Goal: Answer question/provide support: Answer question/provide support

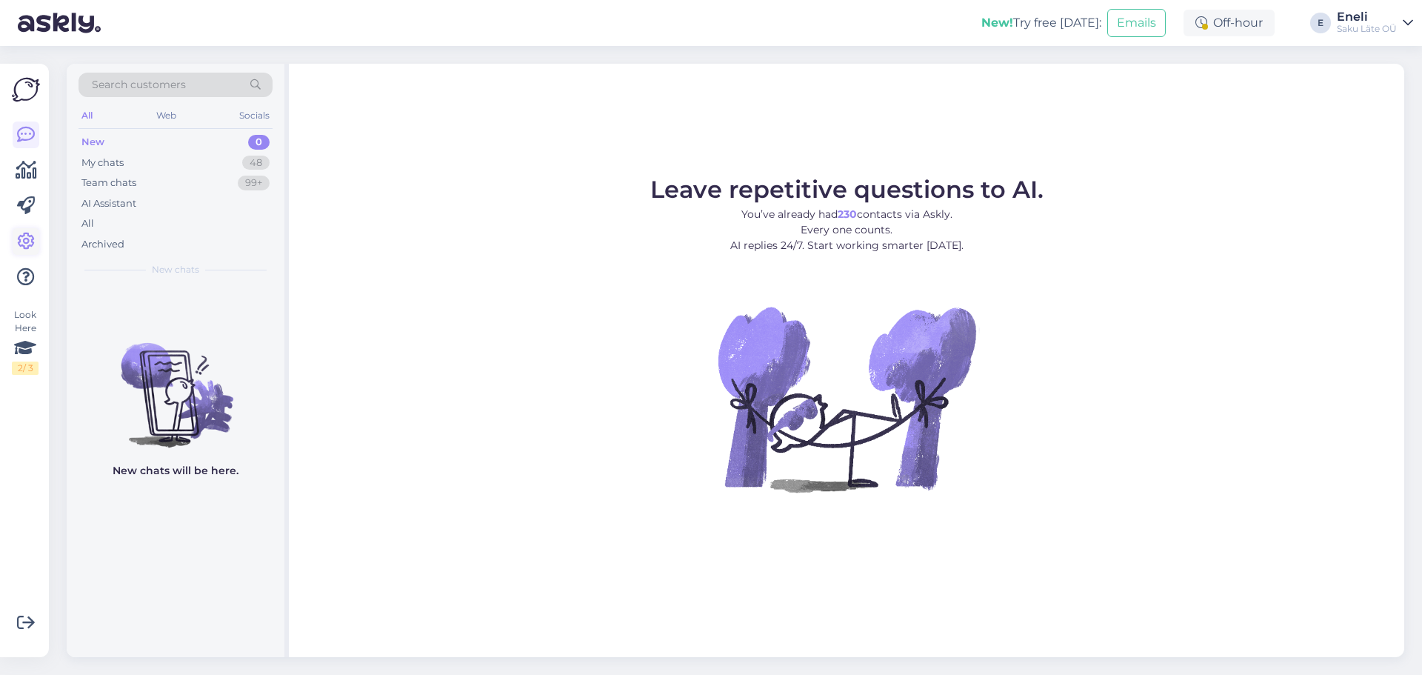
click at [24, 244] on icon at bounding box center [26, 242] width 18 height 18
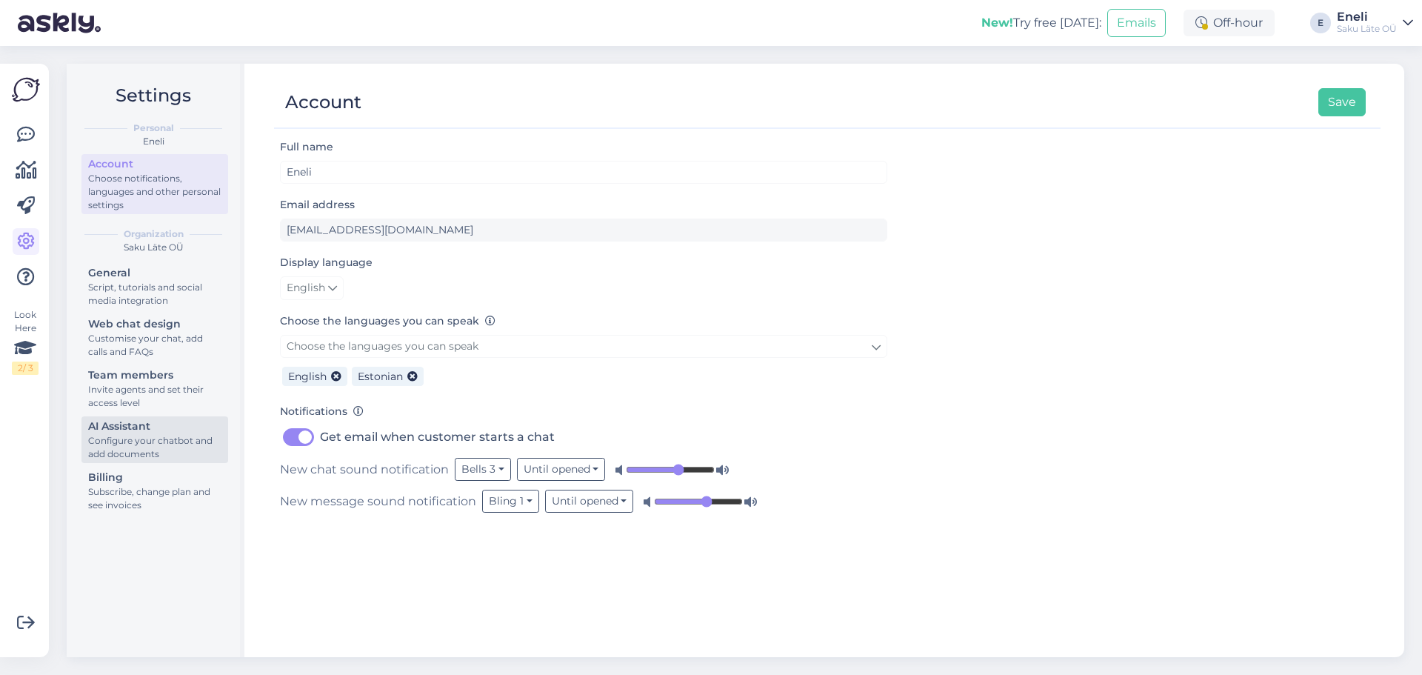
click at [136, 443] on div "Configure your chatbot and add documents" at bounding box center [154, 447] width 133 height 27
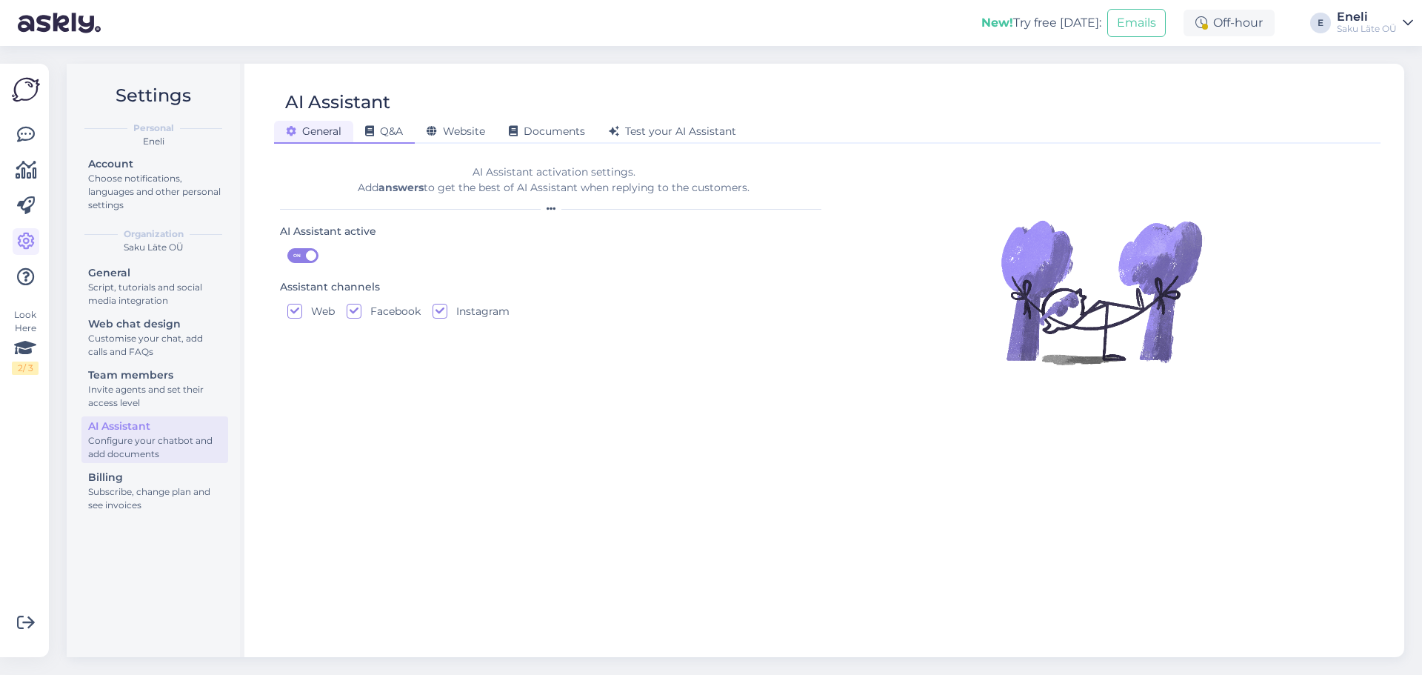
click at [400, 132] on span "Q&A" at bounding box center [384, 130] width 38 height 13
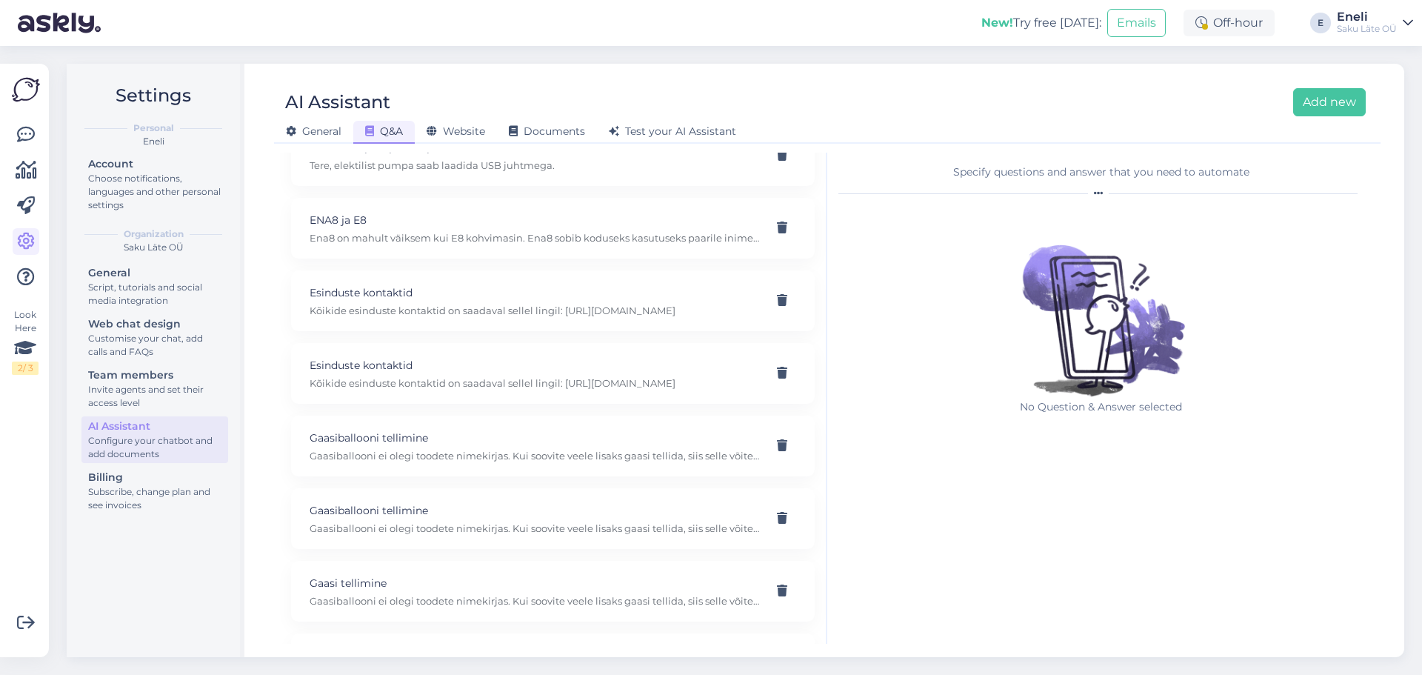
scroll to position [519, 0]
click at [512, 444] on p "Gaasiballooni tellimine" at bounding box center [535, 436] width 451 height 16
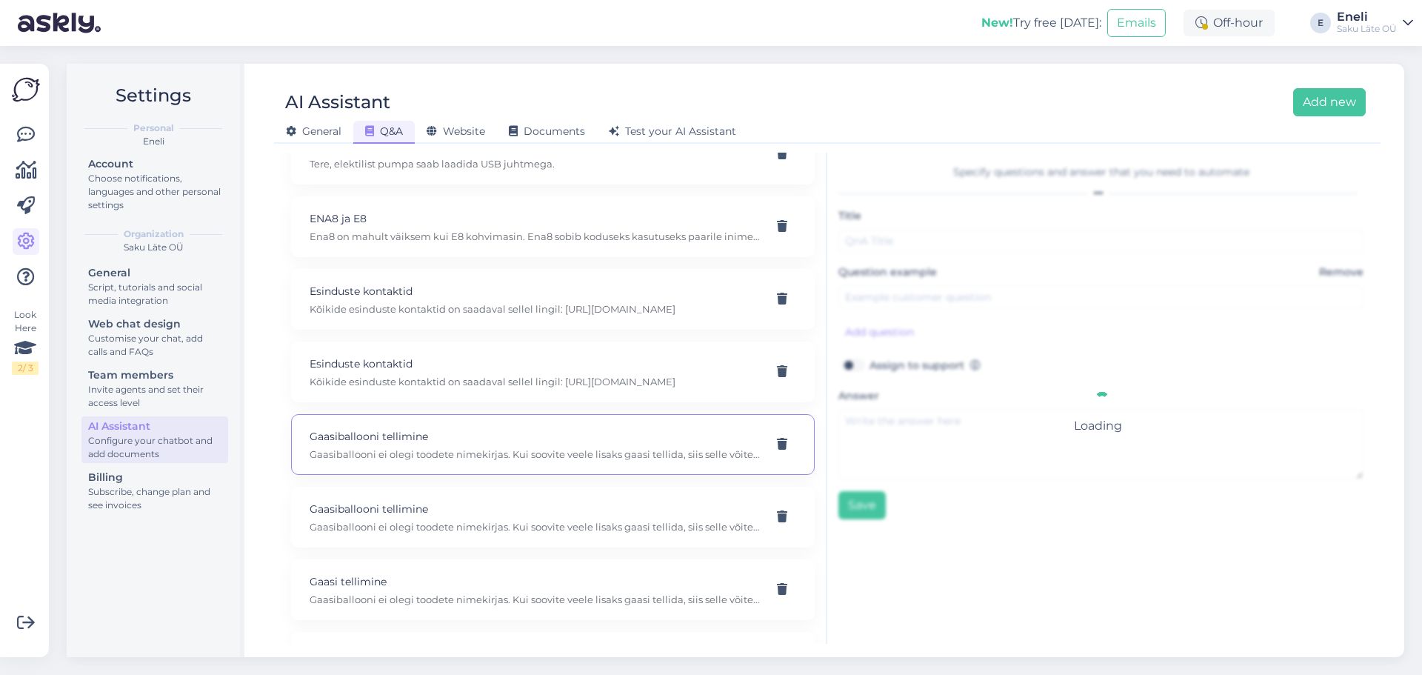
type input "Gaasiballooni tellimine"
type input "teen tellimuse vee kohta, aga ei leia tellimiskeskuskusest gaasiballooni tellim…"
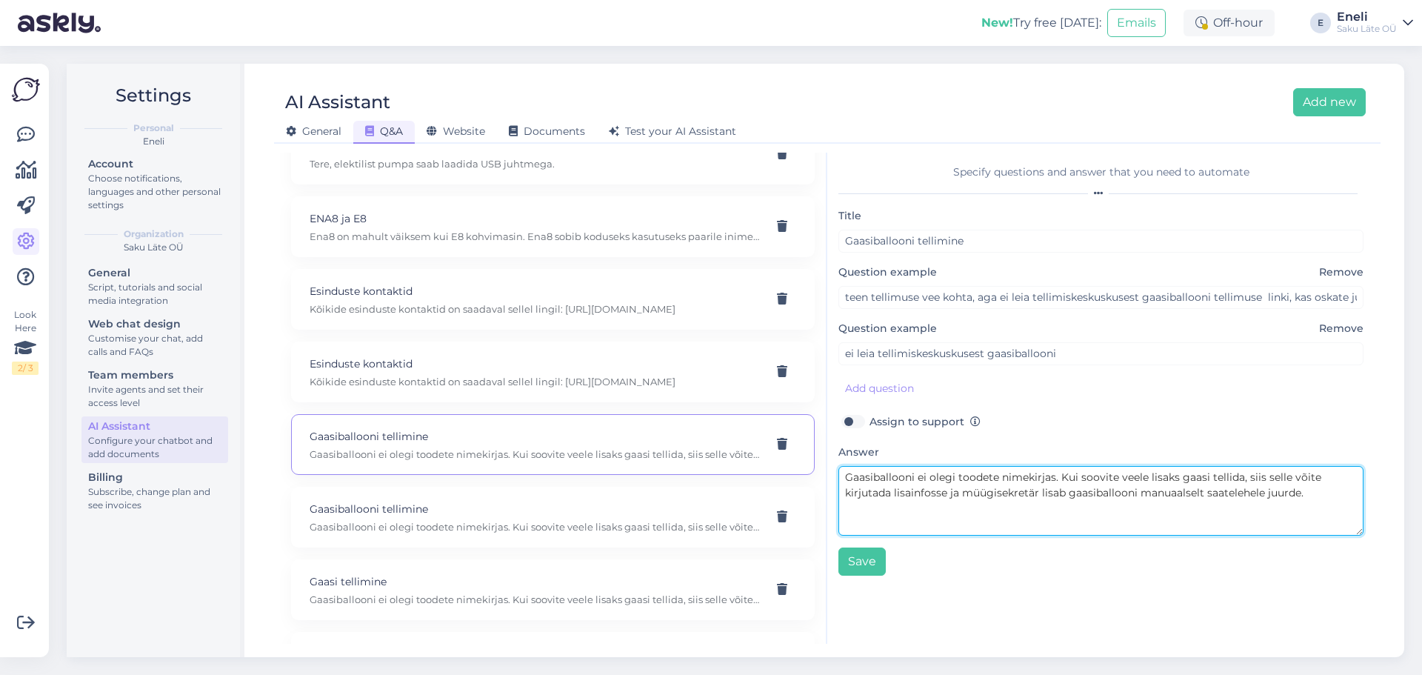
drag, startPoint x: 1316, startPoint y: 499, endPoint x: 787, endPoint y: 441, distance: 532.0
click at [787, 441] on div "Make AI Assistant answer 24/7 in any language, easily. Click 'Add new' to add q…" at bounding box center [827, 398] width 1095 height 491
click at [930, 496] on textarea "Gaasiballooni vahetust saab tellida tellimiskeskuse kaudu kahel viisil. Lisades…" at bounding box center [1101, 501] width 525 height 70
type textarea "Gaasiballooni vahetust saab tellida tellimiskeskuse kaudu kahel viisil. [PERSON…"
drag, startPoint x: 1022, startPoint y: 492, endPoint x: 820, endPoint y: 451, distance: 205.6
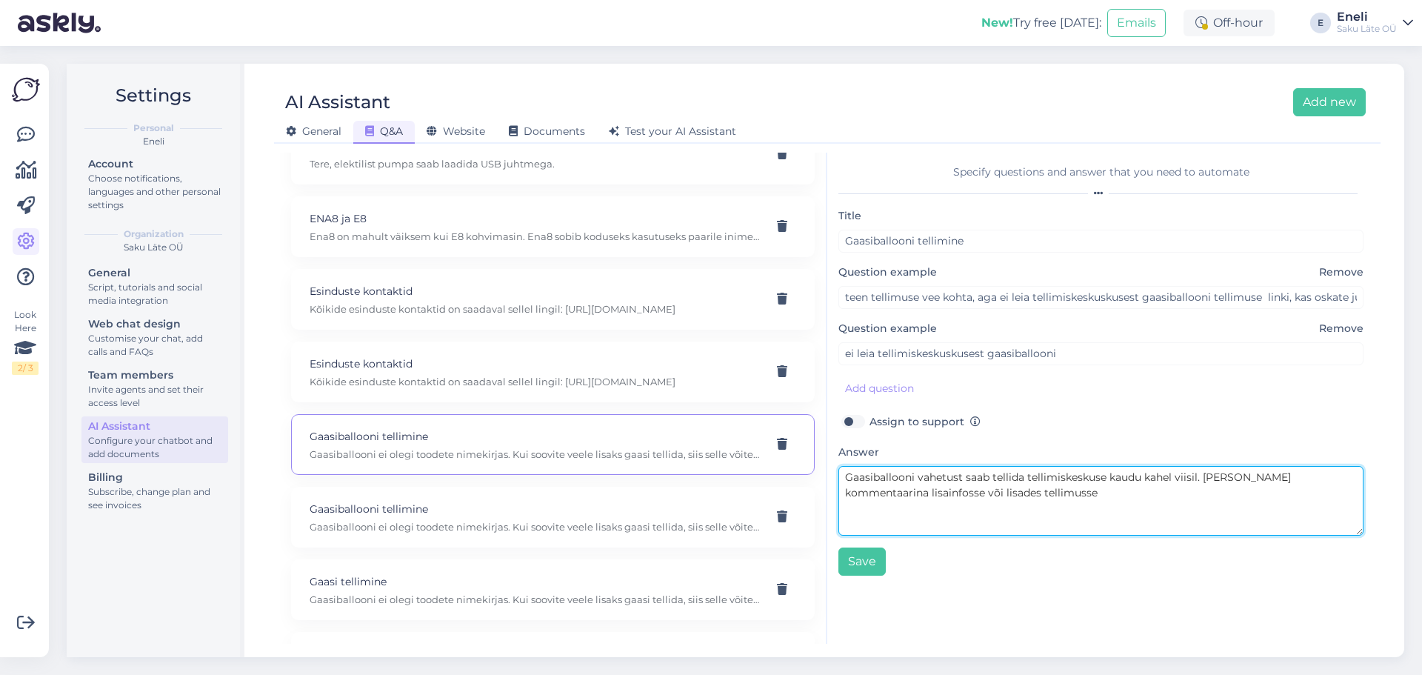
click at [820, 451] on div "Make AI Assistant answer 24/7 in any language, easily. Click 'Add new' to add q…" at bounding box center [827, 398] width 1095 height 491
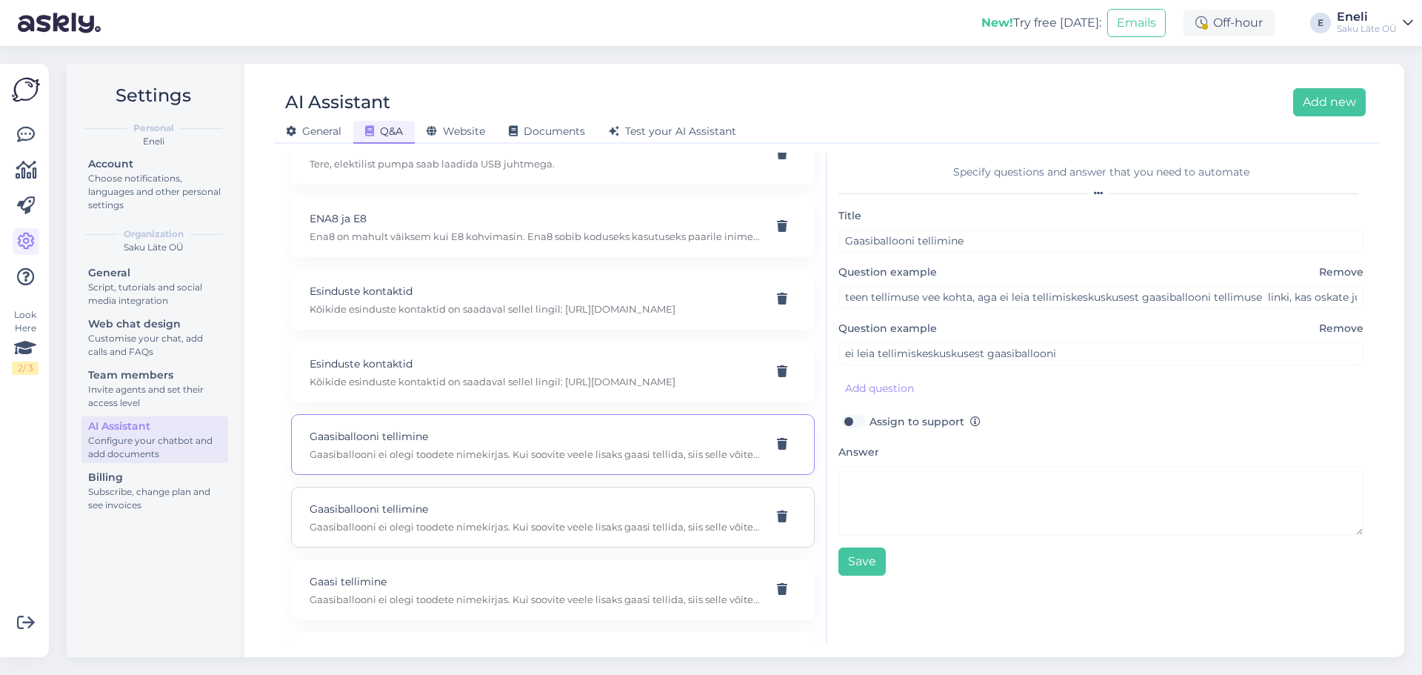
click at [576, 517] on p "Gaasiballooni tellimine" at bounding box center [535, 509] width 451 height 16
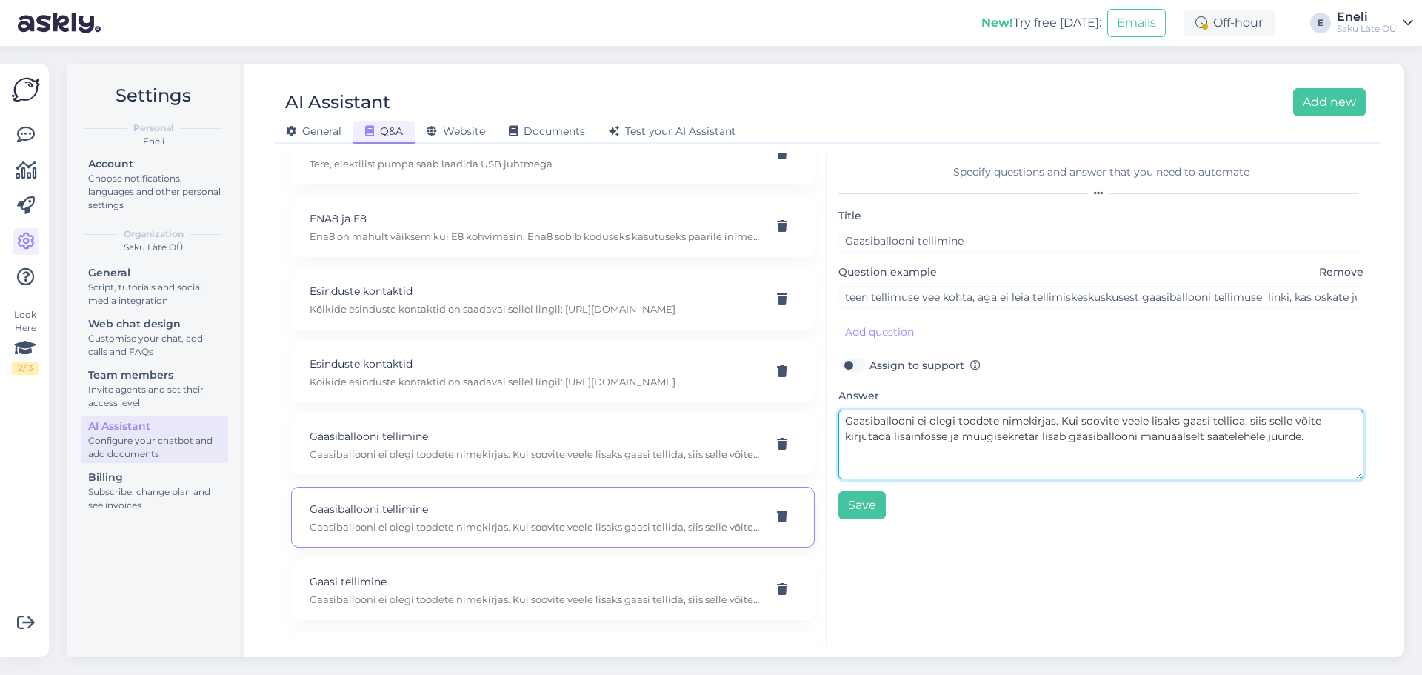
click at [1222, 416] on textarea "Gaasiballooni ei olegi toodete nimekirjas. Kui soovite veele lisaks gaasi telli…" at bounding box center [1101, 445] width 525 height 70
drag, startPoint x: 1311, startPoint y: 436, endPoint x: 835, endPoint y: 424, distance: 476.5
click at [835, 424] on div "Specify questions and answer that you need to automate Title Gaasiballooni tell…" at bounding box center [1100, 398] width 547 height 491
click at [1080, 436] on textarea "Gaasiballooni ei olegi toodete nimekirjas. Kui soovite veele lisaks gaasi telli…" at bounding box center [1101, 445] width 525 height 70
paste textarea "vahetuse saab nüüd lisada otse tellimusse, leides selle VESI kategooria alt"
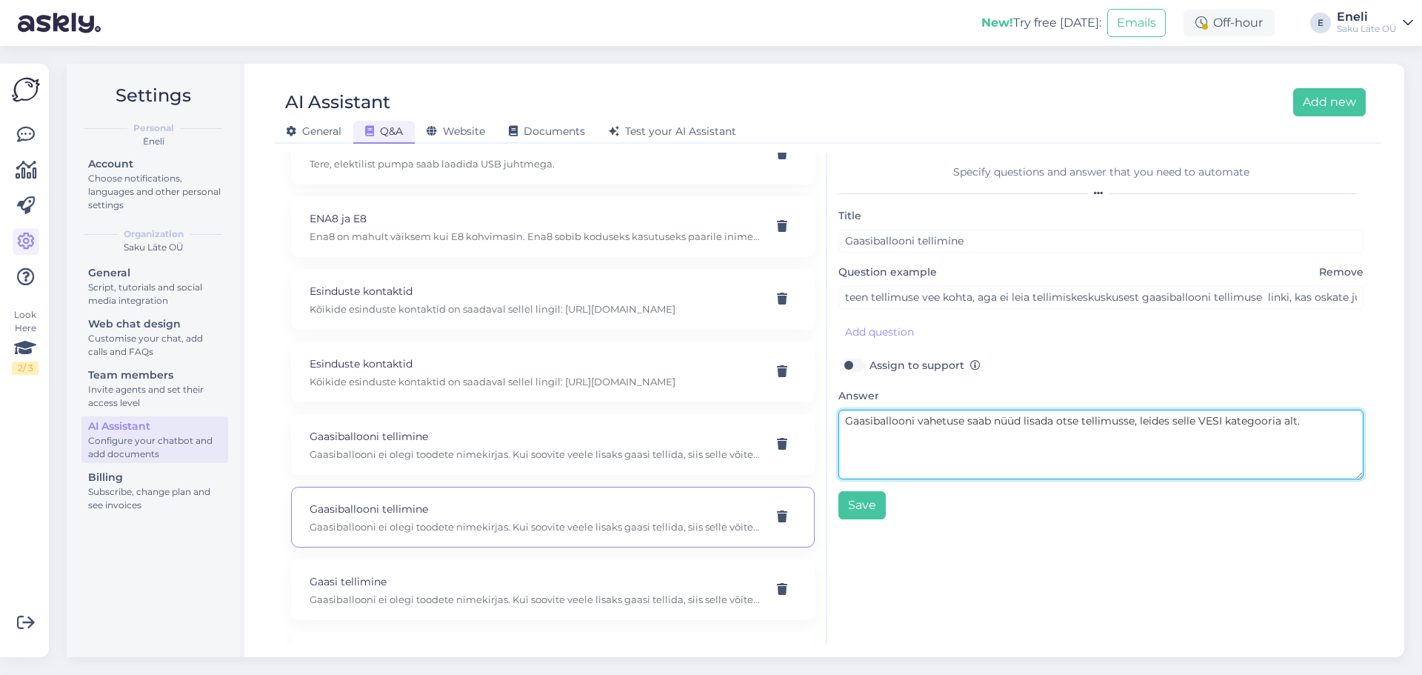
click at [1117, 424] on textarea "Gaasiballooni vahetuse saab nüüd lisada otse tellimusse, leides selle VESI kate…" at bounding box center [1101, 445] width 525 height 70
paste textarea "[PERSON_NAME] sai [PERSON_NAME] vahetust tellida [PERSON_NAME] lisainfosse märk…"
click at [1067, 437] on textarea "[PERSON_NAME] sai [PERSON_NAME] vahetust tellida [PERSON_NAME] lisainfosse märk…" at bounding box center [1101, 445] width 525 height 70
click at [1147, 442] on textarea "[PERSON_NAME] sai [PERSON_NAME] vahetust tellida [PERSON_NAME] lisainfosse märk…" at bounding box center [1101, 445] width 525 height 70
click at [1087, 435] on textarea "[PERSON_NAME] sai [PERSON_NAME] vahetust tellida [PERSON_NAME] lisainfosse märk…" at bounding box center [1101, 445] width 525 height 70
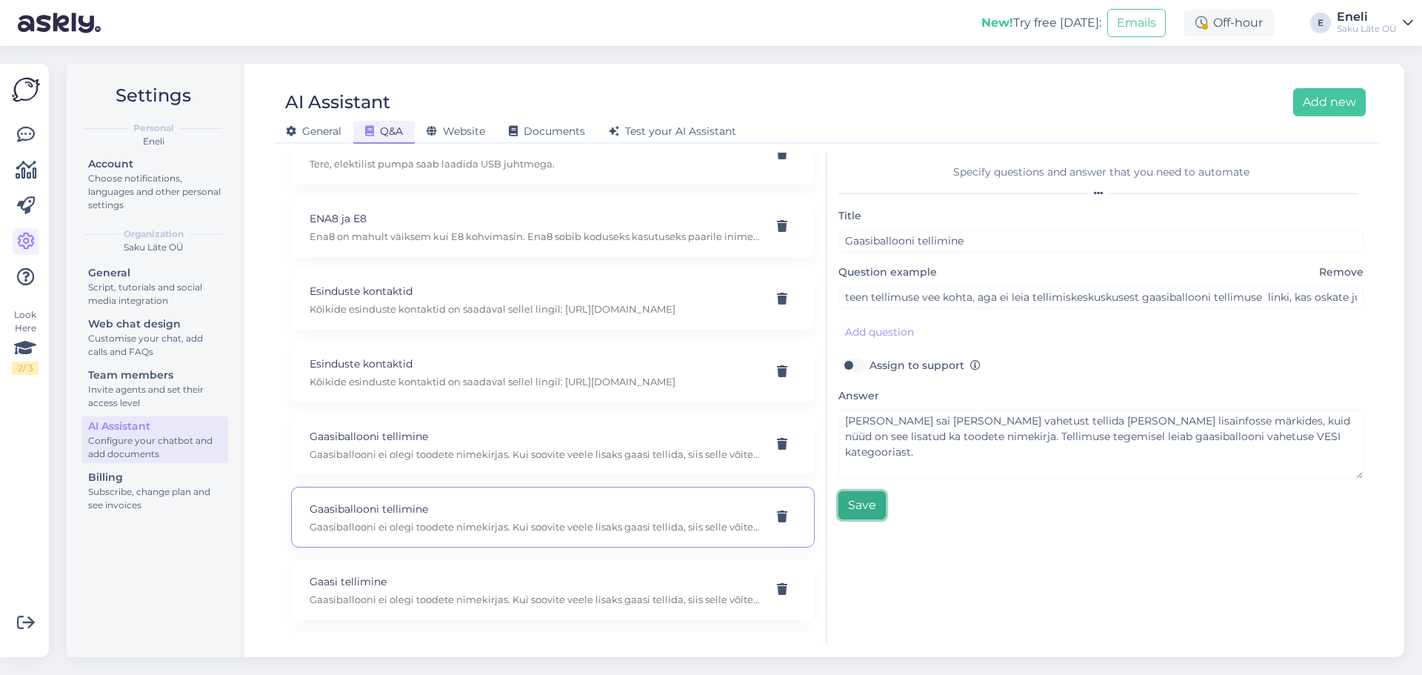
click at [864, 501] on button "Save" at bounding box center [862, 505] width 47 height 28
click at [436, 533] on p "Gaasiballooni ei olegi toodete nimekirjas. Kui soovite veele lisaks gaasi telli…" at bounding box center [535, 526] width 451 height 13
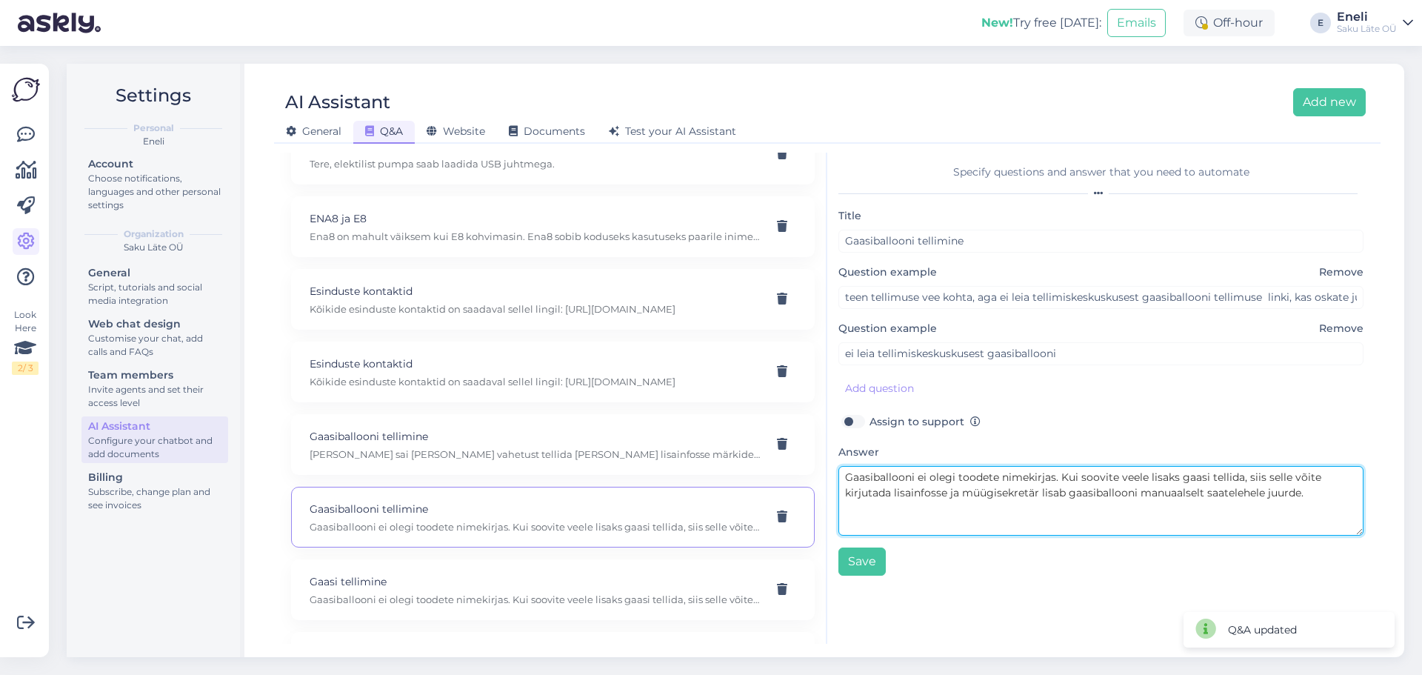
click at [939, 487] on textarea "Gaasiballooni ei olegi toodete nimekirjas. Kui soovite veele lisaks gaasi telli…" at bounding box center [1101, 501] width 525 height 70
paste textarea "[PERSON_NAME] sai [PERSON_NAME] vahetust tellida [PERSON_NAME] lisainfosse märk…"
type textarea "[PERSON_NAME] sai [PERSON_NAME] vahetust tellida [PERSON_NAME] lisainfosse märk…"
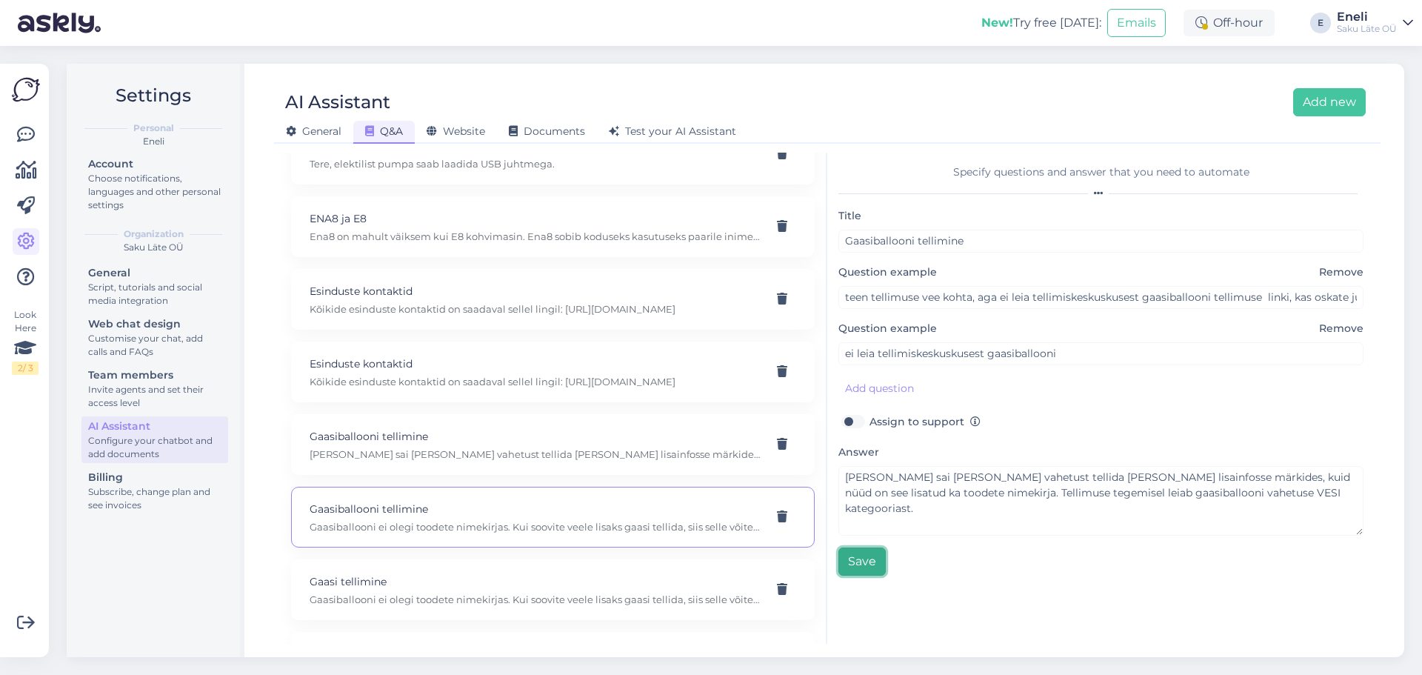
click at [872, 554] on button "Save" at bounding box center [862, 561] width 47 height 28
click at [486, 444] on p "Gaasiballooni tellimine" at bounding box center [535, 436] width 451 height 16
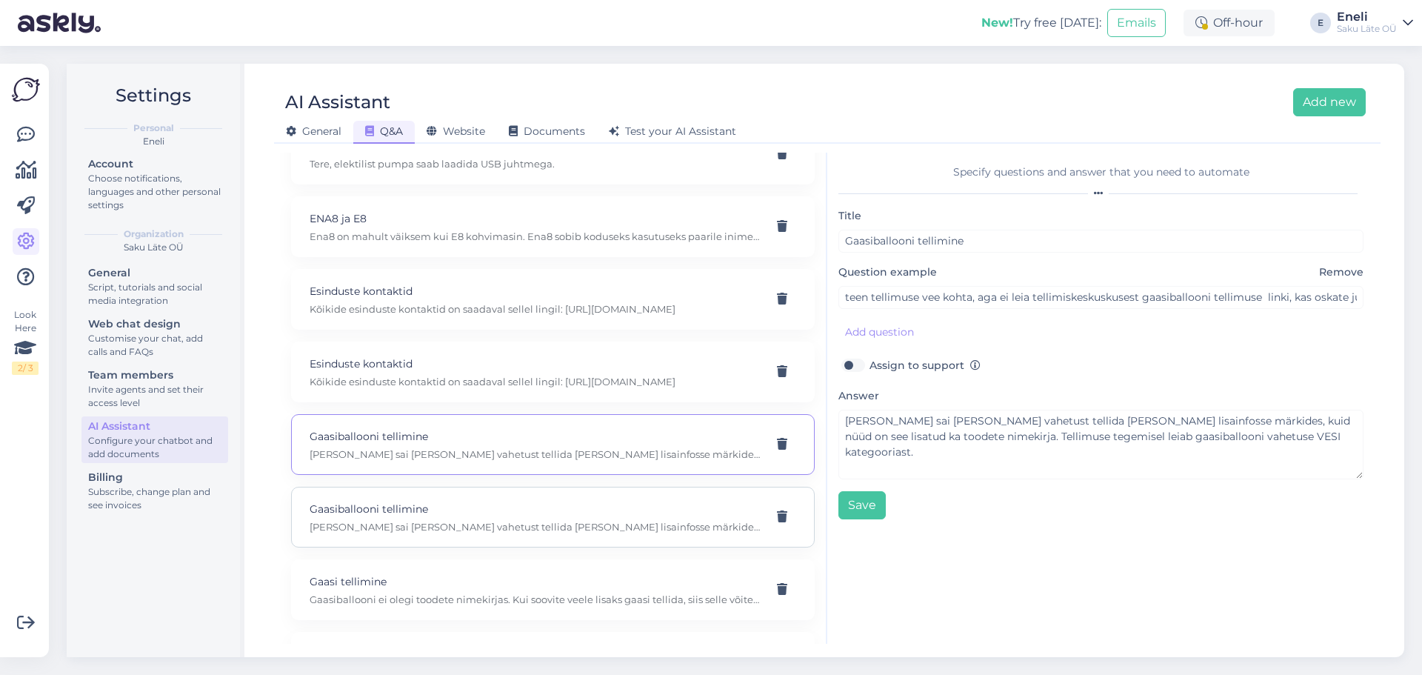
click at [475, 517] on p "Gaasiballooni tellimine" at bounding box center [535, 509] width 451 height 16
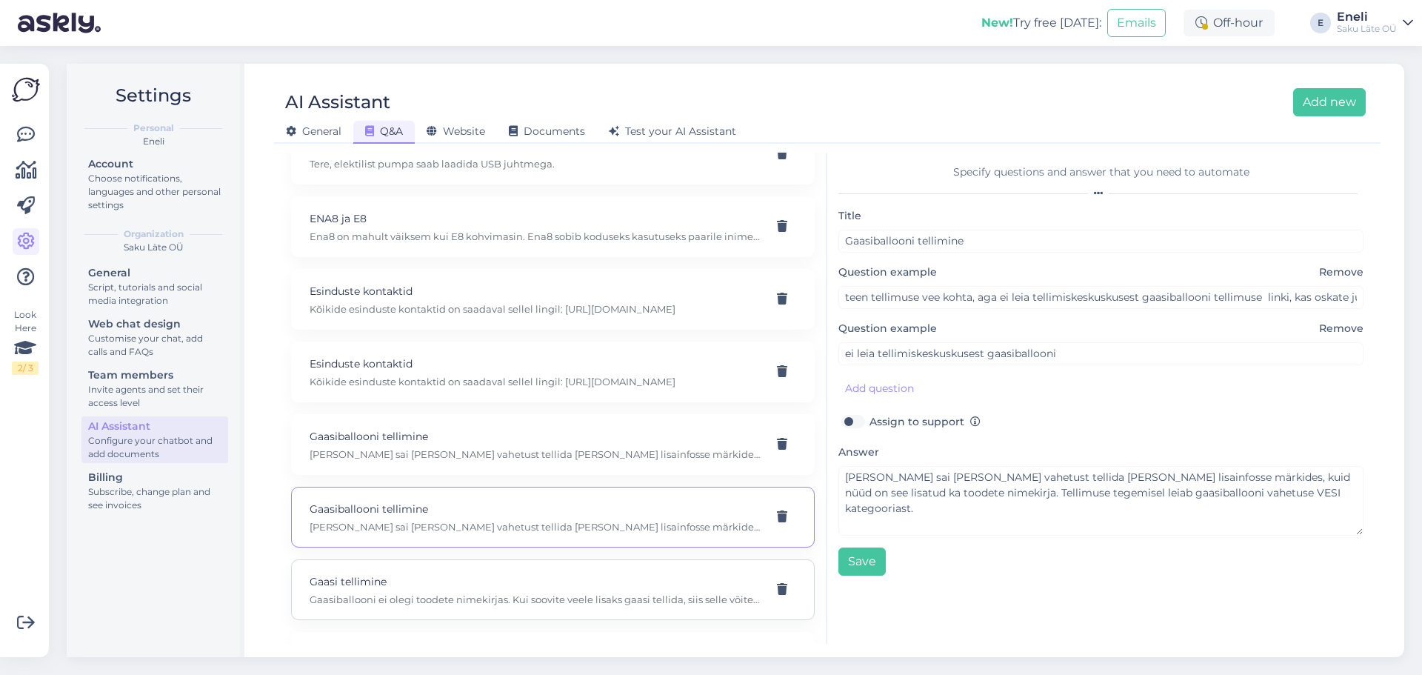
click at [469, 590] on p "Gaasi tellimine" at bounding box center [535, 581] width 451 height 16
type input "Gaasi tellimine"
type input "Tahaks gaasi tellida aga ei leia ülesse"
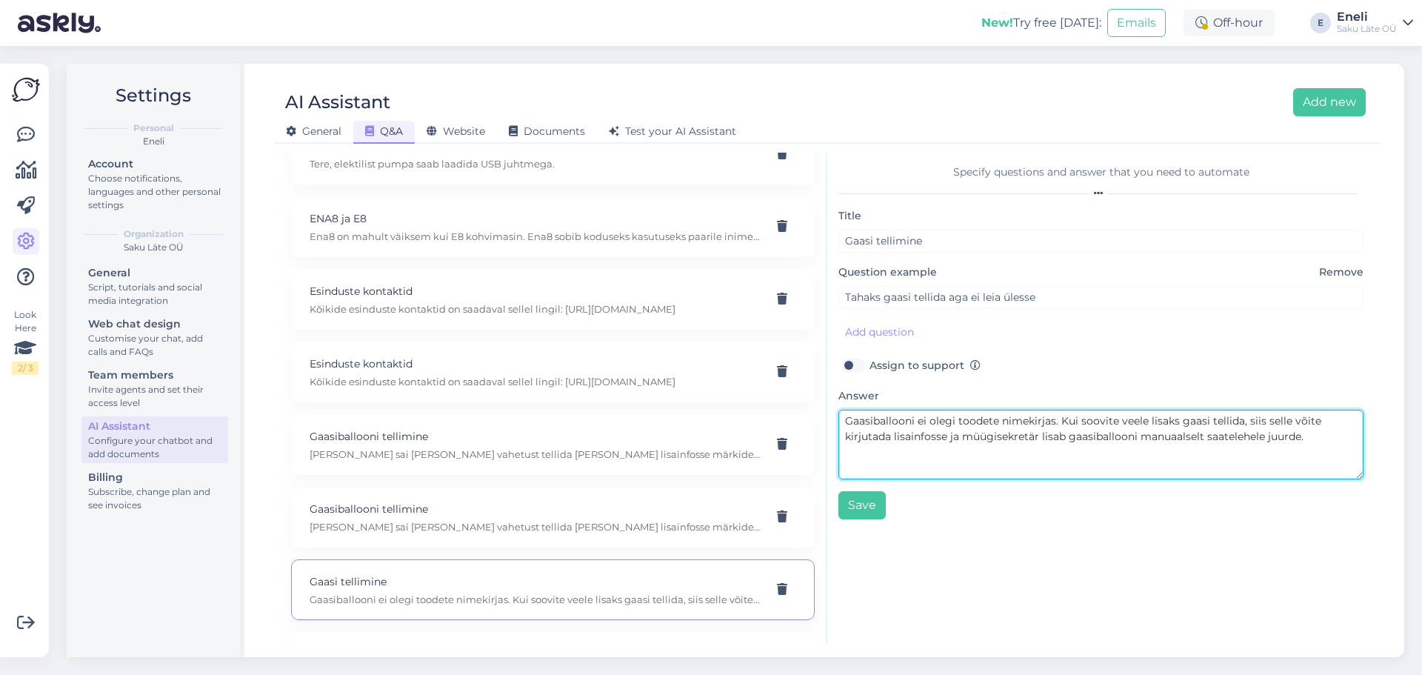
click at [939, 433] on textarea "Gaasiballooni ei olegi toodete nimekirjas. Kui soovite veele lisaks gaasi telli…" at bounding box center [1101, 445] width 525 height 70
paste textarea "[PERSON_NAME] sai [PERSON_NAME] vahetust tellida [PERSON_NAME] lisainfosse märk…"
type textarea "[PERSON_NAME] sai [PERSON_NAME] vahetust tellida [PERSON_NAME] lisainfosse märk…"
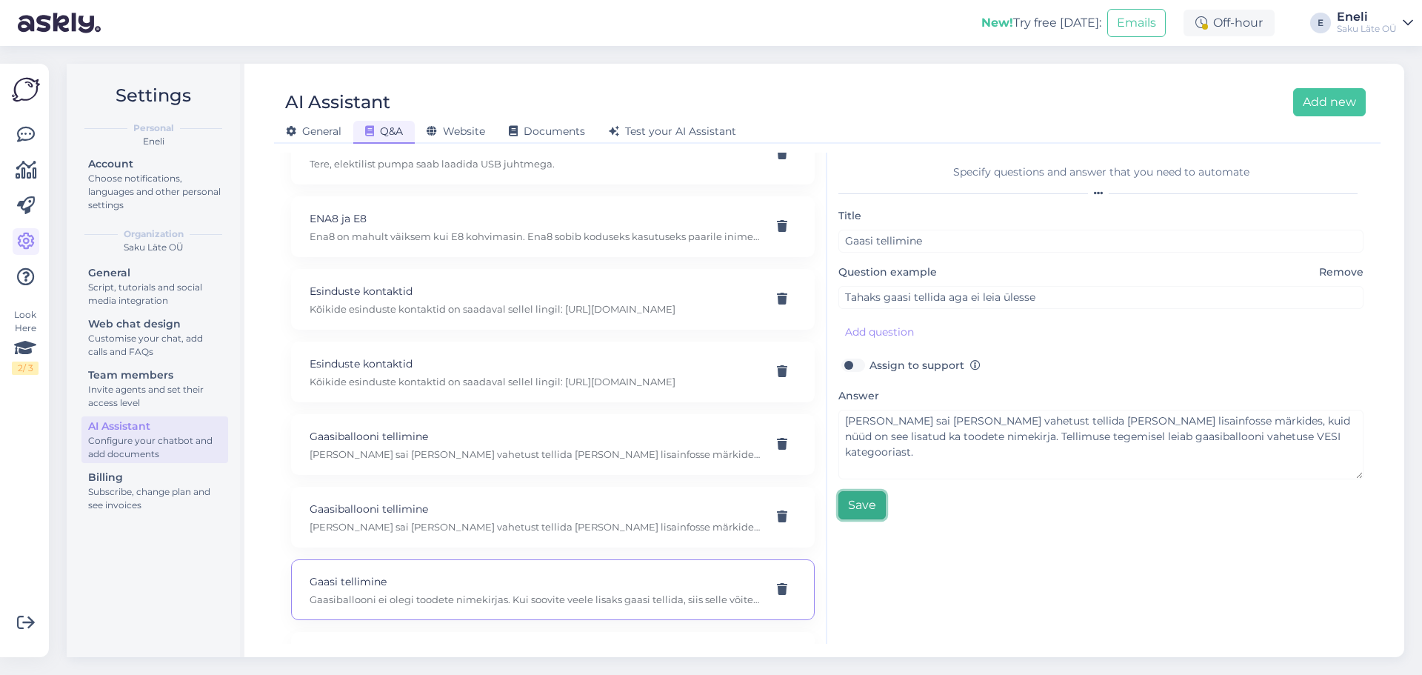
click at [856, 496] on button "Save" at bounding box center [862, 505] width 47 height 28
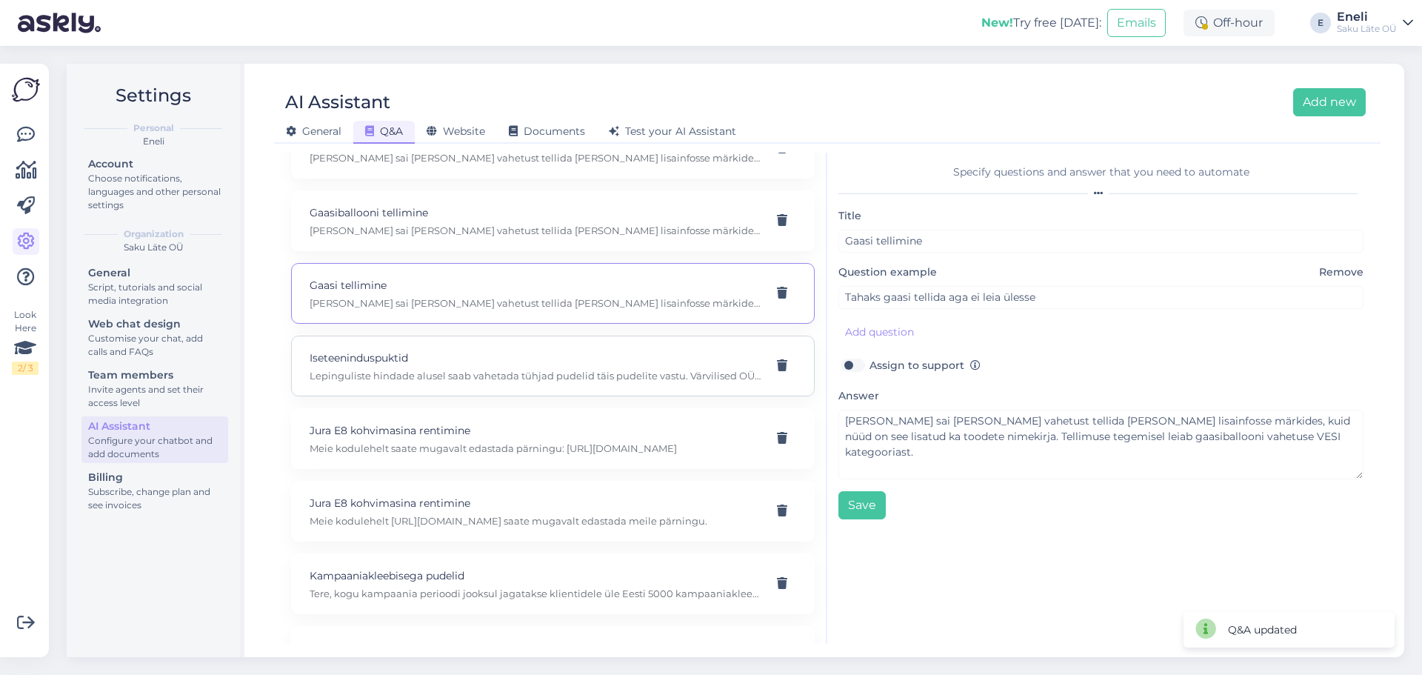
click at [512, 382] on p "Lepinguliste hindade alusel saab vahetada tühjad pudelid täis pudelite vastu. V…" at bounding box center [535, 375] width 451 height 13
type input "Iseteeninduspuktid"
type input "Kuidas toimivad iseteeninduspunktid?"
type textarea "Lepinguliste hindade alusel saab vahetada tühjad pudelid täis pudelite vastu. V…"
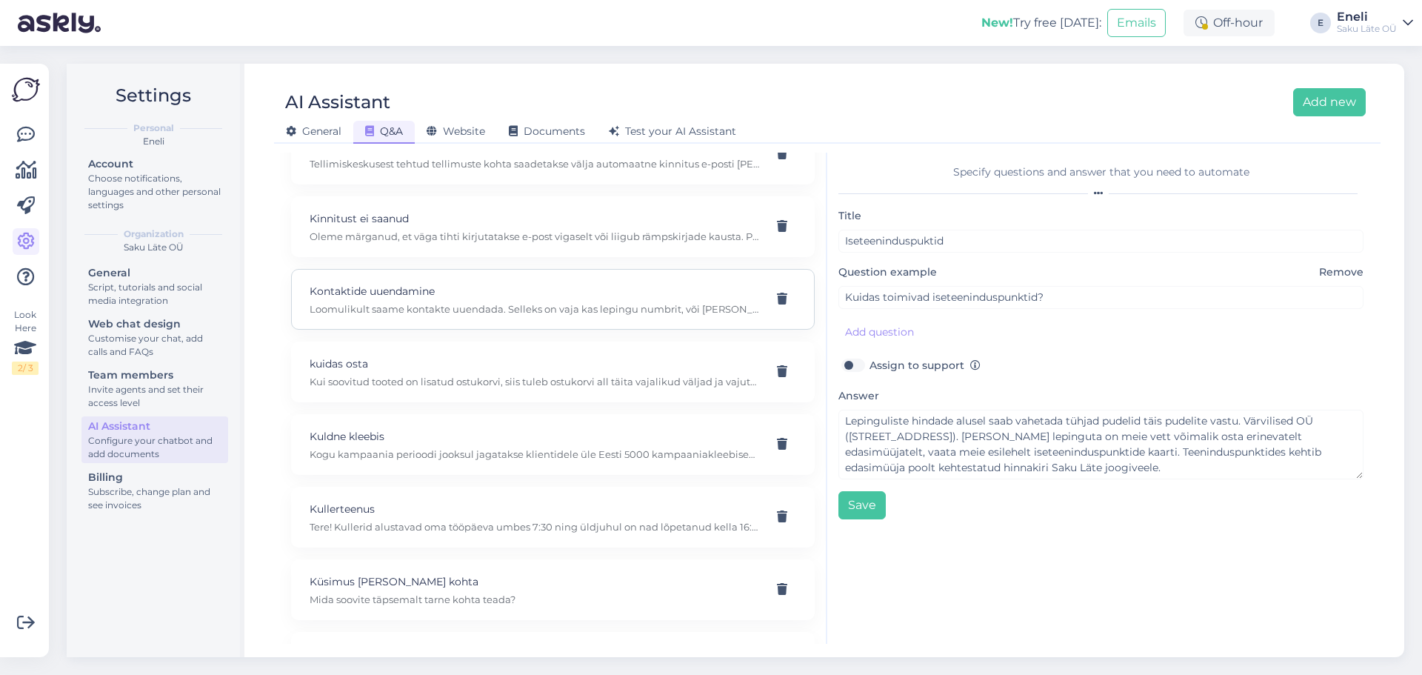
scroll to position [1407, 0]
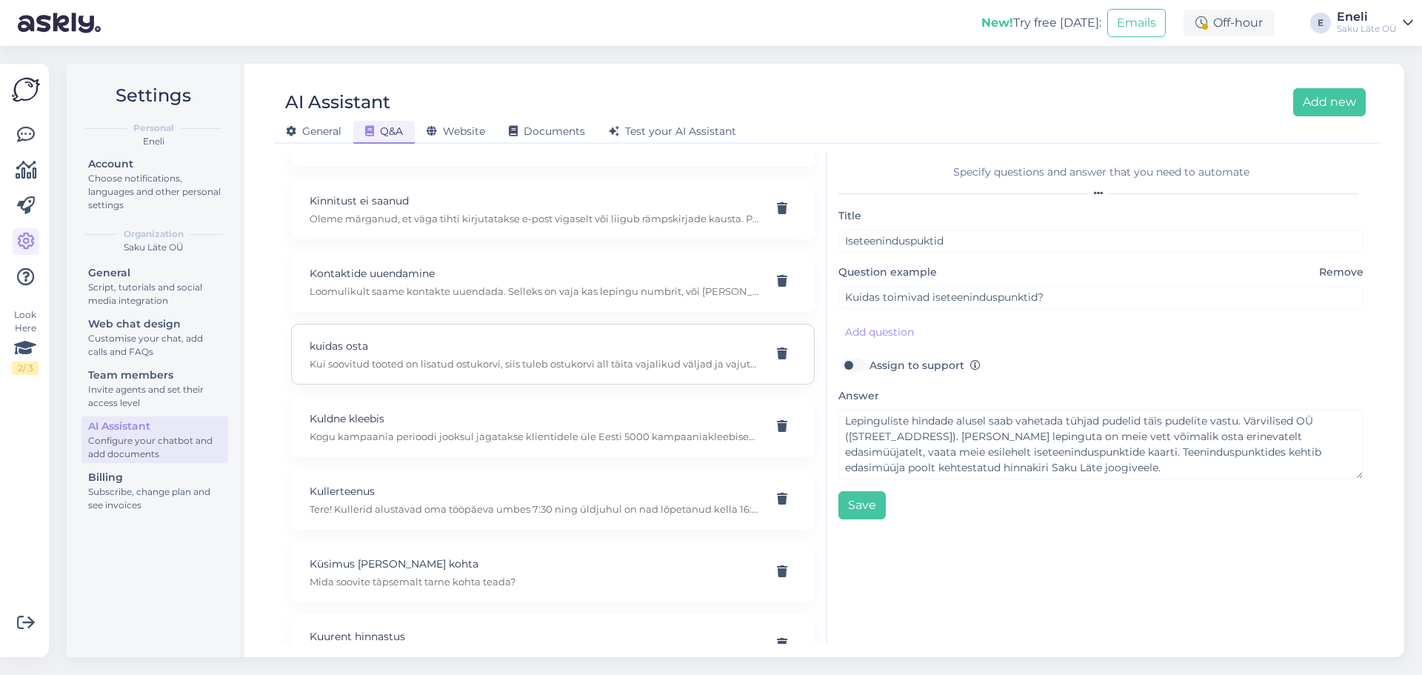
click at [474, 370] on div "kuidas osta Kui soovitud tooted on lisatud ostukorvi, siis tuleb ostukorvi all …" at bounding box center [535, 354] width 451 height 33
type input "kuidas osta"
type input "[PERSON_NAME]. Mis edasi?"
type textarea "Kui soovitud tooted on lisatud ostukorvi, siis tuleb ostukorvi all täita vajali…"
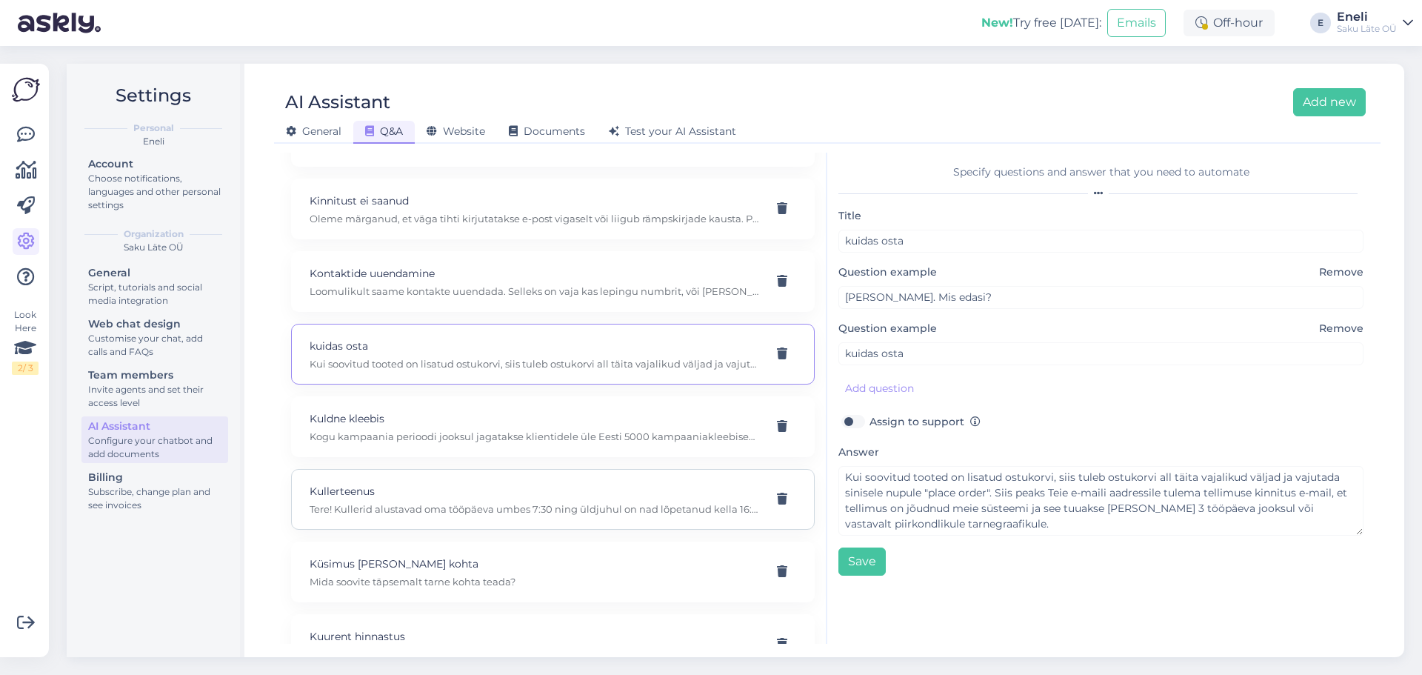
click at [502, 516] on div "Kullerteenus Tere! Kullerid alustavad oma tööpäeva umbes 7:30 ning üldjuhul on …" at bounding box center [535, 499] width 451 height 33
type input "Kullerteenus"
type input "Mis kellaajani on kullerteenus?"
type textarea "Tere! Kullerid alustavad oma tööpäeva umbes 7:30 ning üldjuhul on nad lõpetanud…"
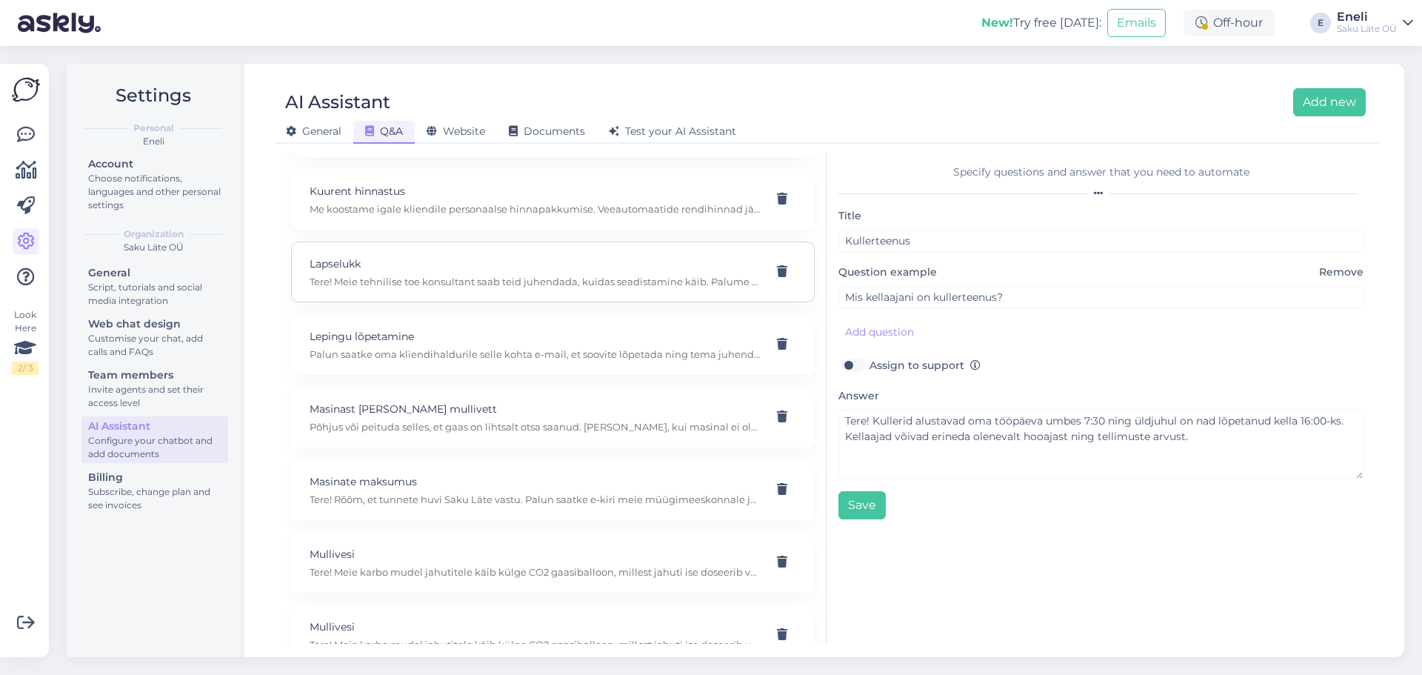
scroll to position [1926, 0]
click at [512, 360] on div "Masinast [PERSON_NAME] mullivett Põhjus või peituda selles, et gaas on lihtsalt…" at bounding box center [535, 343] width 451 height 33
type input "Masinast [PERSON_NAME] mullivett"
type input "Masinast [PERSON_NAME] mullivett, [PERSON_NAME] olukorras teha?"
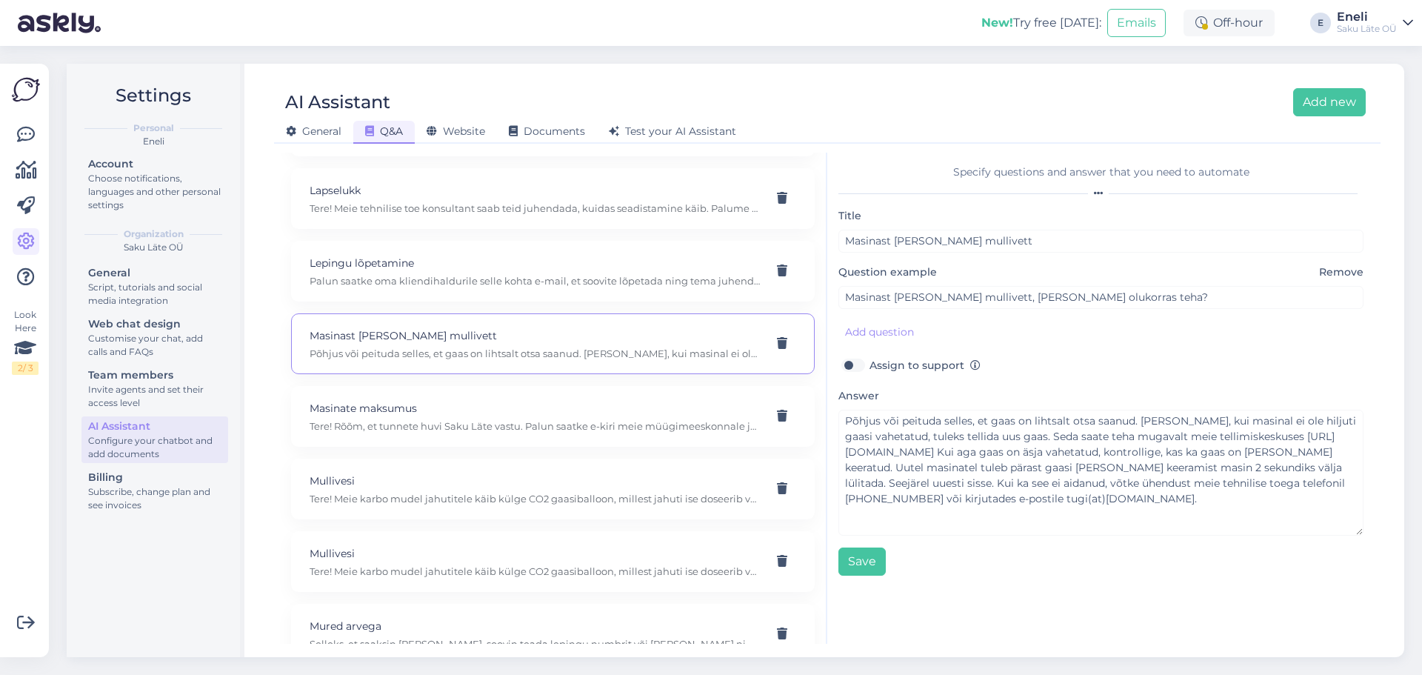
drag, startPoint x: 1355, startPoint y: 473, endPoint x: 1359, endPoint y: 530, distance: 56.4
click at [1359, 530] on textarea "Põhjus või peituda selles, et gaas on lihtsalt otsa saanud. [PERSON_NAME], kui …" at bounding box center [1101, 473] width 525 height 126
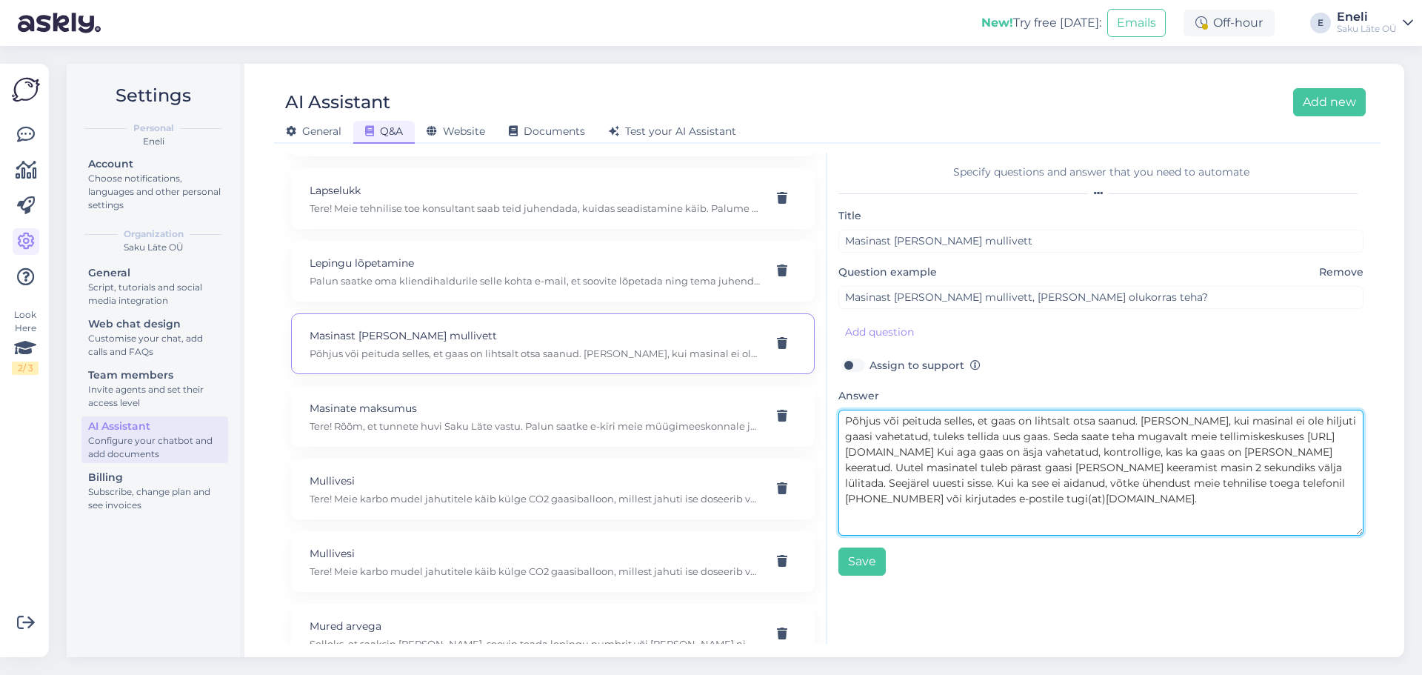
click at [1138, 421] on textarea "Põhjus või peituda selles, et gaas on lihtsalt otsa saanud. [PERSON_NAME], kui …" at bounding box center [1101, 473] width 525 height 126
click at [1141, 453] on textarea "Põhjus või peituda selles, et gaas on lihtsalt otsa saanud. [PERSON_NAME], kui …" at bounding box center [1101, 473] width 525 height 126
click at [1140, 453] on textarea "Põhjus või peituda selles, et gaas on lihtsalt otsa saanud. [PERSON_NAME], kui …" at bounding box center [1101, 473] width 525 height 126
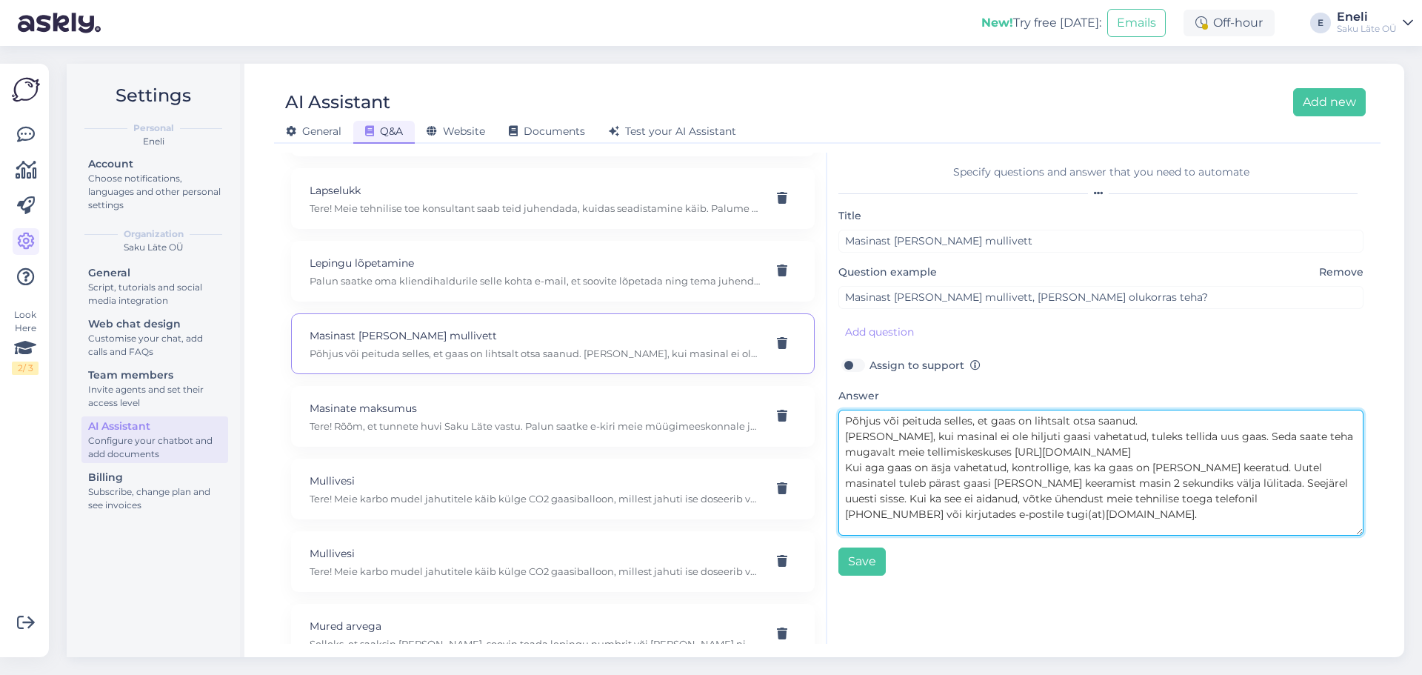
click at [1268, 484] on textarea "Põhjus või peituda selles, et gaas on lihtsalt otsa saanud. [PERSON_NAME], kui …" at bounding box center [1101, 473] width 525 height 126
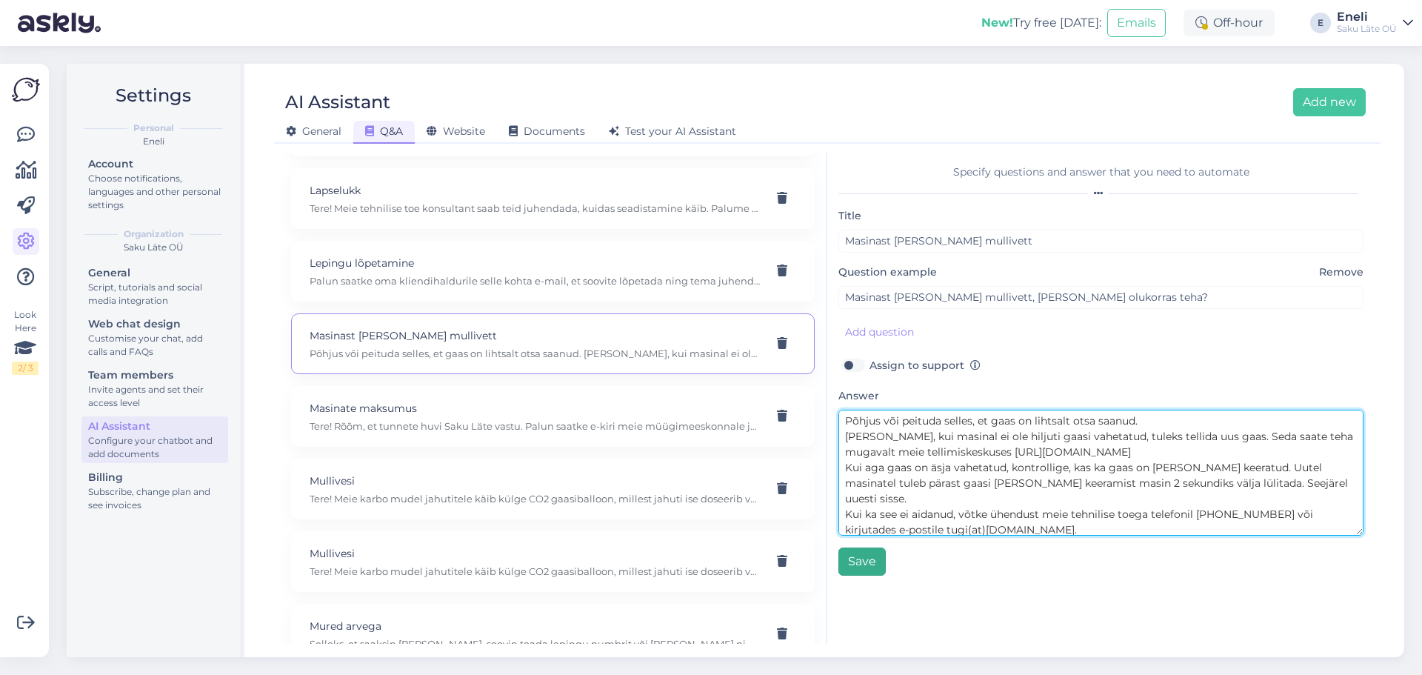
type textarea "Põhjus või peituda selles, et gaas on lihtsalt otsa saanud. [PERSON_NAME], kui …"
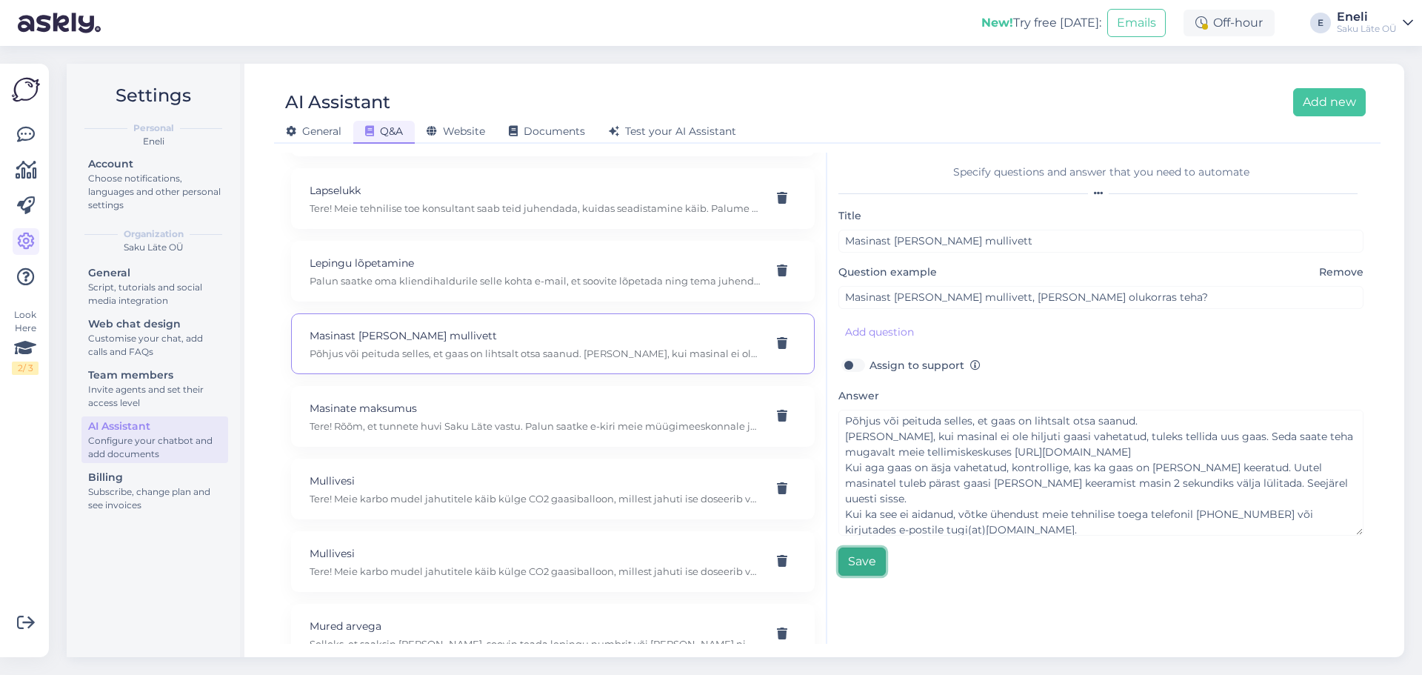
click at [883, 558] on button "Save" at bounding box center [862, 561] width 47 height 28
click at [462, 433] on p "Tere! Rõõm, et tunnete huvi Saku Läte vastu. Palun saatke e-kiri meie müügimees…" at bounding box center [535, 425] width 451 height 13
type input "Masinate maksumus"
type input "Tere, kui palju sellised masinad maksavad?"
type textarea "Tere! Rõõm, et tunnete huvi Saku Läte vastu. Palun saatke e-kiri meie müügimees…"
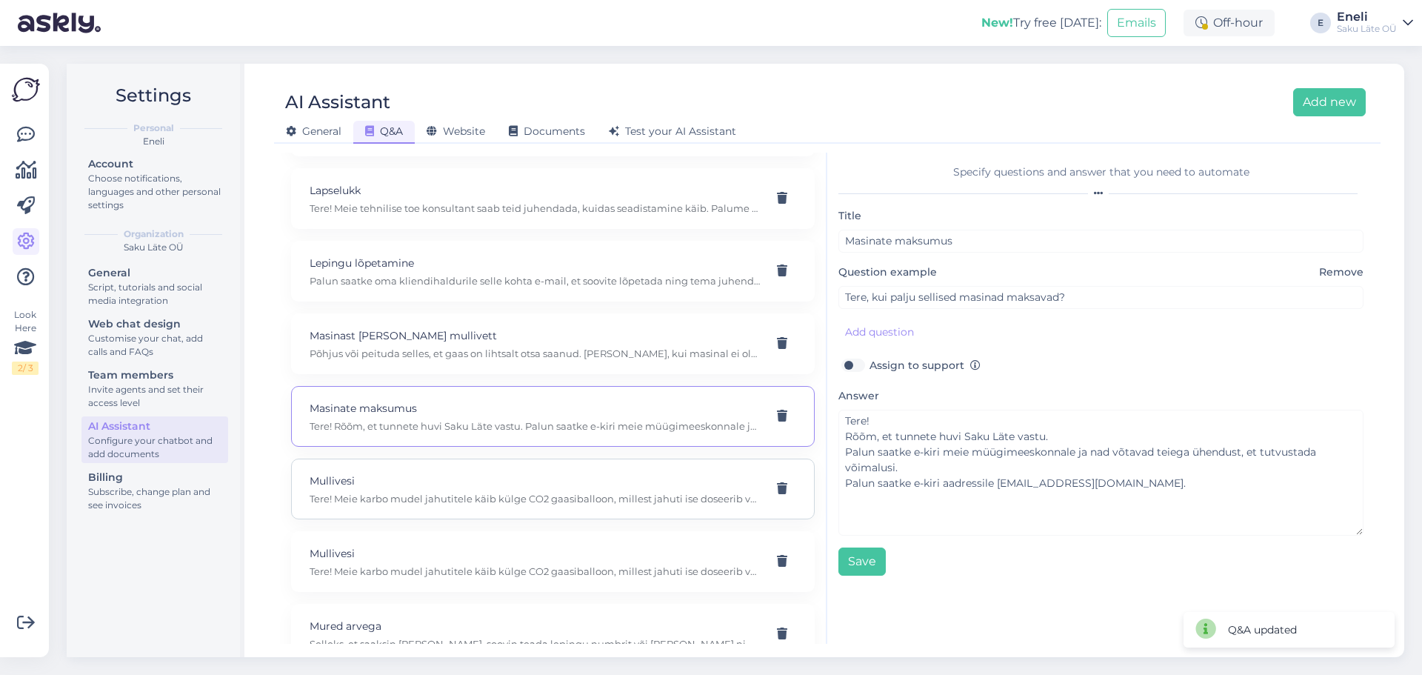
click at [455, 487] on div "Mullivesi Tere! Meie karbo mudel jahutitele käib külge CO2 gaasiballoon, milles…" at bounding box center [553, 489] width 524 height 61
type input "Mullivesi"
type input "kuidas saavutate mullivee? Kas garboniseerimisega või teisiti?"
type textarea "Tere! Meie karbo mudel jahutitele käib külge CO2 gaasiballoon, millest jahuti i…"
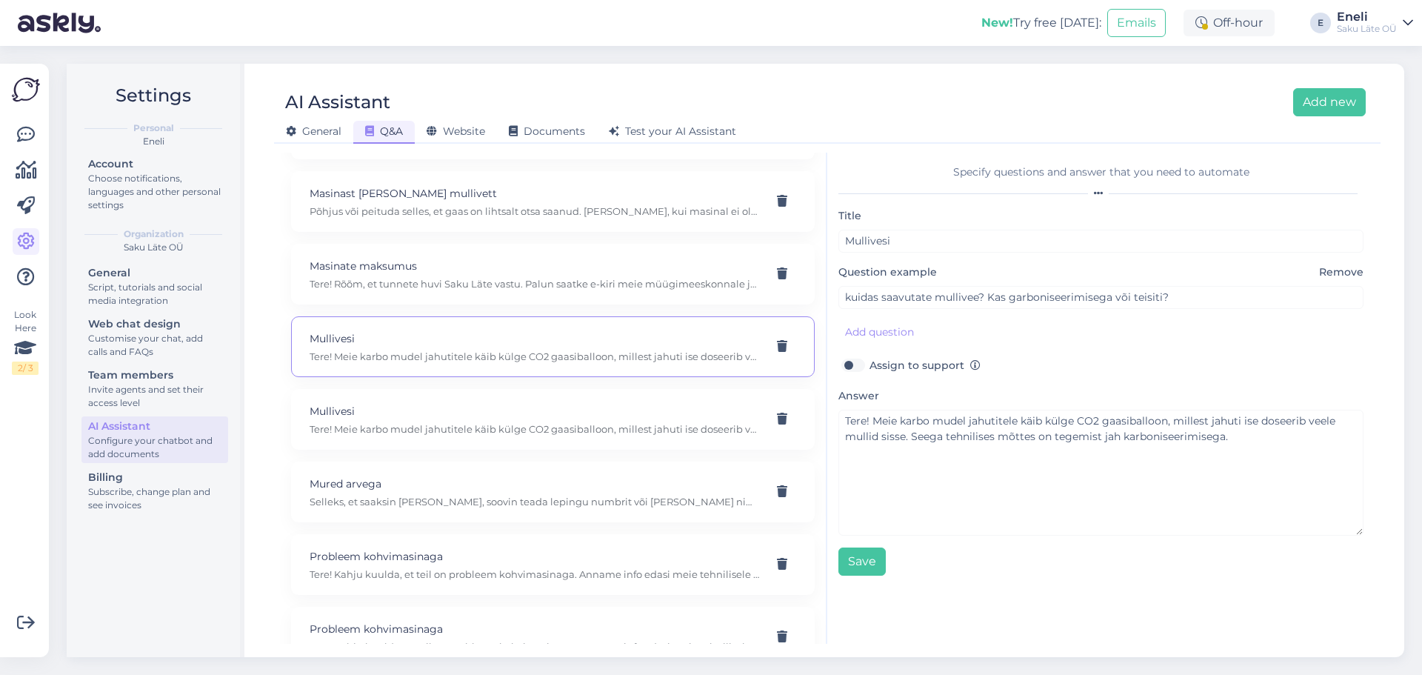
scroll to position [2074, 0]
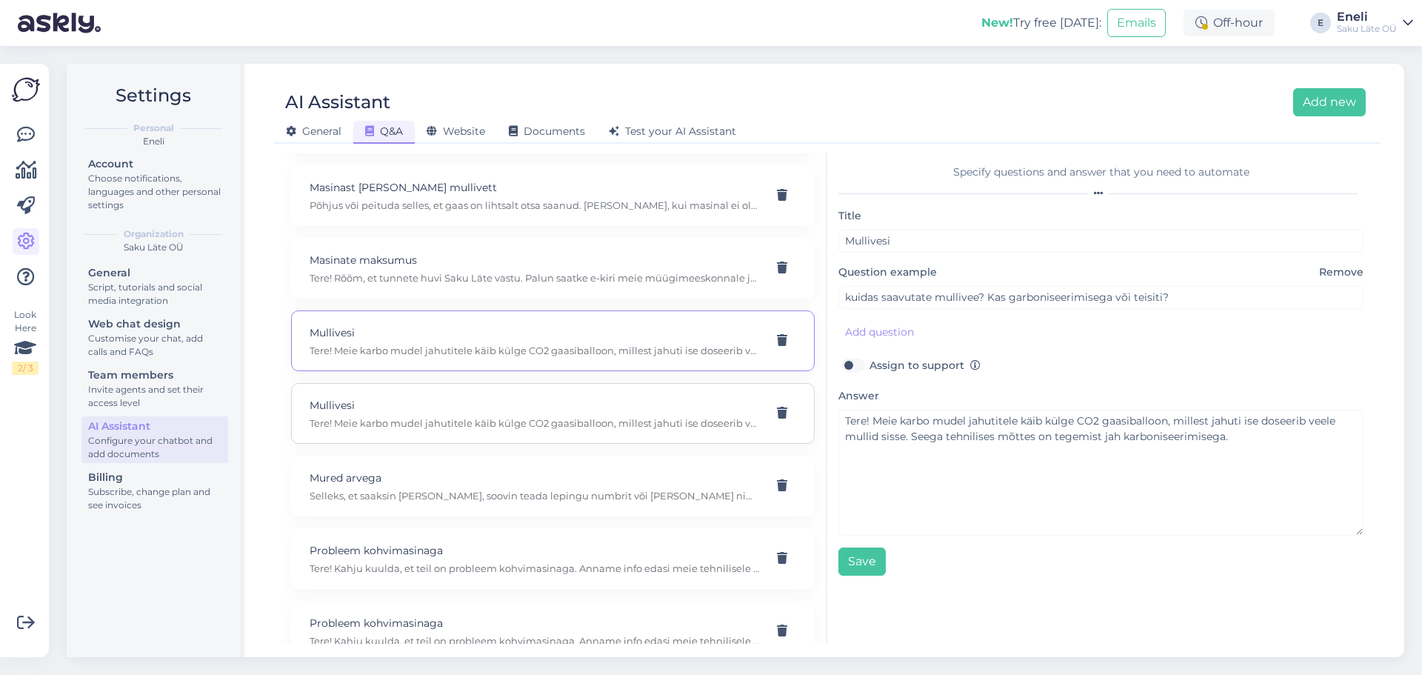
click at [521, 430] on p "Tere! Meie karbo mudel jahutitele käib külge CO2 gaasiballoon, millest jahuti i…" at bounding box center [535, 422] width 451 height 13
click at [564, 357] on p "Tere! Meie karbo mudel jahutitele käib külge CO2 gaasiballoon, millest jahuti i…" at bounding box center [535, 350] width 451 height 13
click at [557, 413] on p "Mullivesi" at bounding box center [535, 405] width 451 height 16
click at [539, 516] on div "Mured arvega Selleks, et saaksin [PERSON_NAME], soovin teada lepingu numbrit võ…" at bounding box center [553, 486] width 524 height 61
type input "Mured arvega"
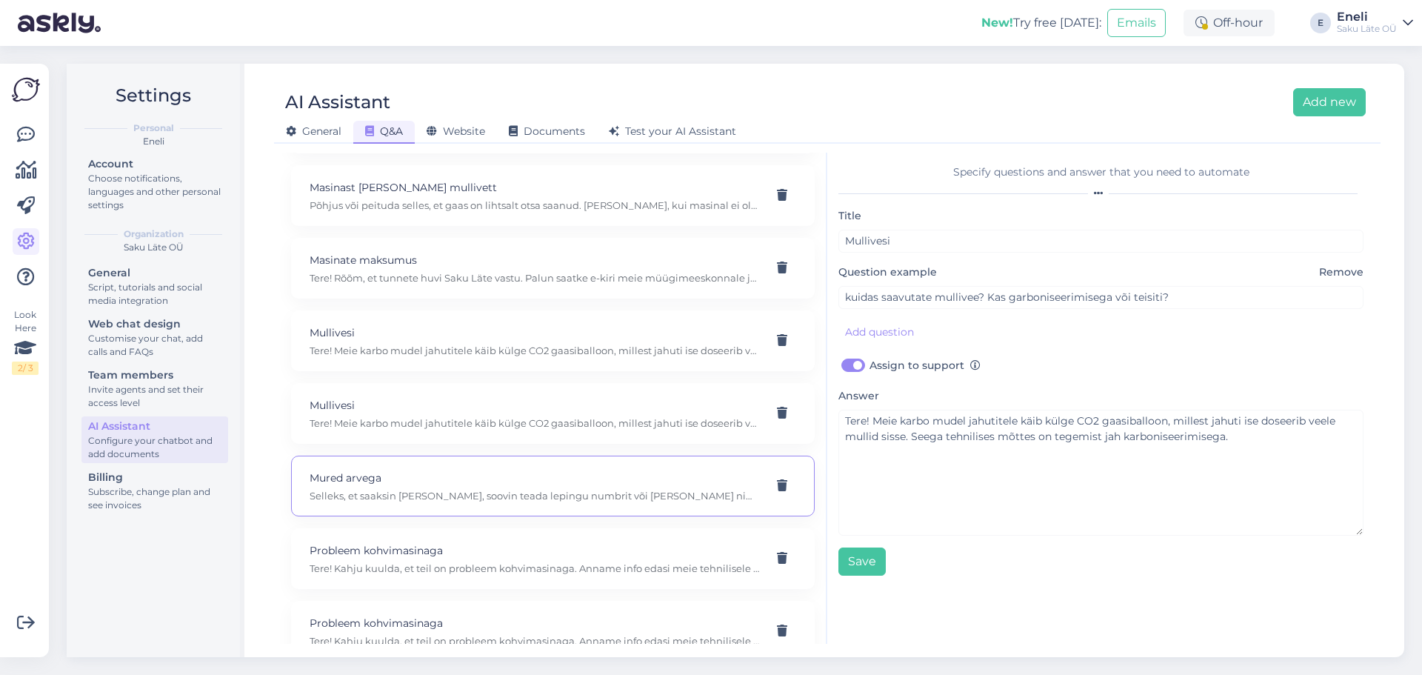
type input "[DEMOGRAPHIC_DATA] siiani kätte saanud arvet. Millal see peaks jõudma?"
checkbox input "true"
type textarea "Selleks, et saaksin [PERSON_NAME], soovin teada lepingu numbrit või [PERSON_NAM…"
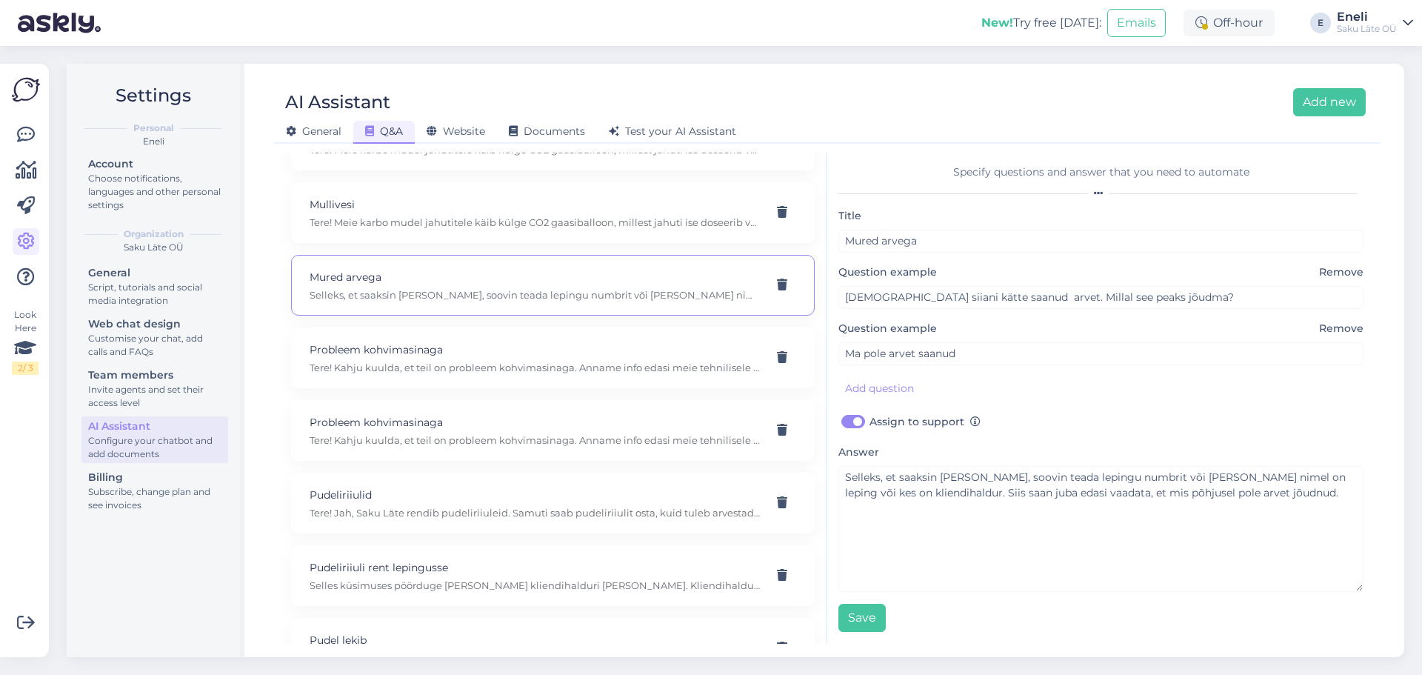
scroll to position [2296, 0]
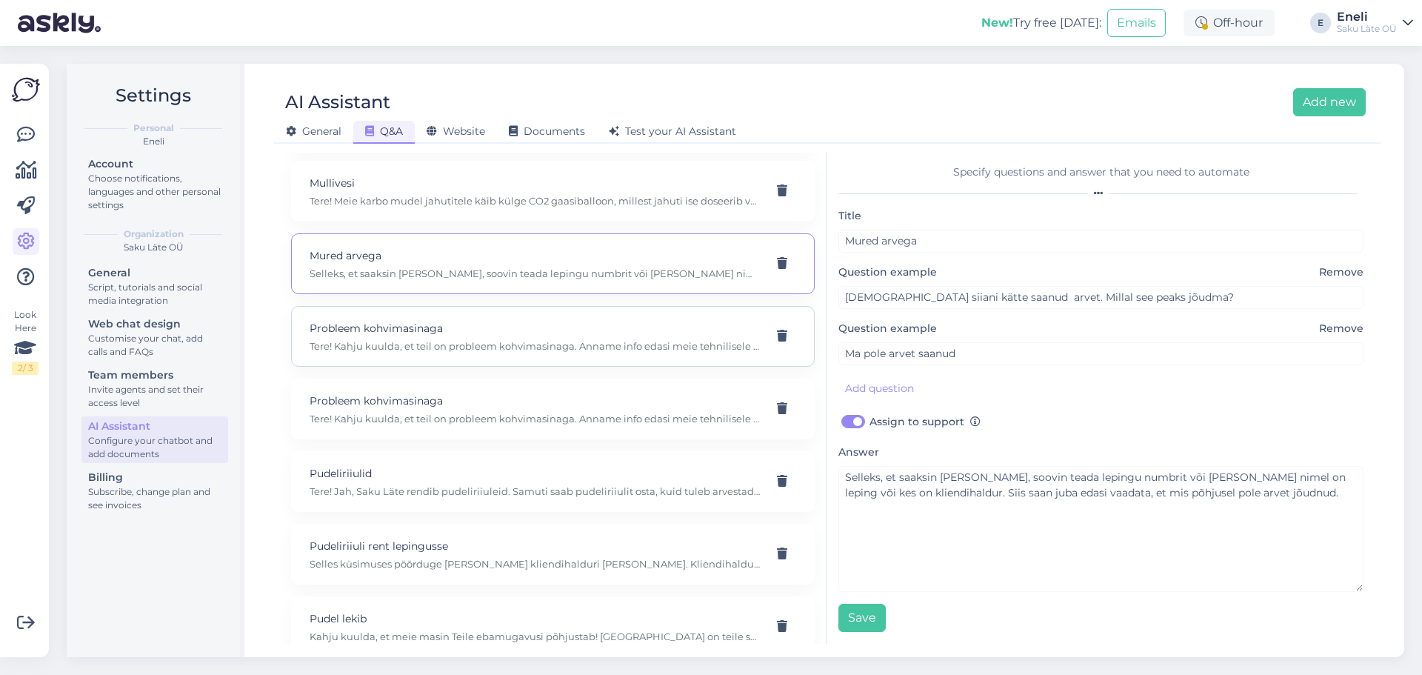
click at [520, 353] on p "Tere! Kahju kuulda, et teil on probleem kohvimasinaga. Anname info edasi meie t…" at bounding box center [535, 345] width 451 height 13
type input "Probleem kohvimasinaga"
type input "meil on probleem kohvimasinaga, kirjutab, et ei saa ube kätte."
checkbox input "false"
type textarea "Tere! Kahju kuulda, et teil on probleem kohvimasinaga. Anname info edasi meie t…"
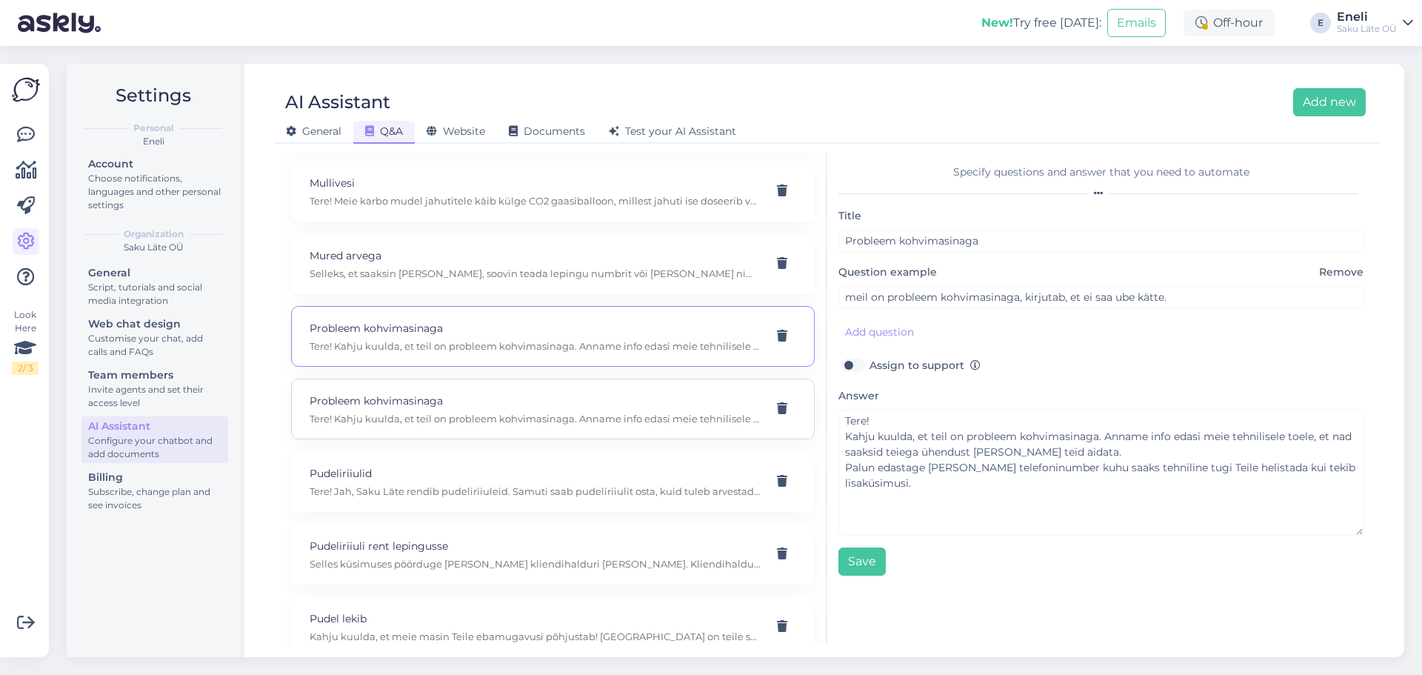
click at [482, 425] on p "Tere! Kahju kuulda, et teil on probleem kohvimasinaga. Anname info edasi meie t…" at bounding box center [535, 418] width 451 height 13
checkbox input "true"
type textarea "Tere! Kahju kuulda, et teil on probleem kohvimasinaga. Anname info edasi meie t…"
click at [472, 290] on div "Pudeliriiulid Tere! Jah, Saku Läte rendib pudeliriiuleid. Samuti saab pudelirii…" at bounding box center [553, 259] width 524 height 61
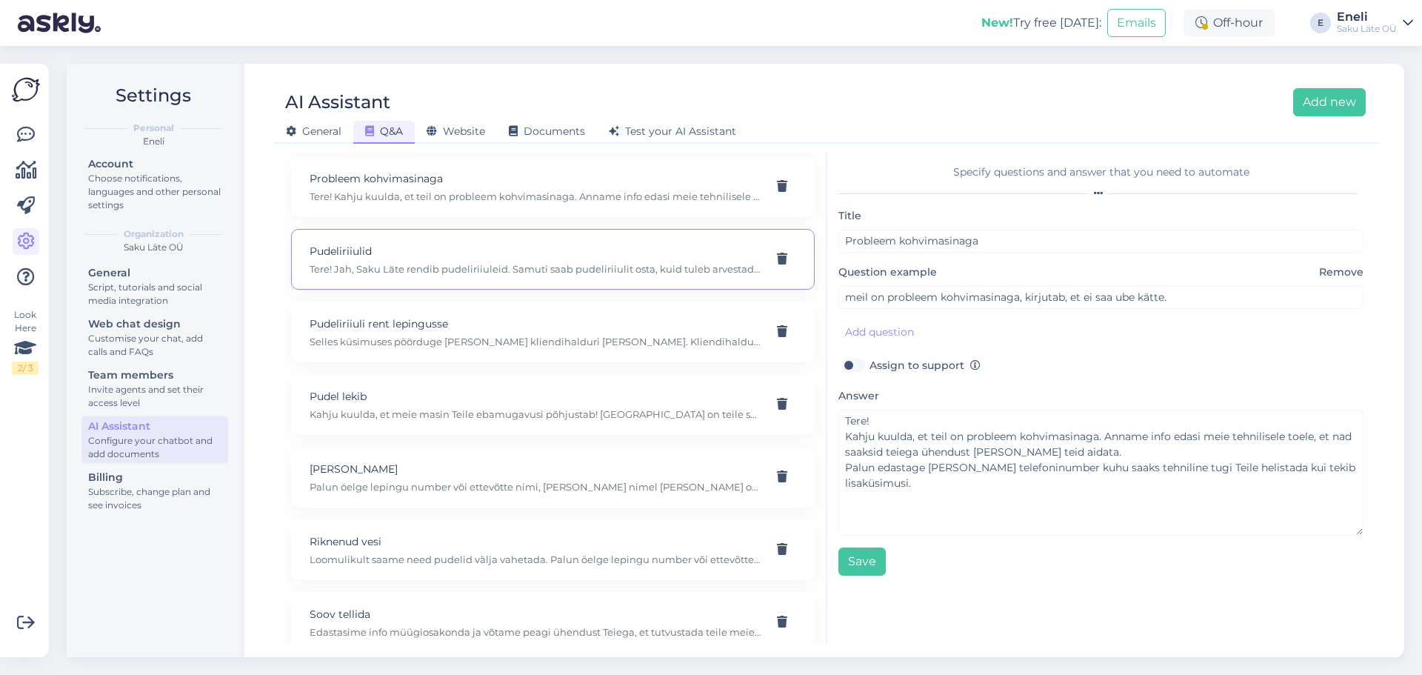
type input "Pudeliriiulid"
type input "Kas teil on müügil või rentimisel veealuseid pudelite hoidmiseks?"
checkbox input "false"
type textarea "Tere! Jah, Saku Läte rendib pudeliriiuleid. Samuti saab pudeliriiulit osta, kui…"
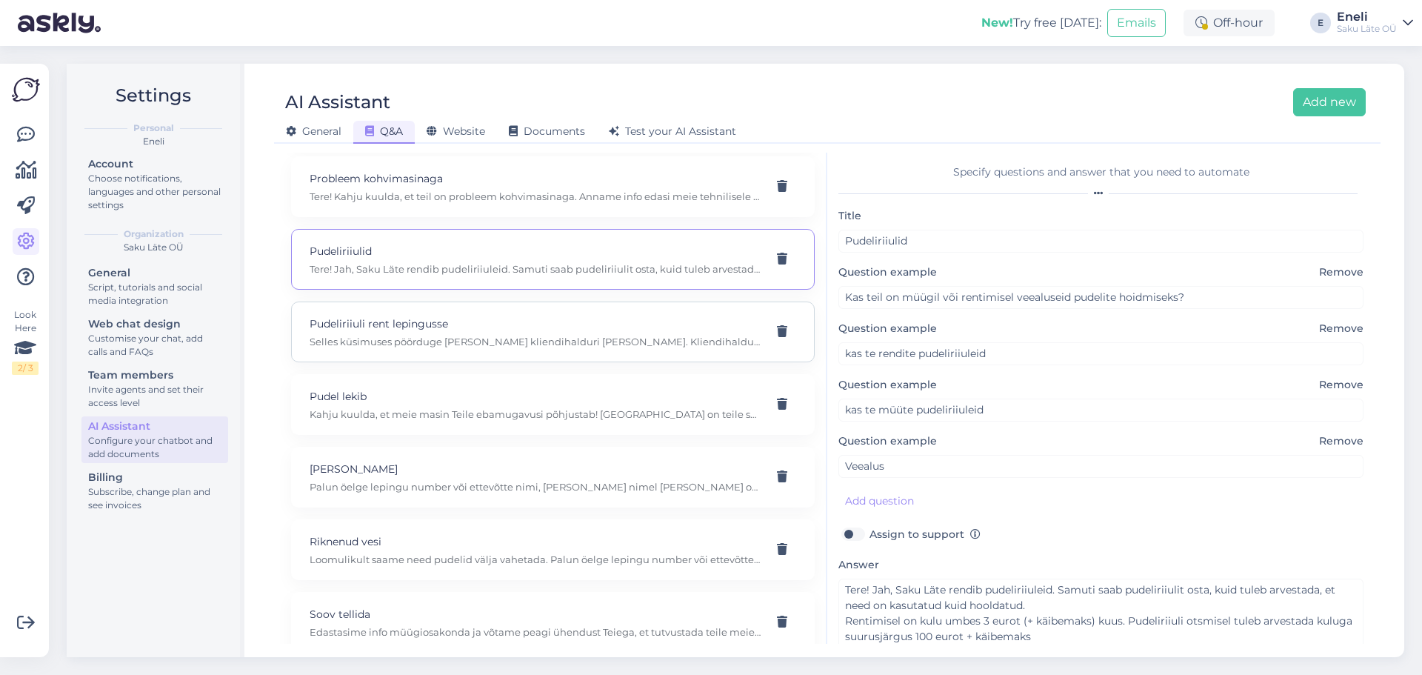
click at [463, 332] on p "Pudeliriiuli rent lepingusse" at bounding box center [535, 324] width 451 height 16
type input "Pudeliriiuli rent lepingusse"
type input "kas saaksite riiuli rentimise kulud lepingusse lisada? või [PERSON_NAME] peaksi…"
type textarea "Selles küsimuses pöörduge [PERSON_NAME] kliendihalduri [PERSON_NAME]. Kliendiha…"
type input "kuidas saaksime pudeliriiuli rendi lepingusse lisada?"
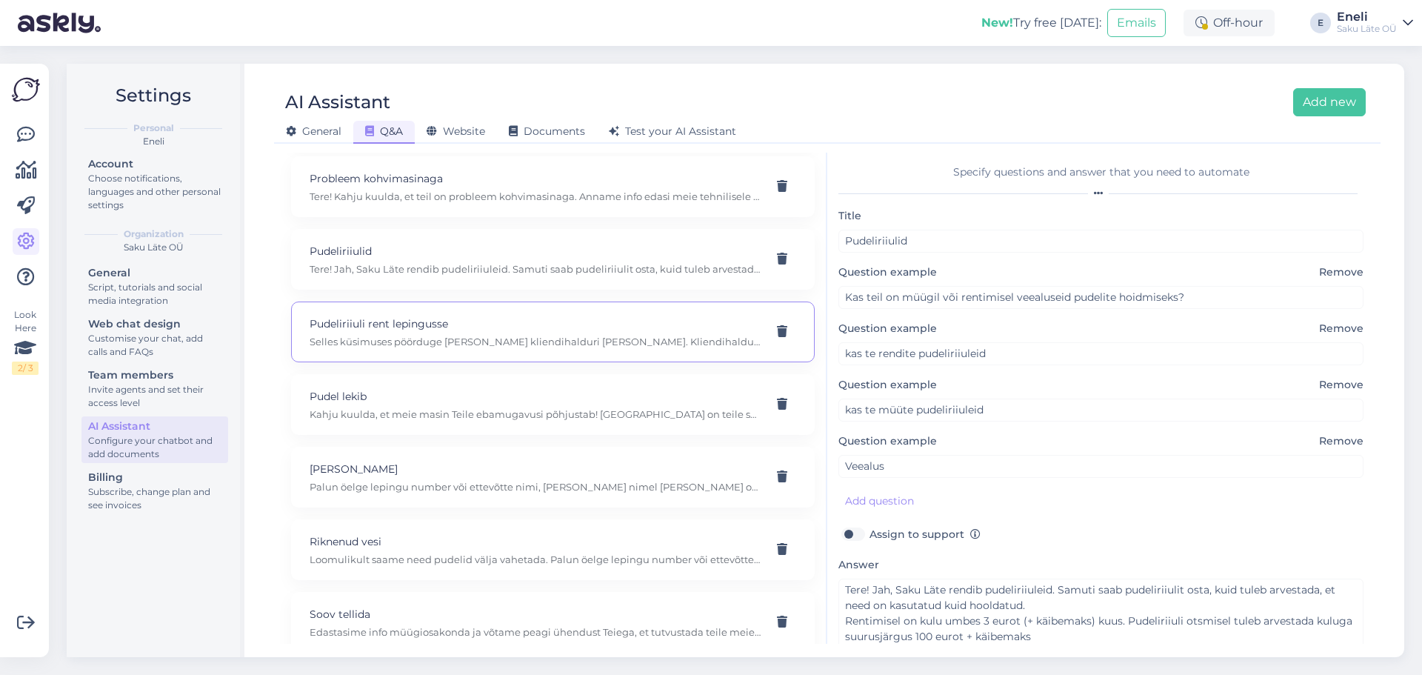
type input "Pudelirest"
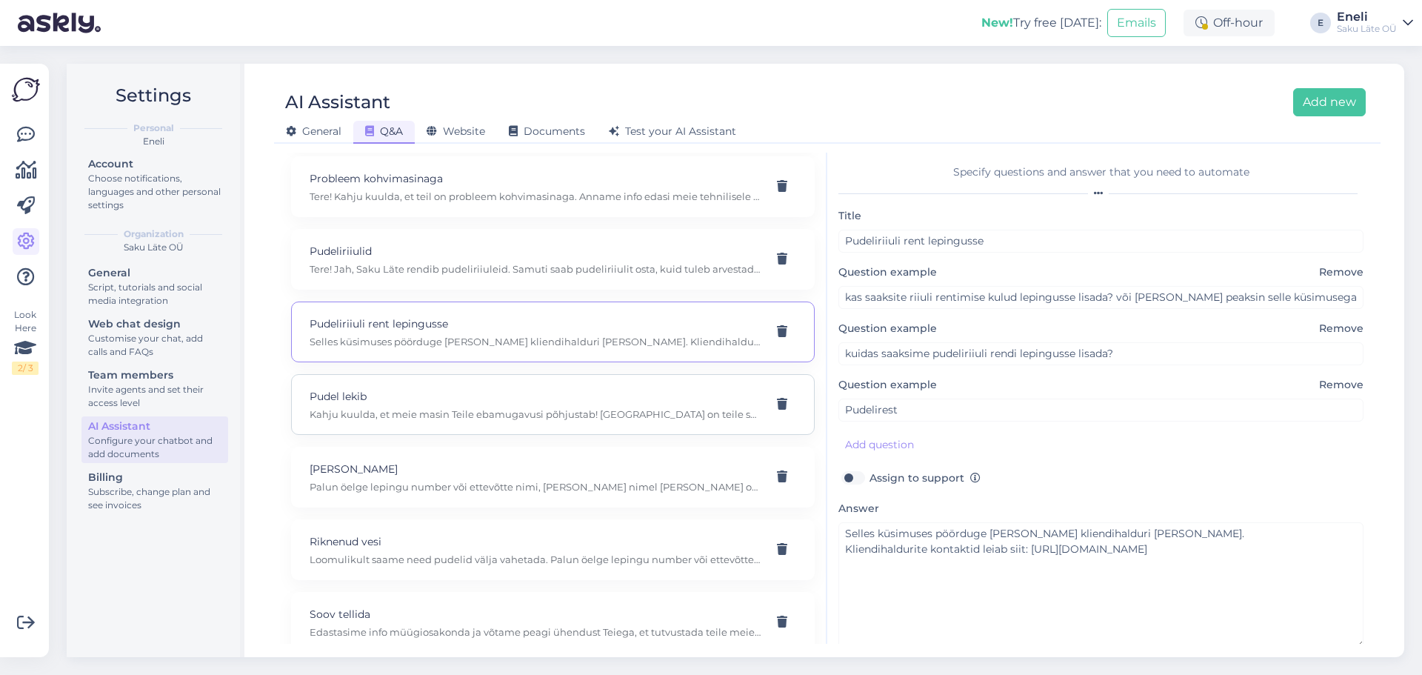
click at [432, 404] on p "Pudel lekib" at bounding box center [535, 396] width 451 height 16
type input "Pudel lekib"
type input "Mida teha, kui avastasin, et pudel lekib?"
type textarea "Kahju kuulda, et meie masin Teile ebamugavusi põhjustab! [GEOGRAPHIC_DATA] on t…"
type input "Veeautomaat lekib. Mida teha?"
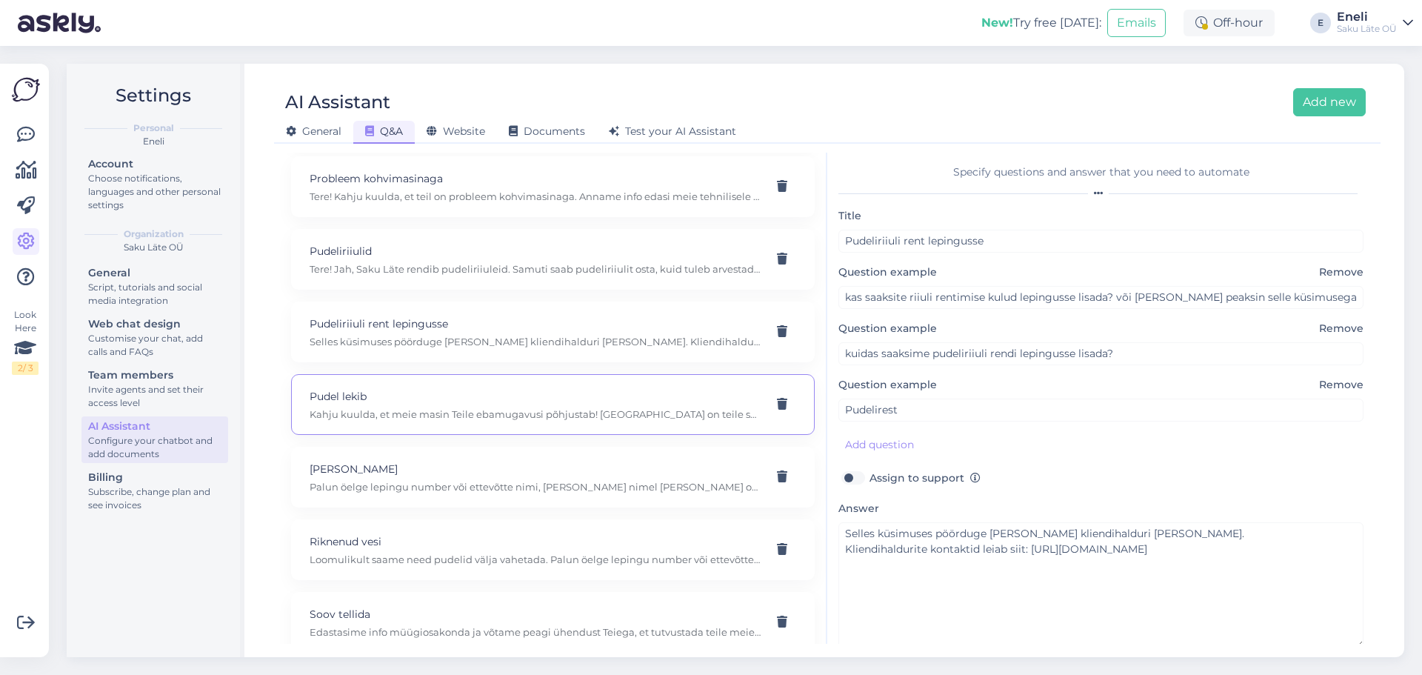
type input "meie veeautomaat lekib."
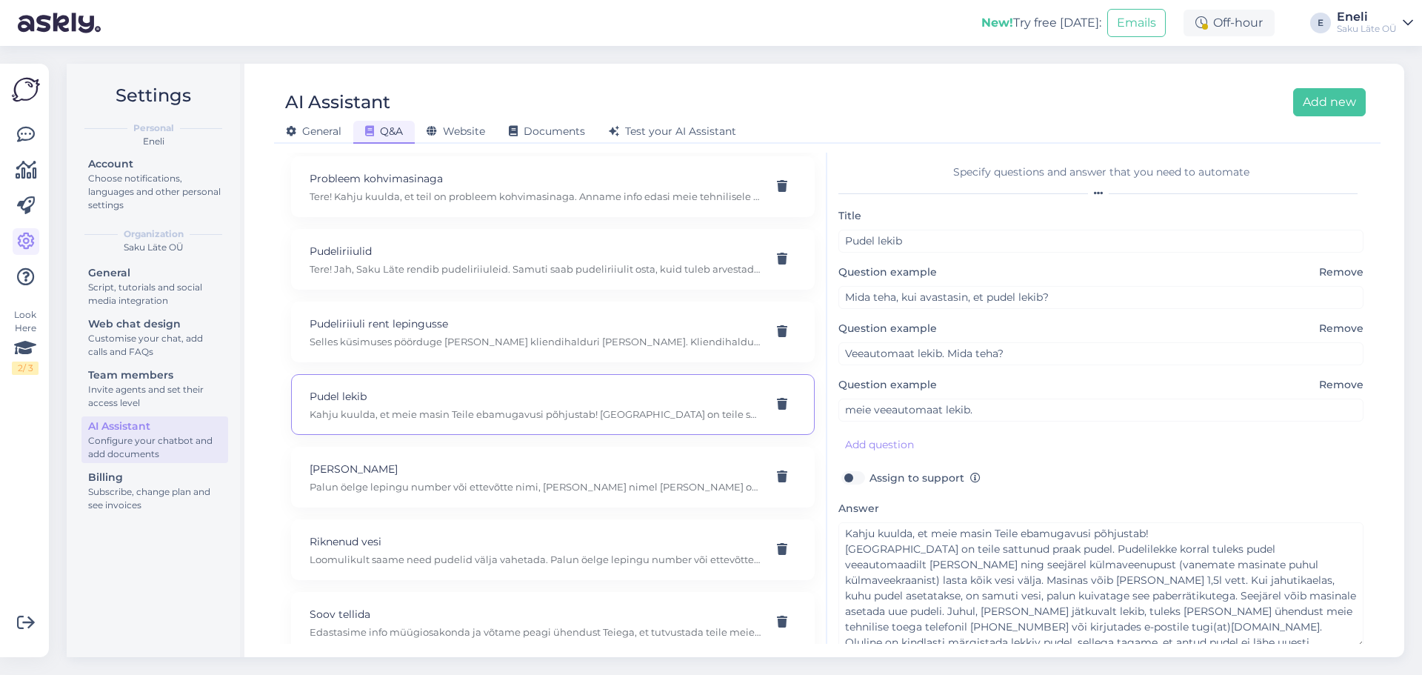
scroll to position [56, 0]
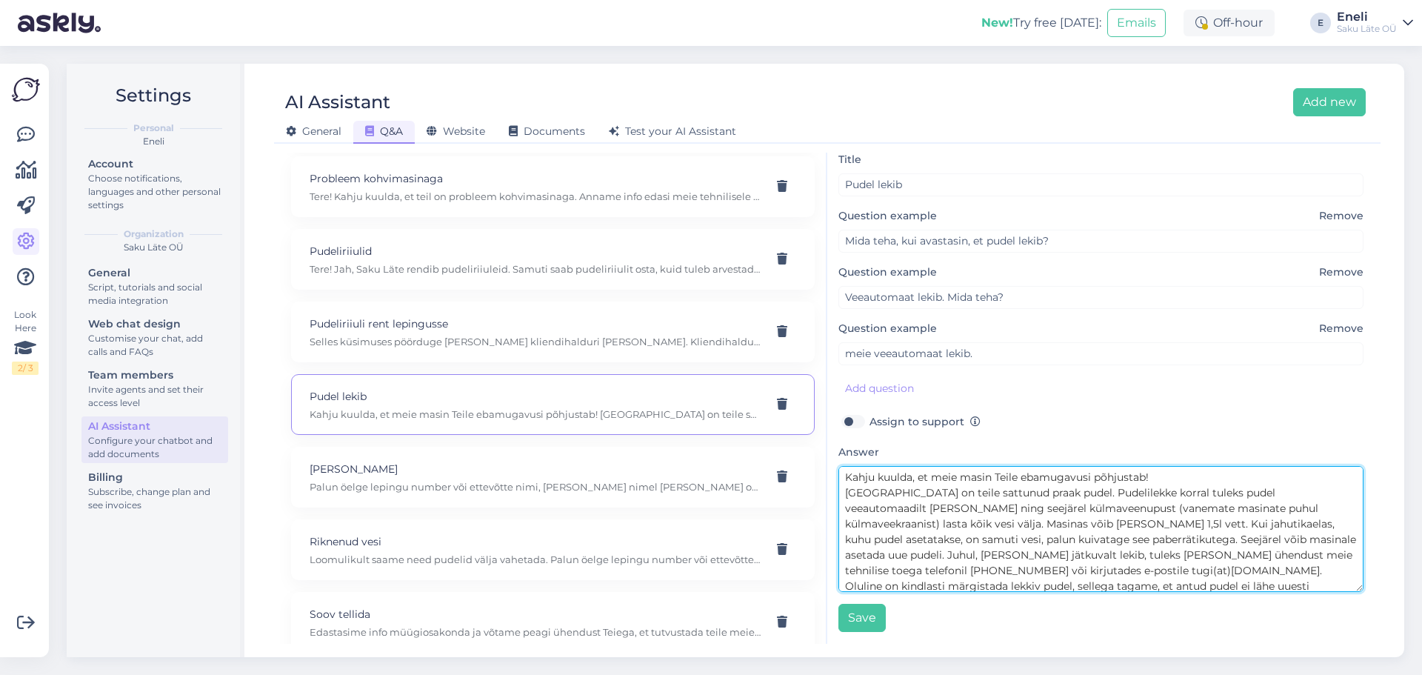
click at [1080, 529] on textarea "Kahju kuulda, et meie masin Teile ebamugavusi põhjustab! [GEOGRAPHIC_DATA] on t…" at bounding box center [1101, 529] width 525 height 126
type textarea "Kahju kuulda, et meie masin Teile ebamugavusi põhjustab! [GEOGRAPHIC_DATA] on t…"
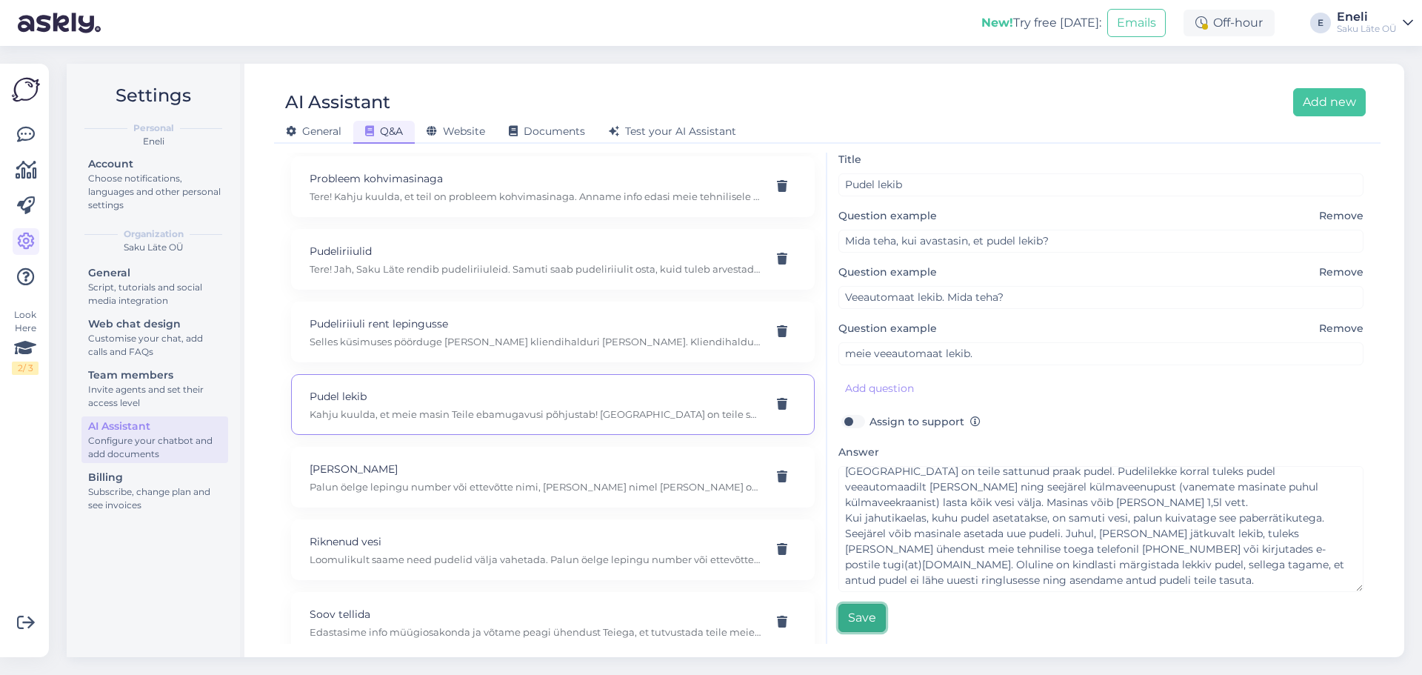
click at [847, 613] on button "Save" at bounding box center [862, 618] width 47 height 28
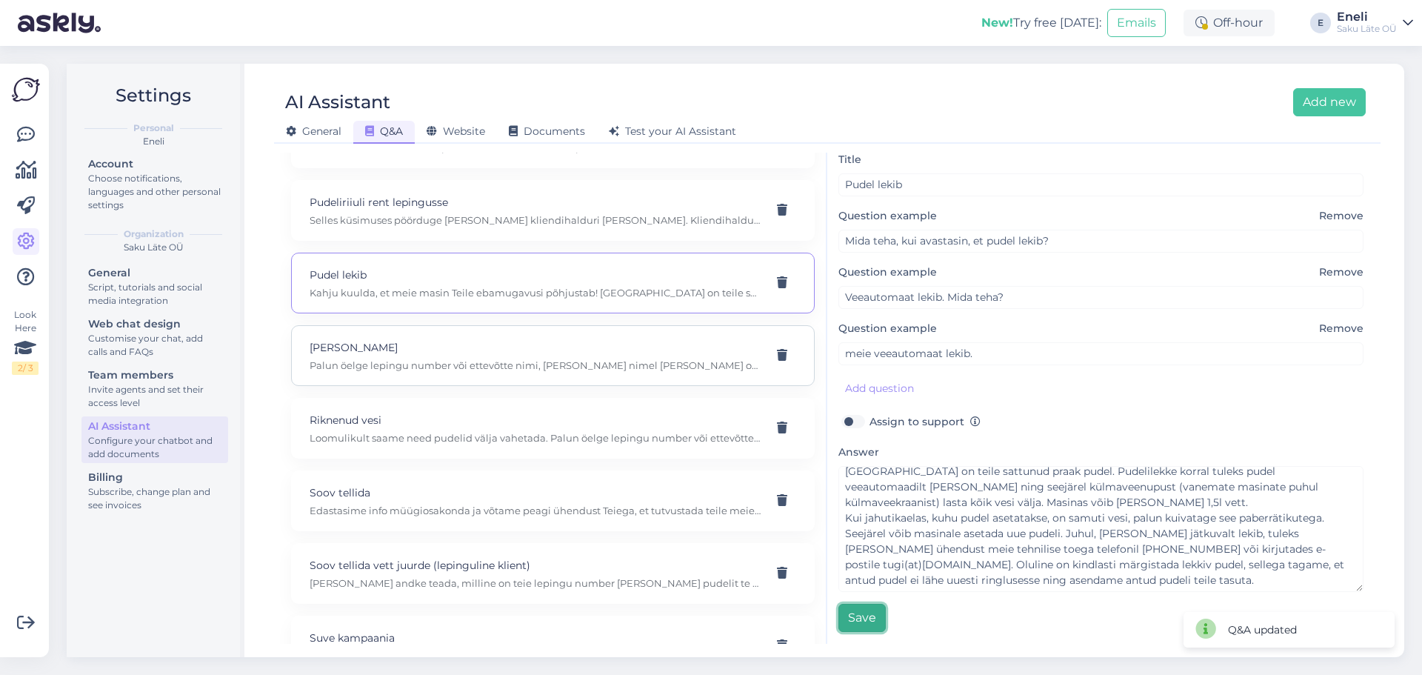
scroll to position [2668, 0]
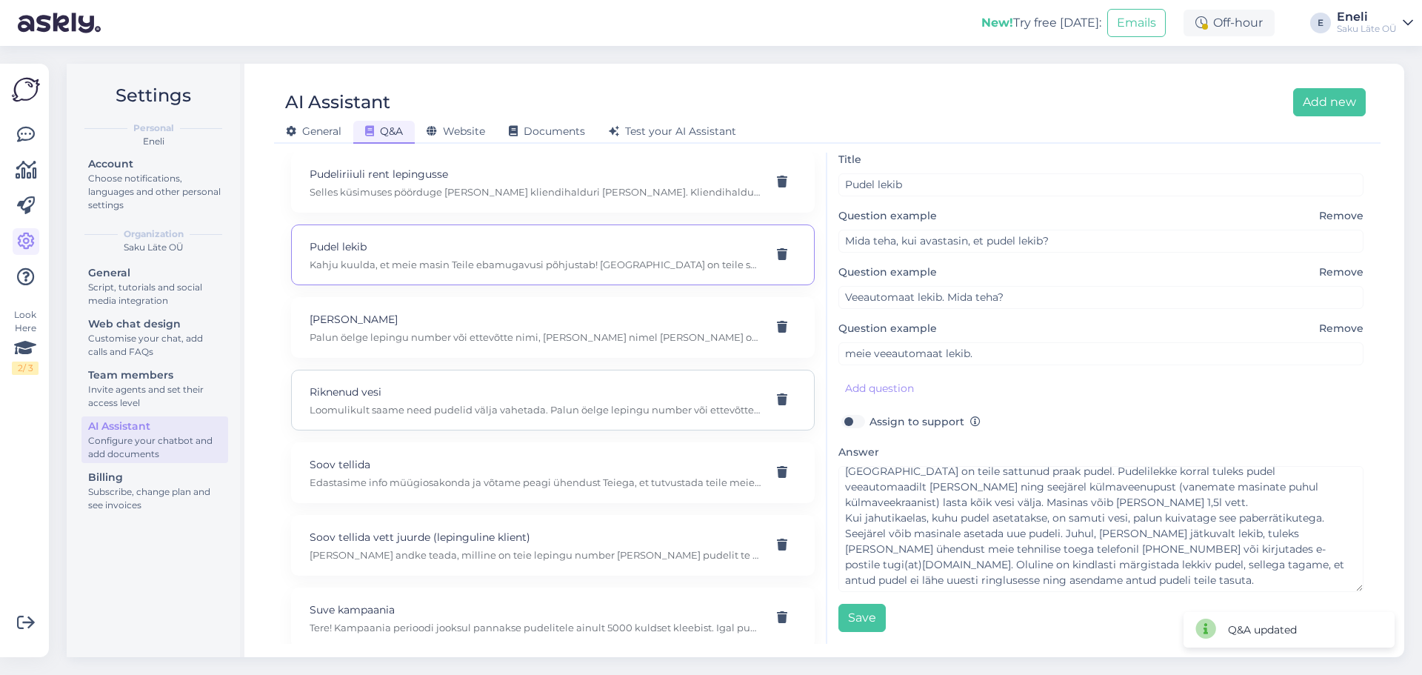
click at [446, 416] on p "Loomulikult saame need pudelid välja vahetada. Palun öelge lepingu number või e…" at bounding box center [535, 409] width 451 height 13
type input "Riknenud vesi"
type input "Leidsime kahest veepudelist rohelise katte. Kas saate need pudelid välja vaheta…"
checkbox input "true"
type textarea "Loomulikult saame need pudelid välja vahetada. Palun öelge lepingu number või e…"
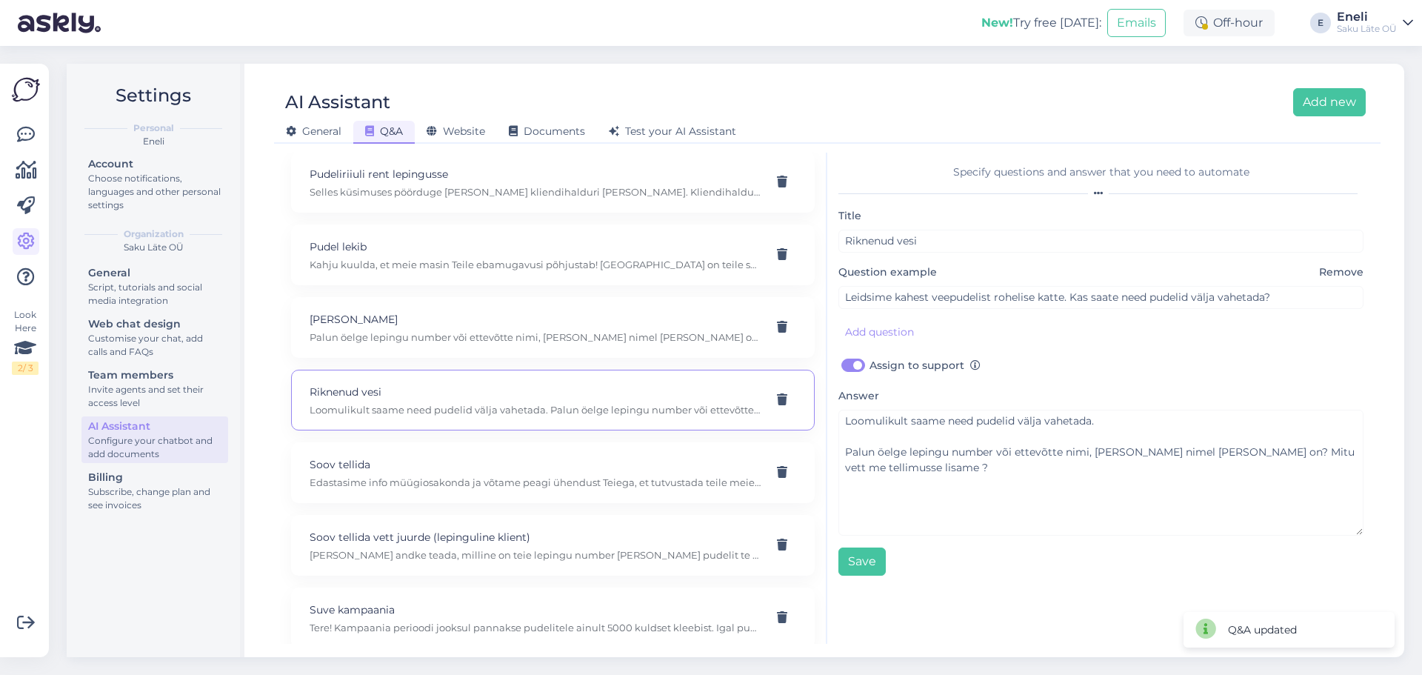
scroll to position [0, 0]
click at [417, 489] on p "Edastasime info müügiosakonda ja võtame peagi ühendust Teiega, et tutvustada te…" at bounding box center [535, 482] width 451 height 13
type input "Soov tellida"
type input "sooviksime väga head pakkumist, et mitte jääda veehätta"
type textarea "Edastasime info müügiosakonda ja võtame peagi ühendust Teiega, et tutvustada te…"
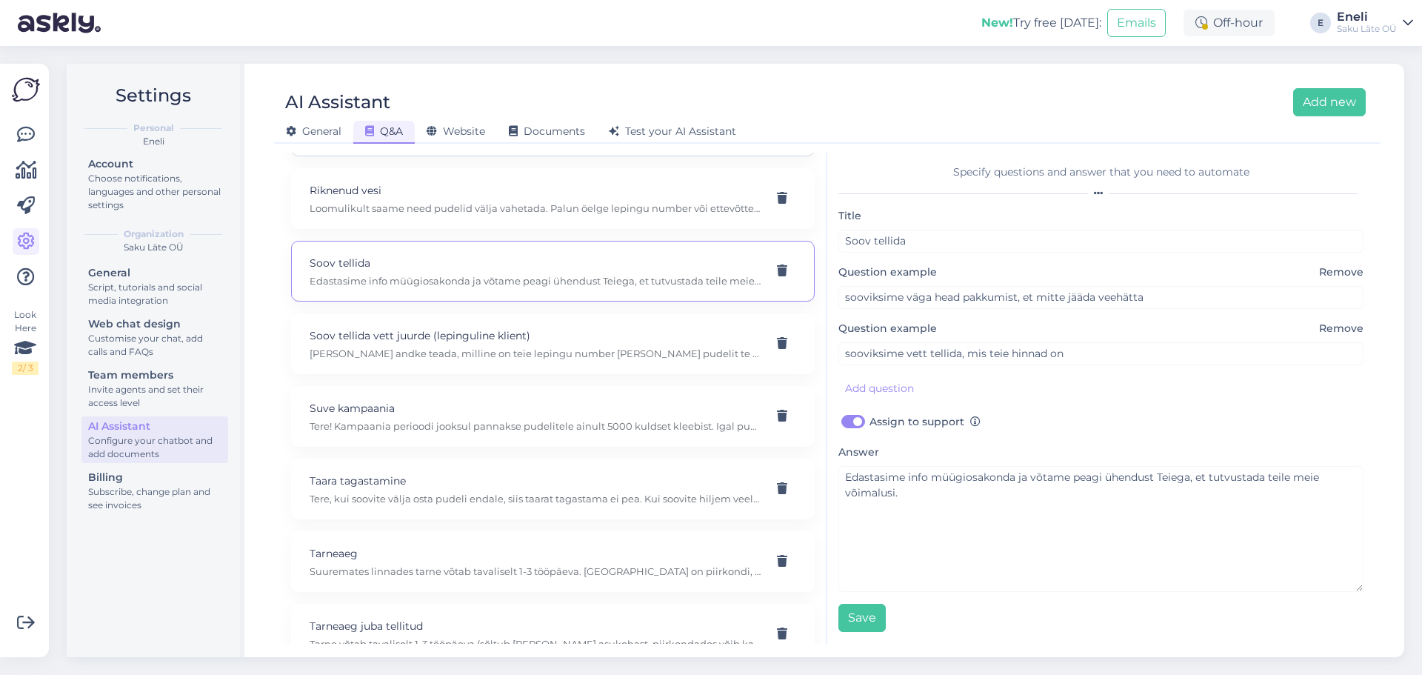
scroll to position [2890, 0]
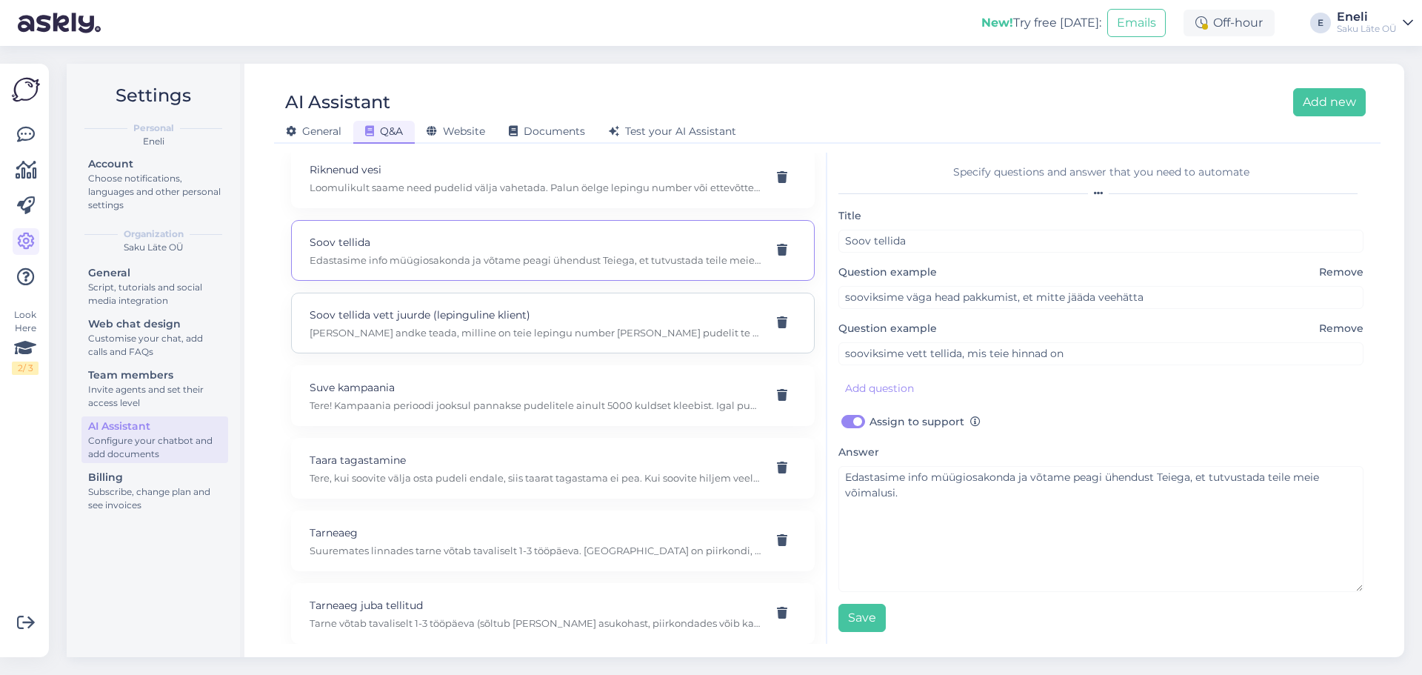
click at [464, 339] on p "[PERSON_NAME] andke teada, milline on teie lepingu number [PERSON_NAME] pudelit…" at bounding box center [535, 332] width 451 height 13
type input "Soov tellida vett juurde (lepinguline klient)"
type input "Soovin tellida vett juurde"
type textarea "[PERSON_NAME] andke teada, milline on teie lepingu number [PERSON_NAME] pudelit…"
type input "Vahetada vett"
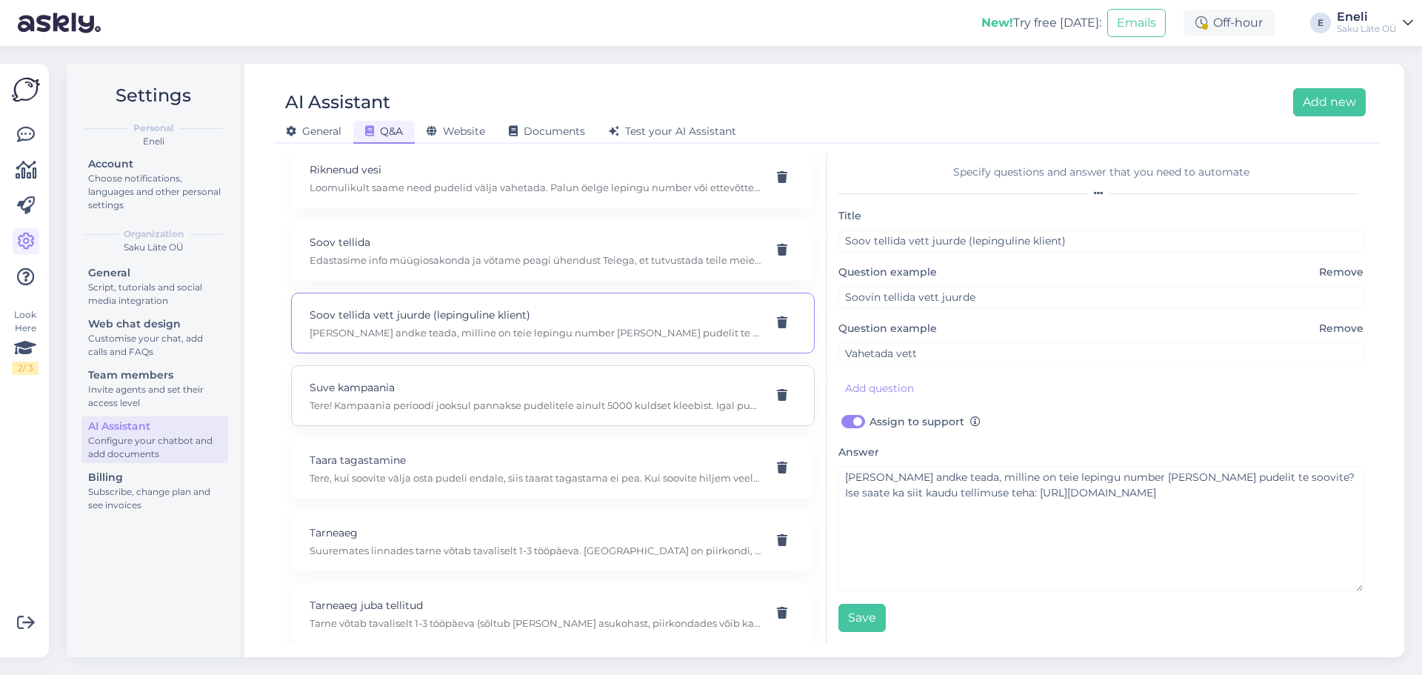
click at [450, 412] on p "Tere! Kampaania perioodi jooksul pannakse pudelitele ainult 5000 kuldset kleebi…" at bounding box center [535, 405] width 451 height 13
type input "Suve kampaania"
type input "Suvekampaania kohta, mille puhul pidi 18,9 l pudelil olema triipkood – [PERSON_…"
checkbox input "false"
type textarea "Tere! Kampaania perioodi jooksul pannakse pudelitele ainult 5000 kuldset kleebi…"
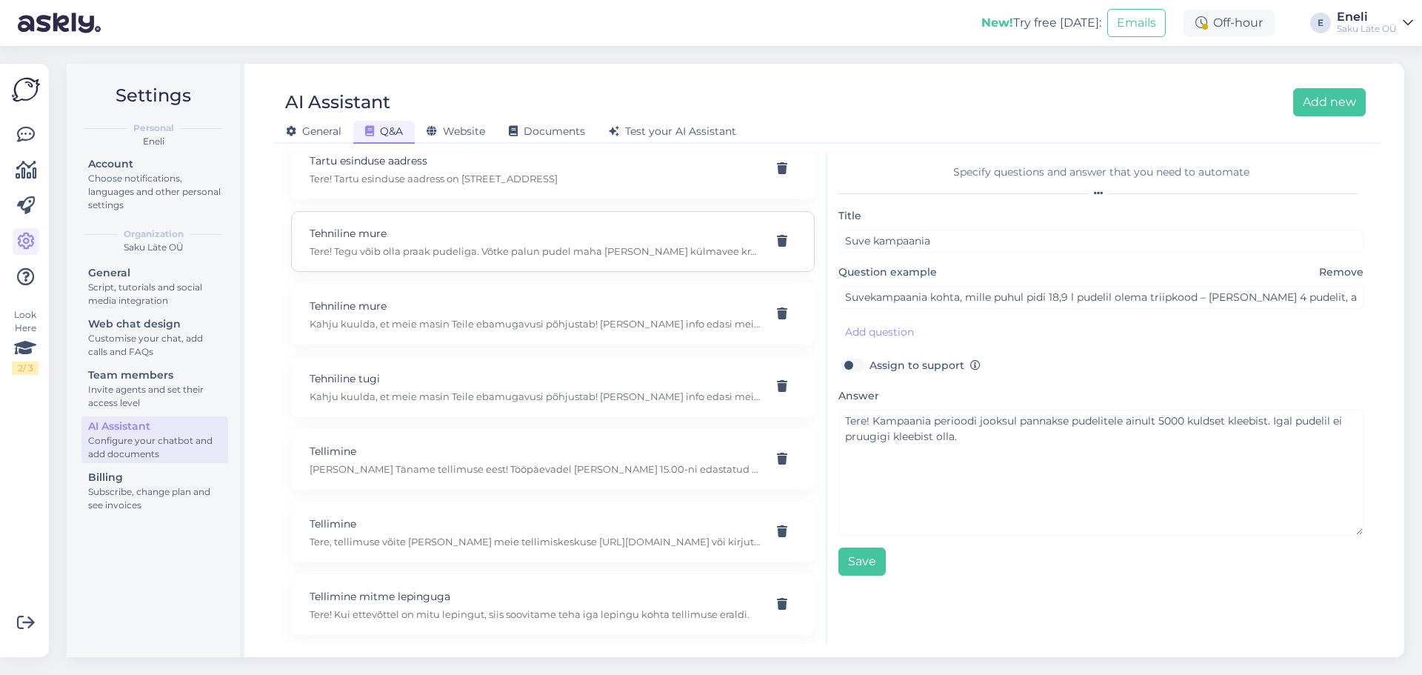
scroll to position [3705, 0]
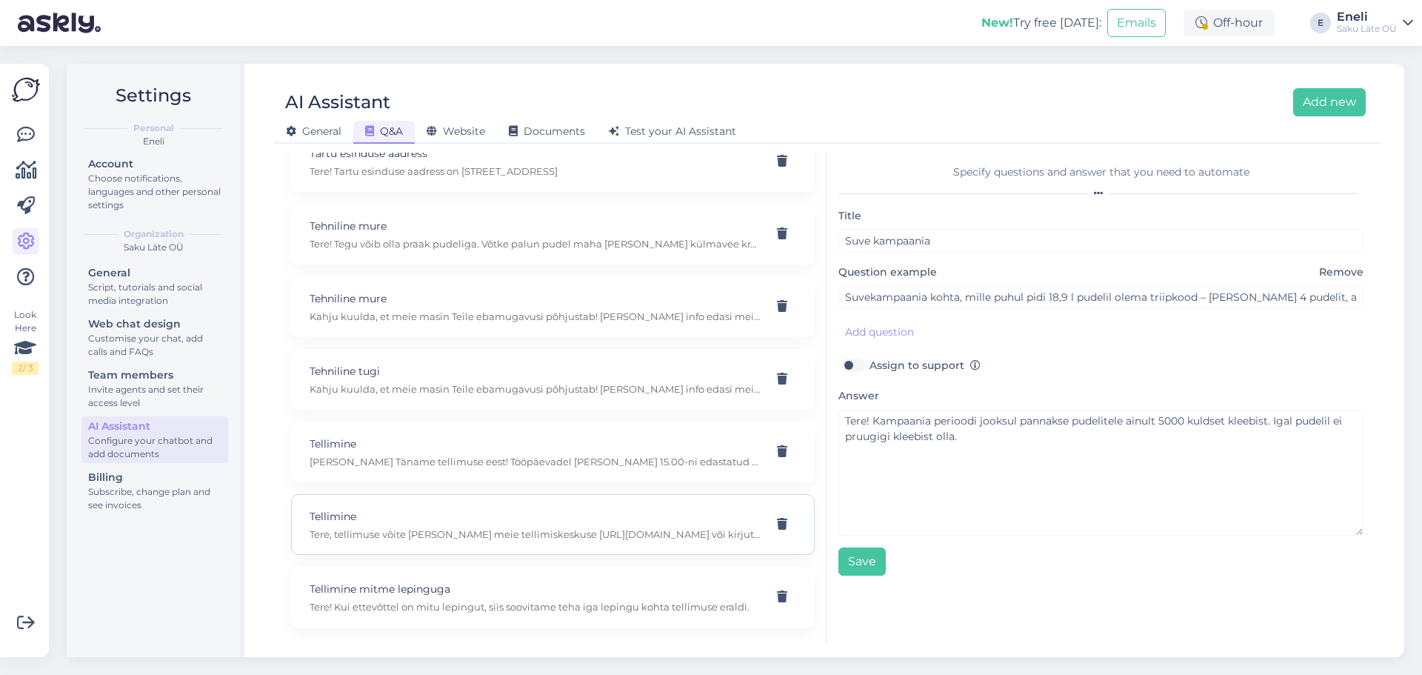
click at [414, 541] on p "Tere, tellimuse võite [PERSON_NAME] meie tellimiskeskuse [URL][DOMAIN_NAME] või…" at bounding box center [535, 533] width 451 height 13
type input "Tellimine"
type input "Milliselt tel. nr saab lepingu alusel vett tellida, kas Saku või Tallinna esind…"
type textarea "Tere, tellimuse võite [PERSON_NAME] meie tellimiskeskuse [URL][DOMAIN_NAME] või…"
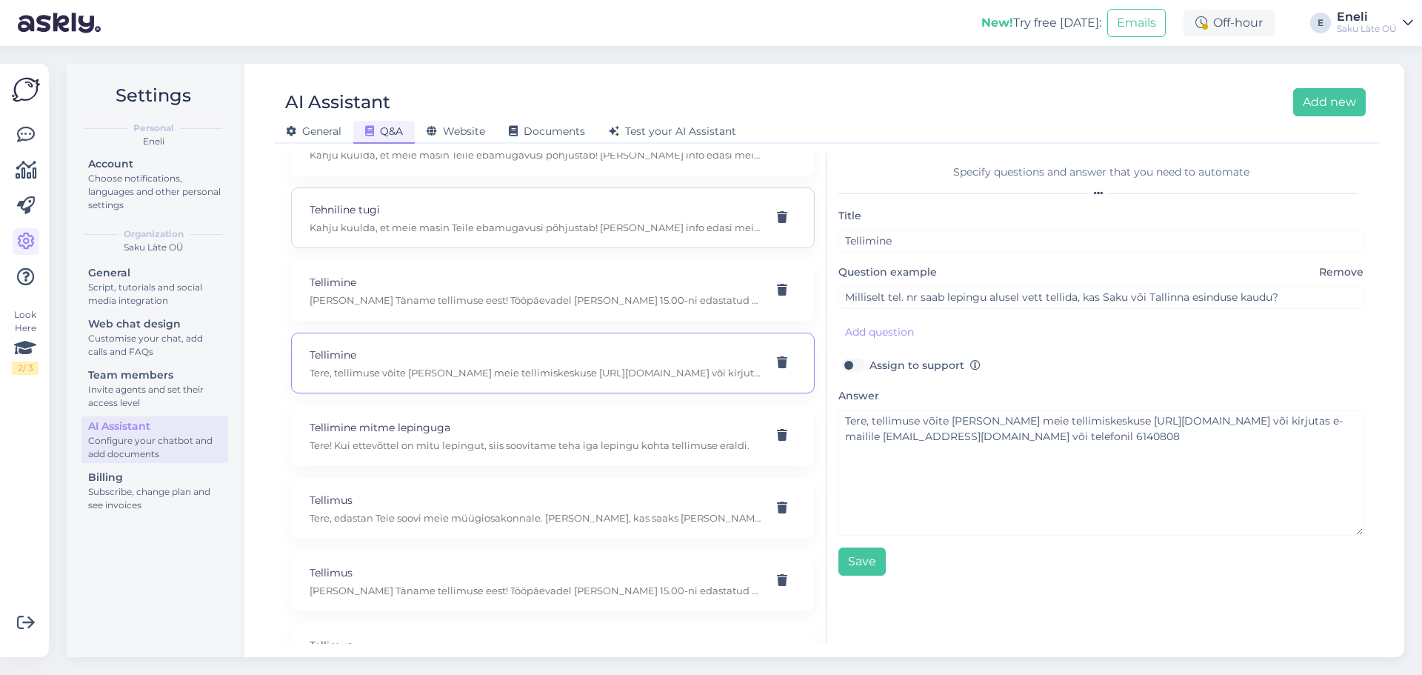
scroll to position [3928, 0]
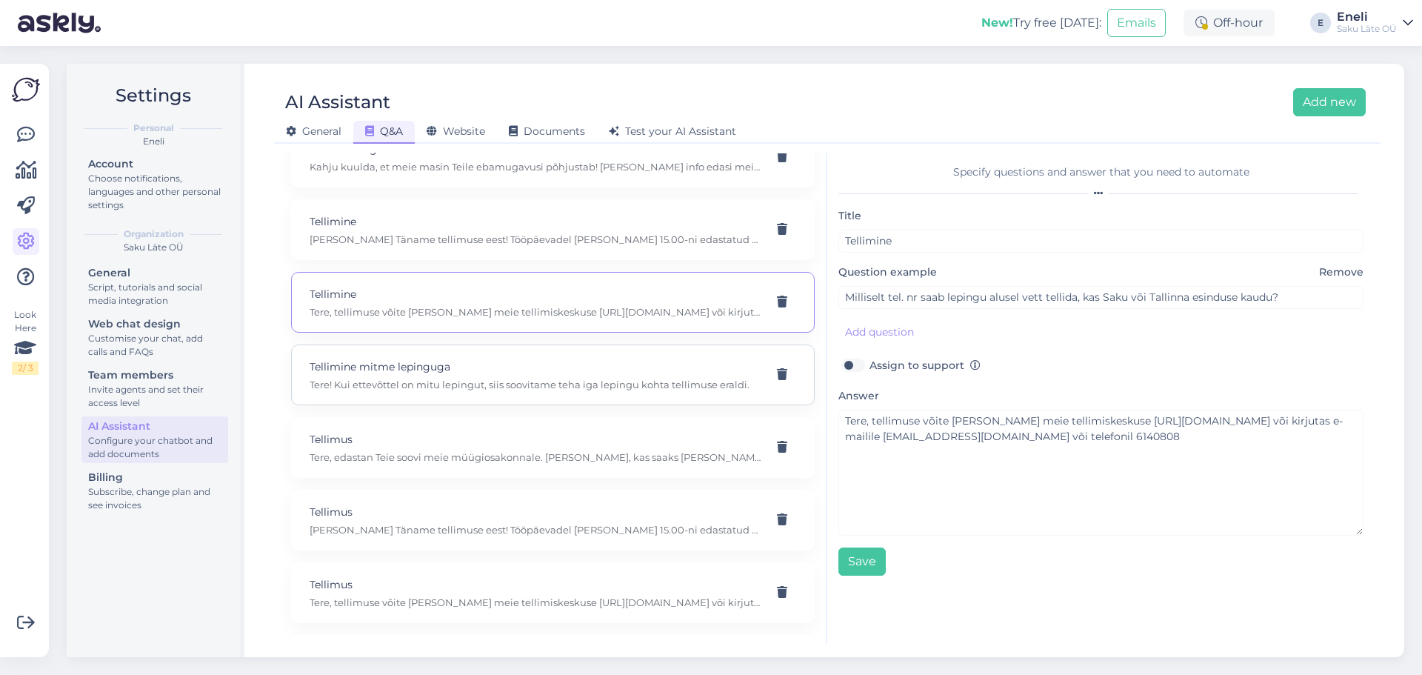
click at [491, 405] on div "Tellimine mitme lepinguga Tere! Kui ettevõttel on mitu lepingut, siis soovitame…" at bounding box center [553, 374] width 524 height 61
type input "Tellimine mitme lepinguga"
type input "Kas see on iga lepingu kohta sama süsteem?"
type textarea "Tere! Kui ettevõttel on mitu lepingut, siis soovitame teha iga lepingu kohta te…"
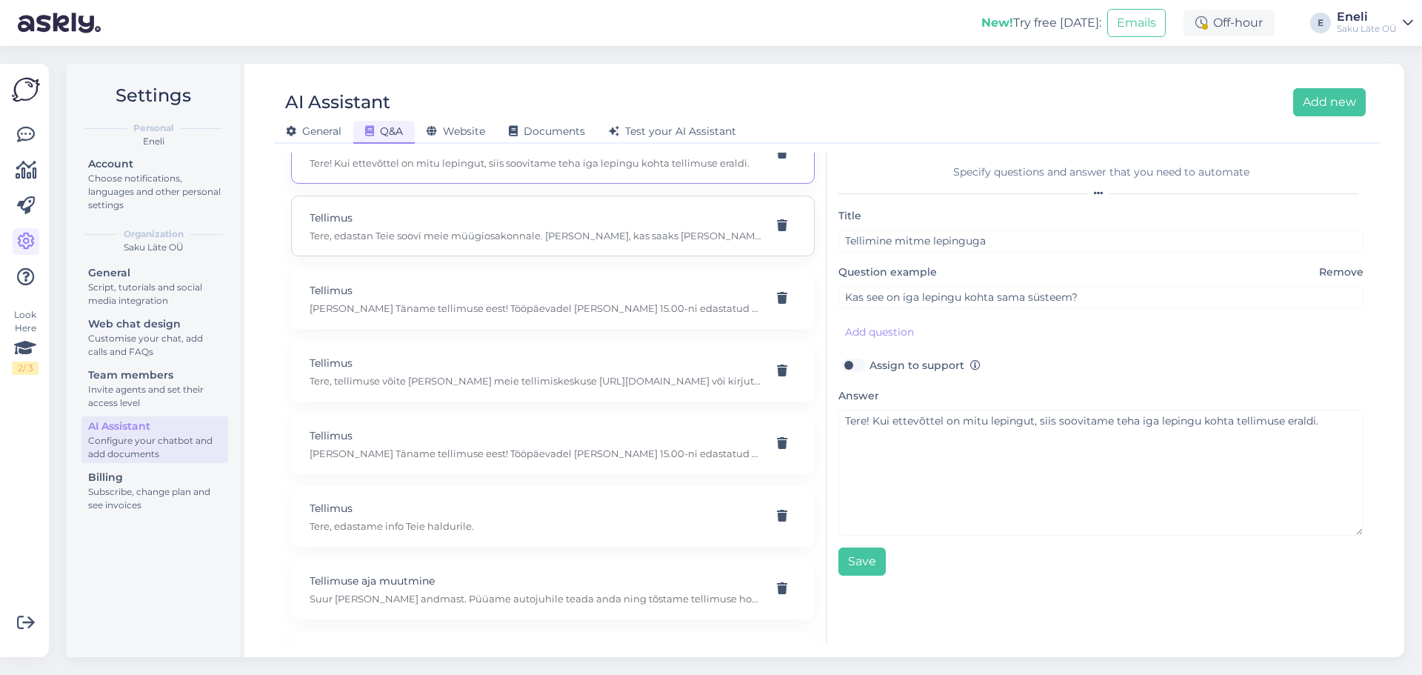
scroll to position [4150, 0]
click at [467, 370] on p "Tellimus" at bounding box center [535, 362] width 451 height 16
type input "Tellimus"
type input "ma pean tellima vett"
type textarea "Tere, tellimuse võite [PERSON_NAME] meie tellimiskeskuse [URL][DOMAIN_NAME] või…"
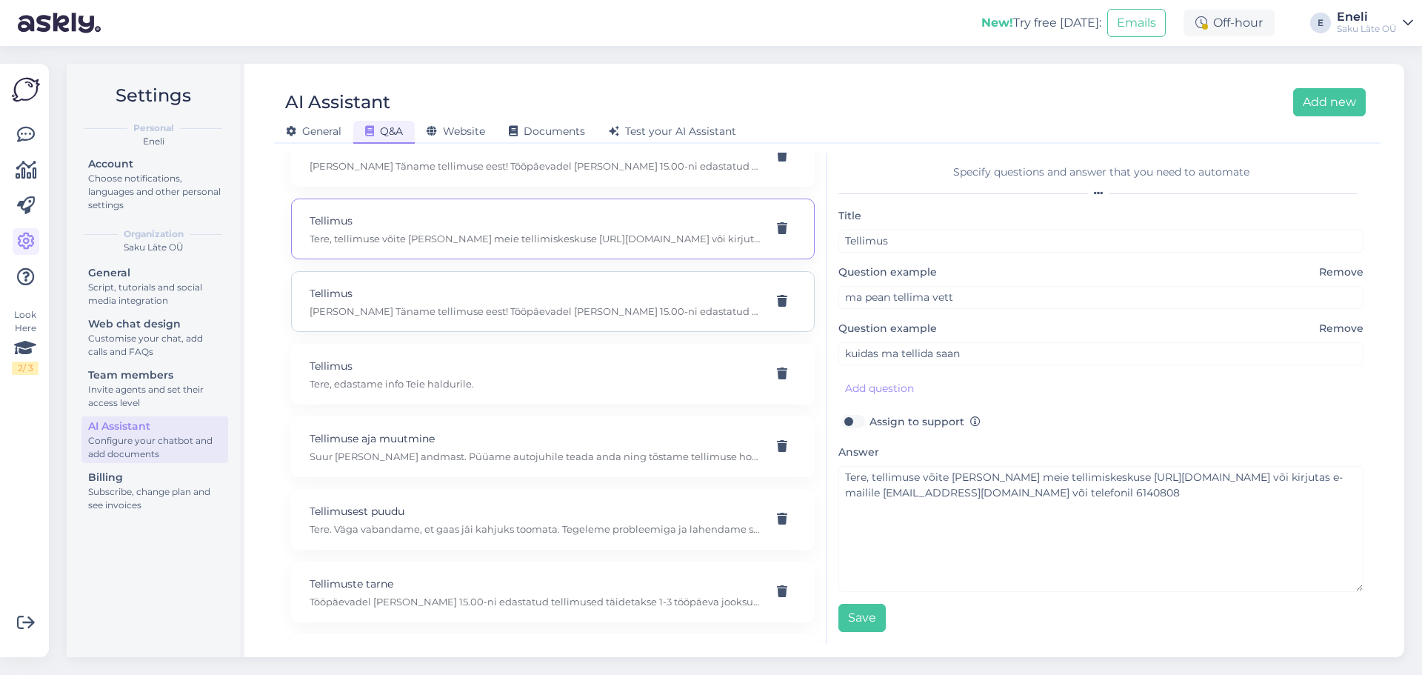
scroll to position [4298, 0]
click at [446, 384] on p "Tere, edastame info Teie haldurile." at bounding box center [535, 376] width 451 height 13
type input "Tellime teilt hetkel vajaduspõhiselt joogivett automaati, aga kas oleks võimali…"
type textarea "Tere, edastame info Teie haldurile."
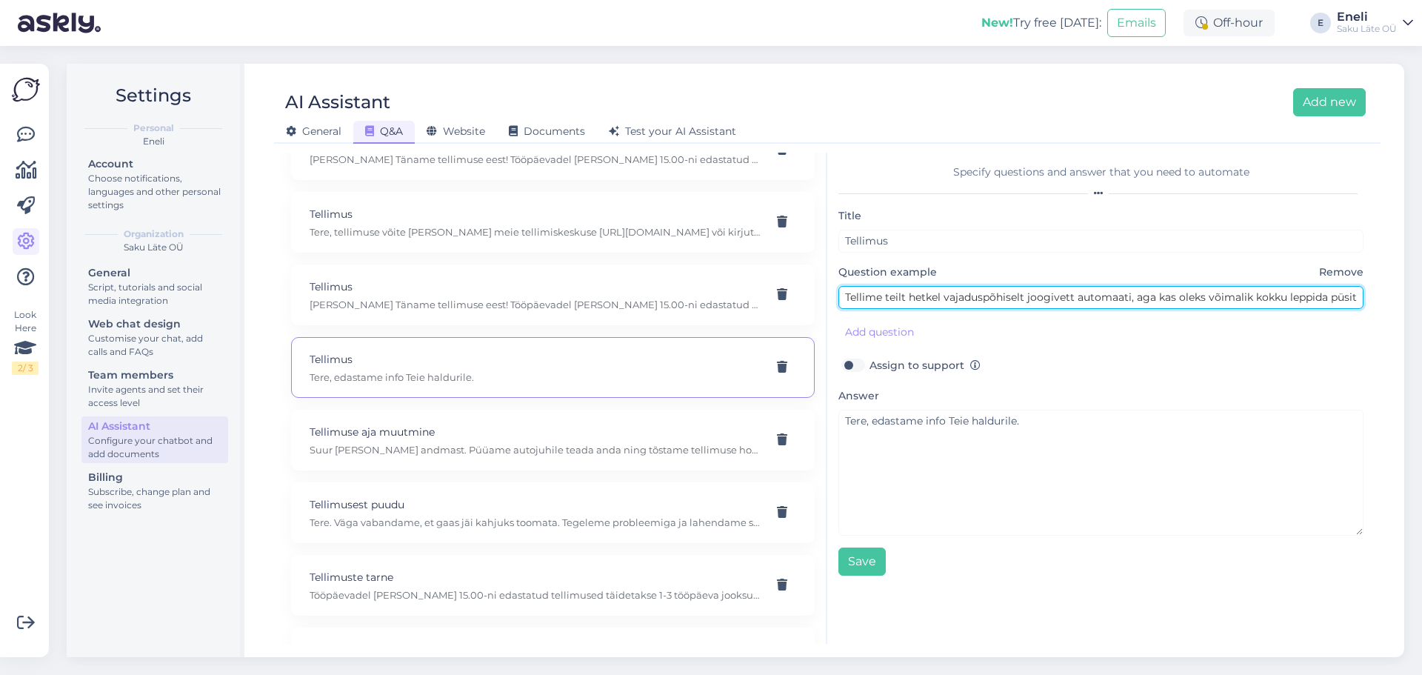
click at [1216, 302] on input "Tellime teilt hetkel vajaduspõhiselt joogivett automaati, aga kas oleks võimali…" at bounding box center [1101, 297] width 525 height 23
drag, startPoint x: 1276, startPoint y: 308, endPoint x: 1479, endPoint y: 304, distance: 202.3
click at [1422, 304] on html "New! Try free [DATE]: Emails Off-hour E Eneli Saku Läte OÜ Look Here 2 / 3 Get …" at bounding box center [711, 337] width 1422 height 675
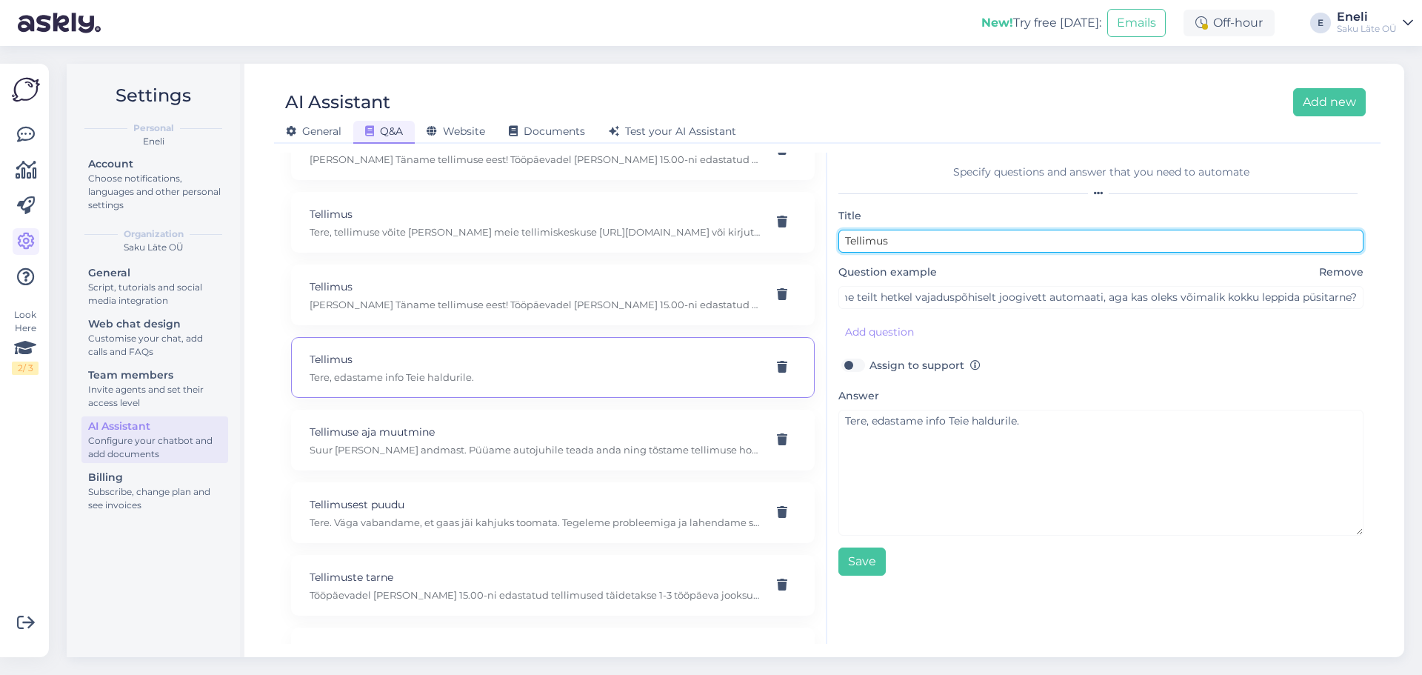
scroll to position [0, 0]
click at [896, 239] on input "Tellimus" at bounding box center [1101, 241] width 525 height 23
type input "Tellimus püsitarne"
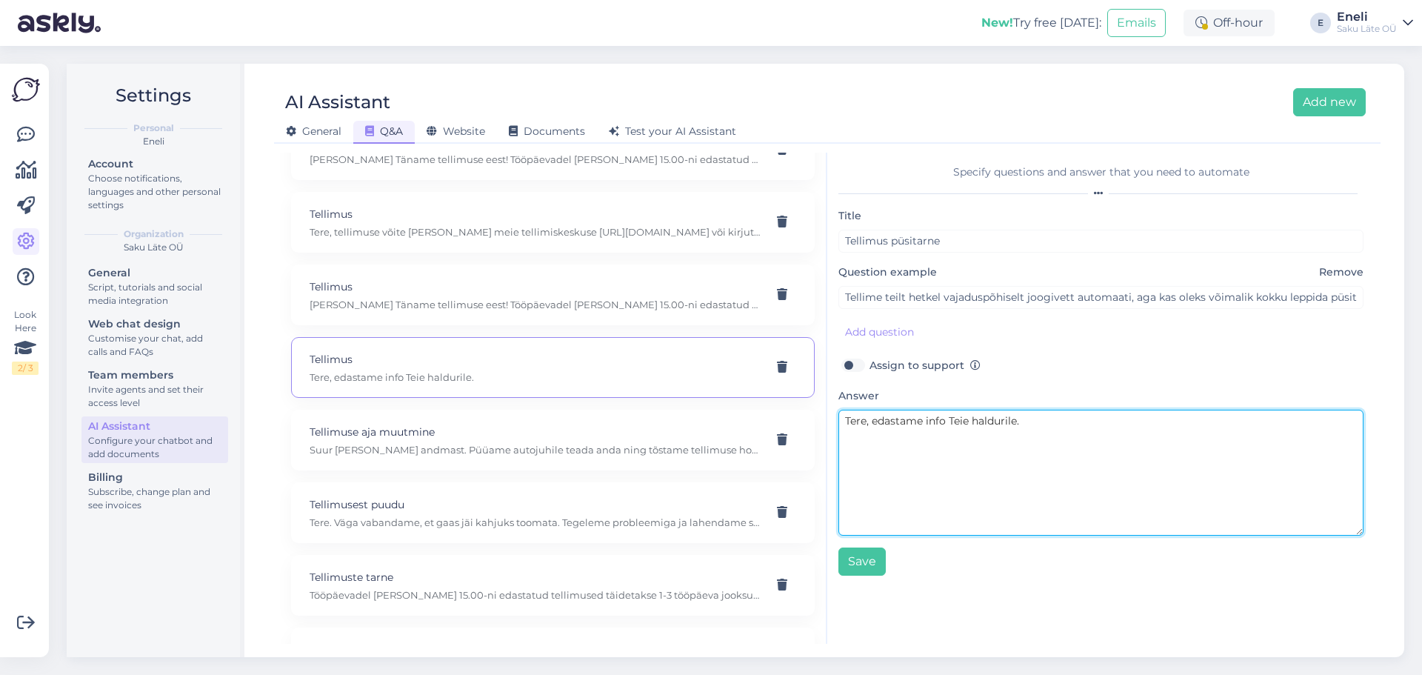
click at [899, 450] on textarea "Tere, edastame info Teie haldurile." at bounding box center [1101, 473] width 525 height 126
click at [873, 424] on textarea "Tere, edastame info Teie haldurile." at bounding box center [1101, 473] width 525 height 126
click at [1052, 439] on textarea "Tere. Püsitarnet on võimalik kokku leppida Teie halduri kaudu." at bounding box center [1101, 473] width 525 height 126
type textarea "Tere. Püsitarnet on võimalik kokku leppida halduri kaudu."
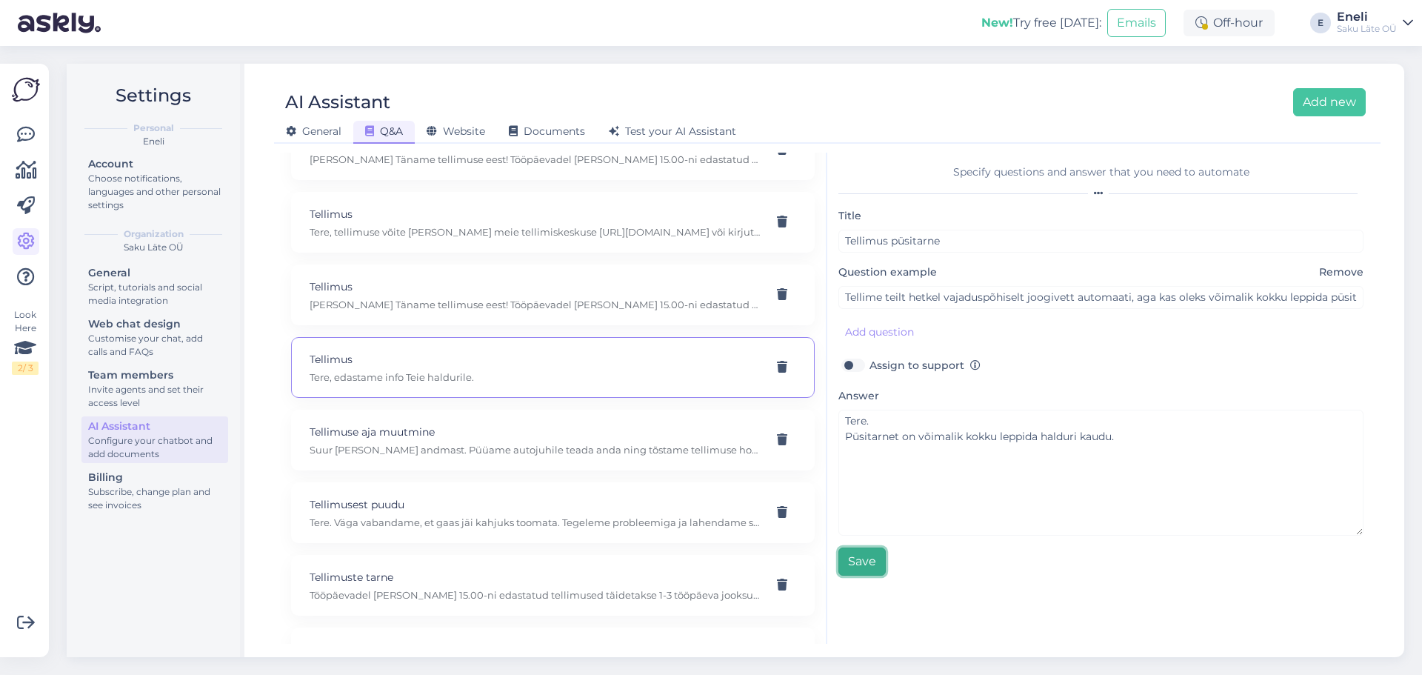
click at [867, 554] on button "Save" at bounding box center [862, 561] width 47 height 28
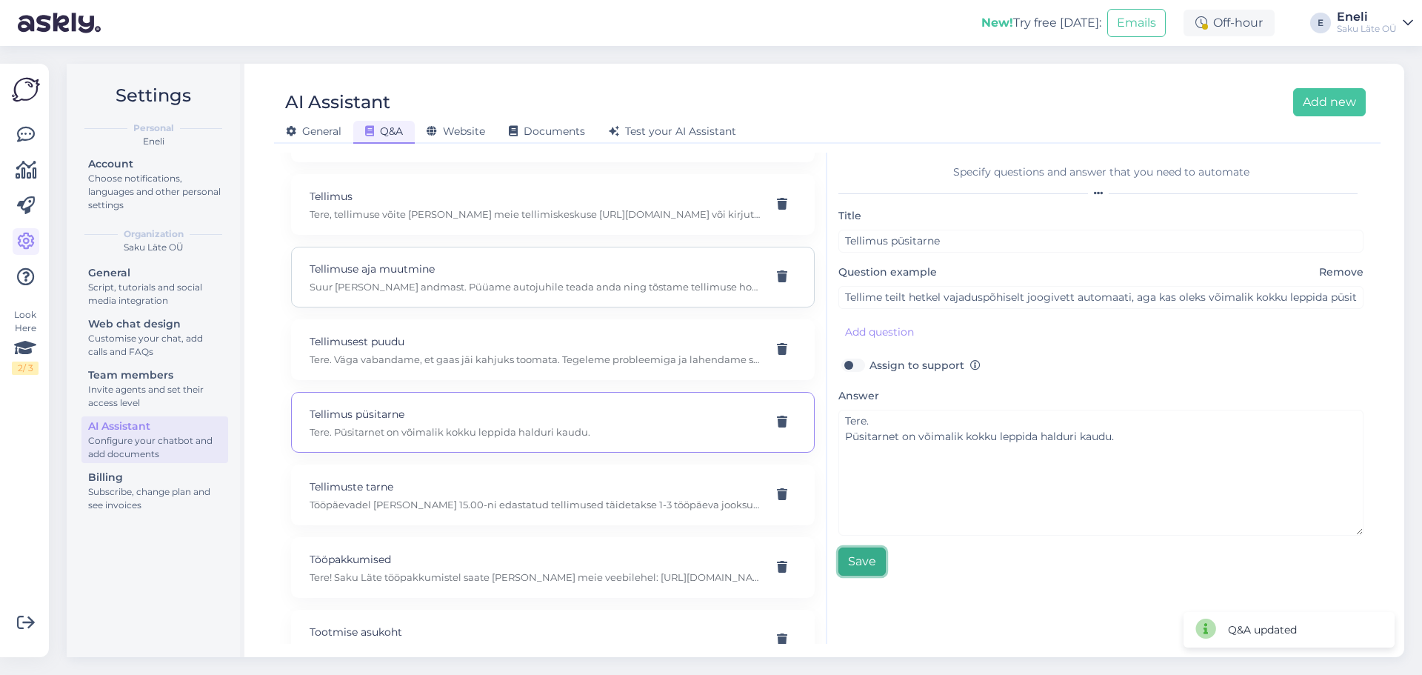
scroll to position [4522, 0]
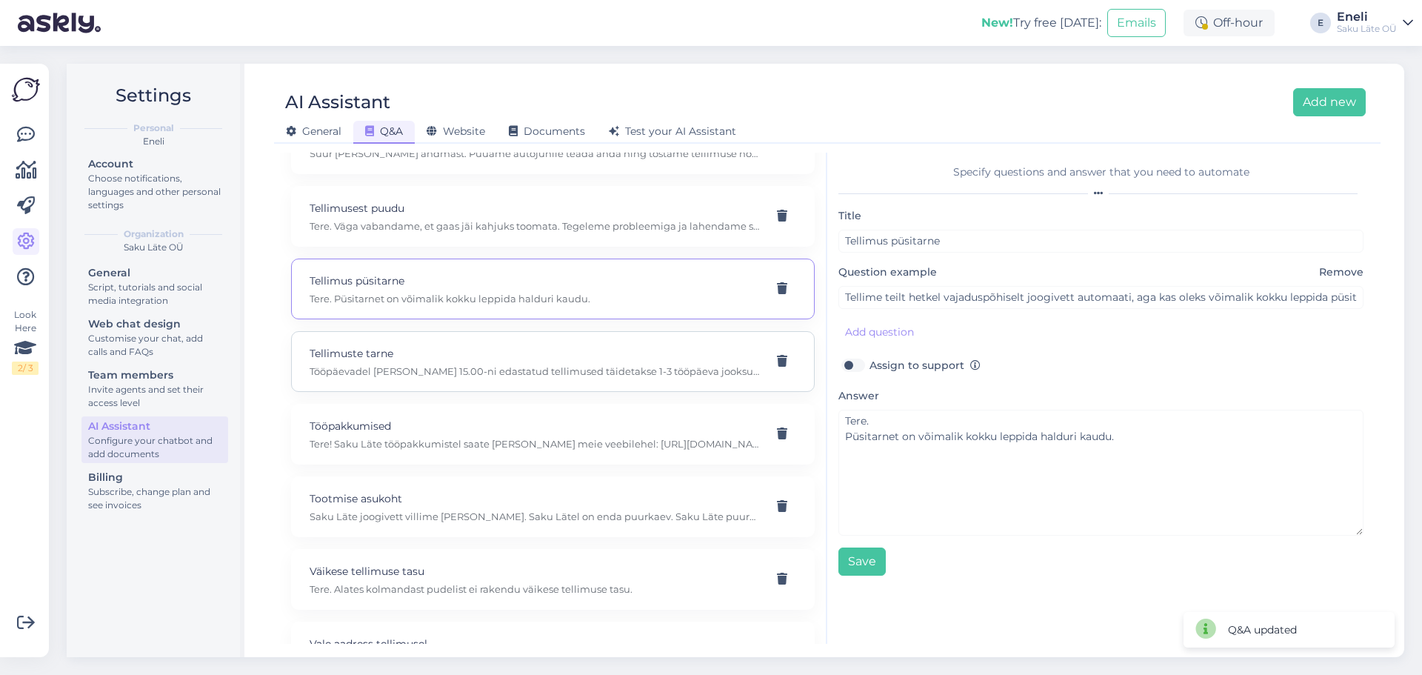
click at [459, 378] on p "Tööpäevadel [PERSON_NAME] 15.00-ni edastatud tellimused täidetakse 1-3 tööpäeva…" at bounding box center [535, 370] width 451 height 13
type input "Tellimuste tarne"
type input "palun andke teada millal vesi võiks jõuda"
type textarea "Tööpäevadel [PERSON_NAME] 15.00-ni edastatud tellimused täidetakse 1-3 tööpäeva…"
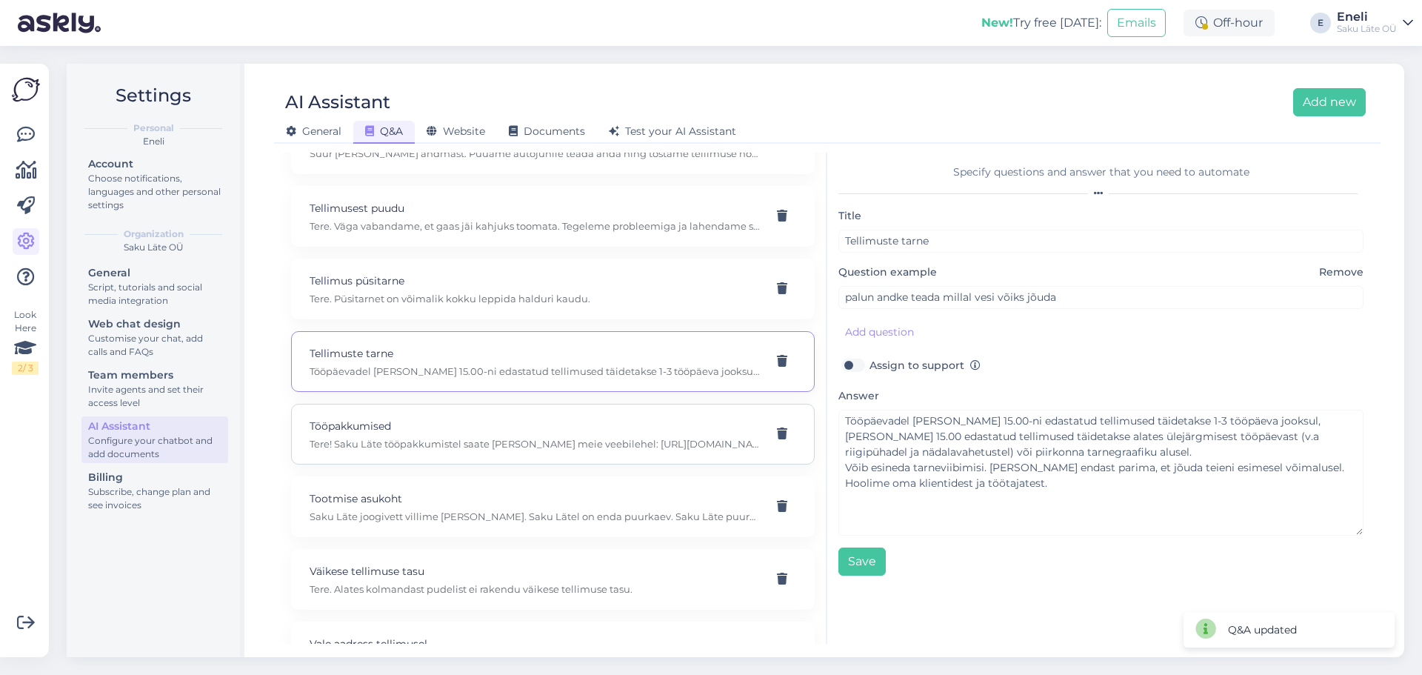
click at [442, 434] on p "Tööpakkumised" at bounding box center [535, 426] width 451 height 16
type input "Tööpakkumised"
type input "Kas otsite kullereid?"
type textarea "Tere! Saku Läte tööpakkumistel saate [PERSON_NAME] meie veebilehel: [URL][DOMAI…"
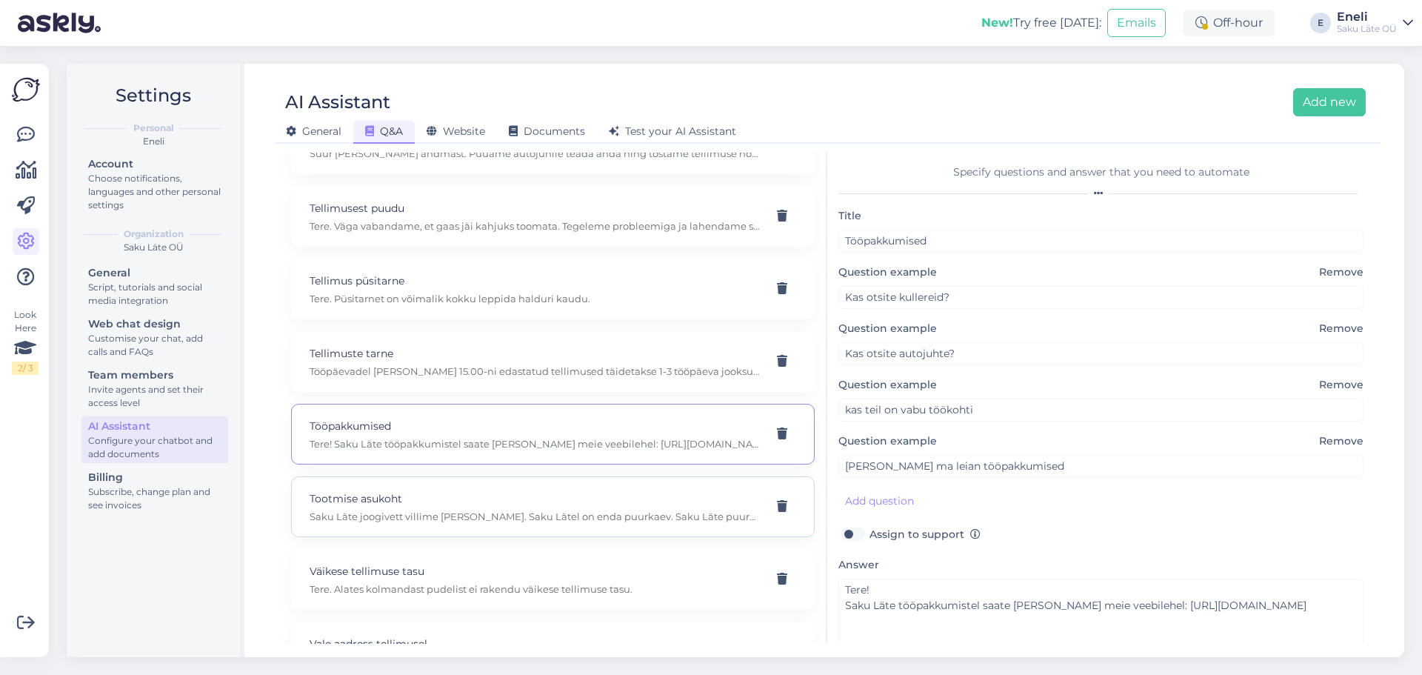
click at [498, 507] on p "Tootmise asukoht" at bounding box center [535, 498] width 451 height 16
type input "Tootmise asukoht"
type input "[PERSON_NAME] tuleb Saku Läte vesi?"
type textarea "Saku Läte joogivett villime [PERSON_NAME]. Saku Lätel on enda puurkaev. Saku Lä…"
type input "Kus toodetakse Saku Läte joogivett?"
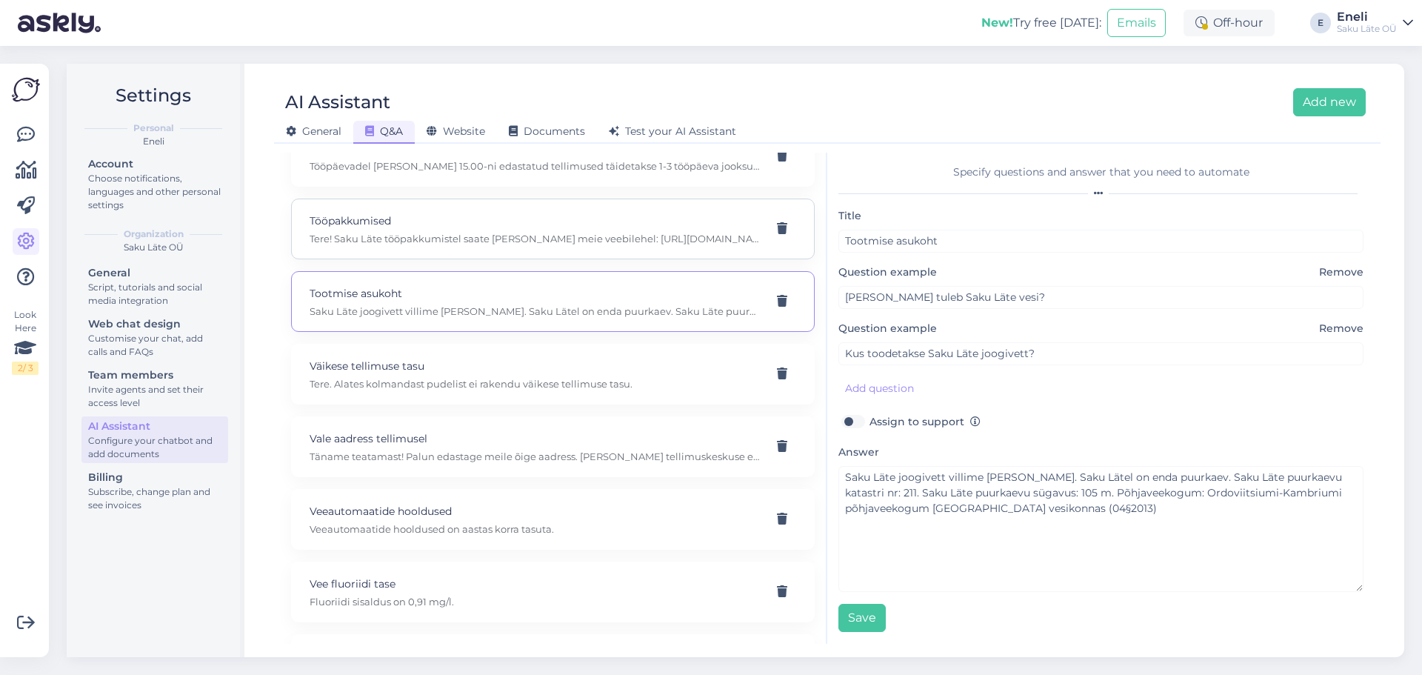
scroll to position [4744, 0]
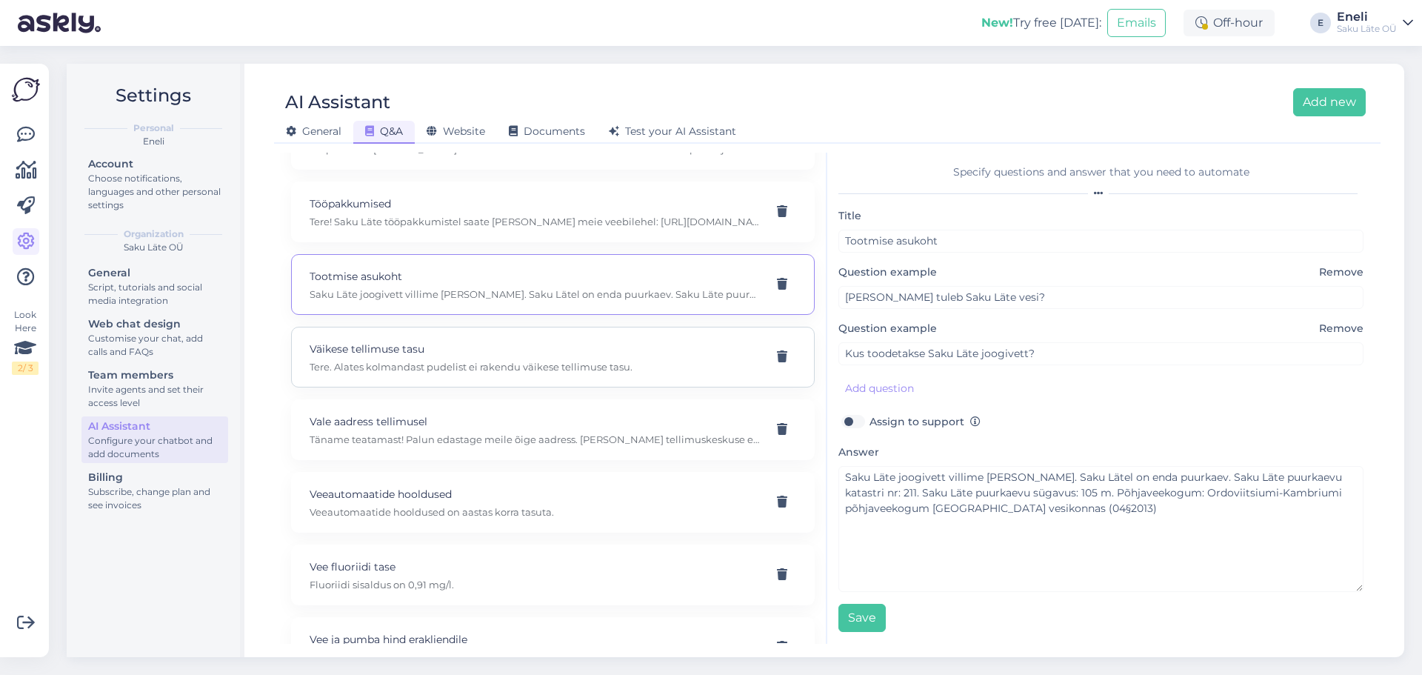
click at [464, 373] on p "Tere. Alates kolmandast pudelist ei rakendu väikese tellimuse tasu." at bounding box center [535, 366] width 451 height 13
type input "Väikese tellimuse tasu"
type input "[PERSON_NAME] läte joogivett ( 18,9L) peab tellima et ei rakenduks väikese tell…"
type textarea "Tere. Alates kolmandast pudelist ei rakendu väikese tellimuse tasu."
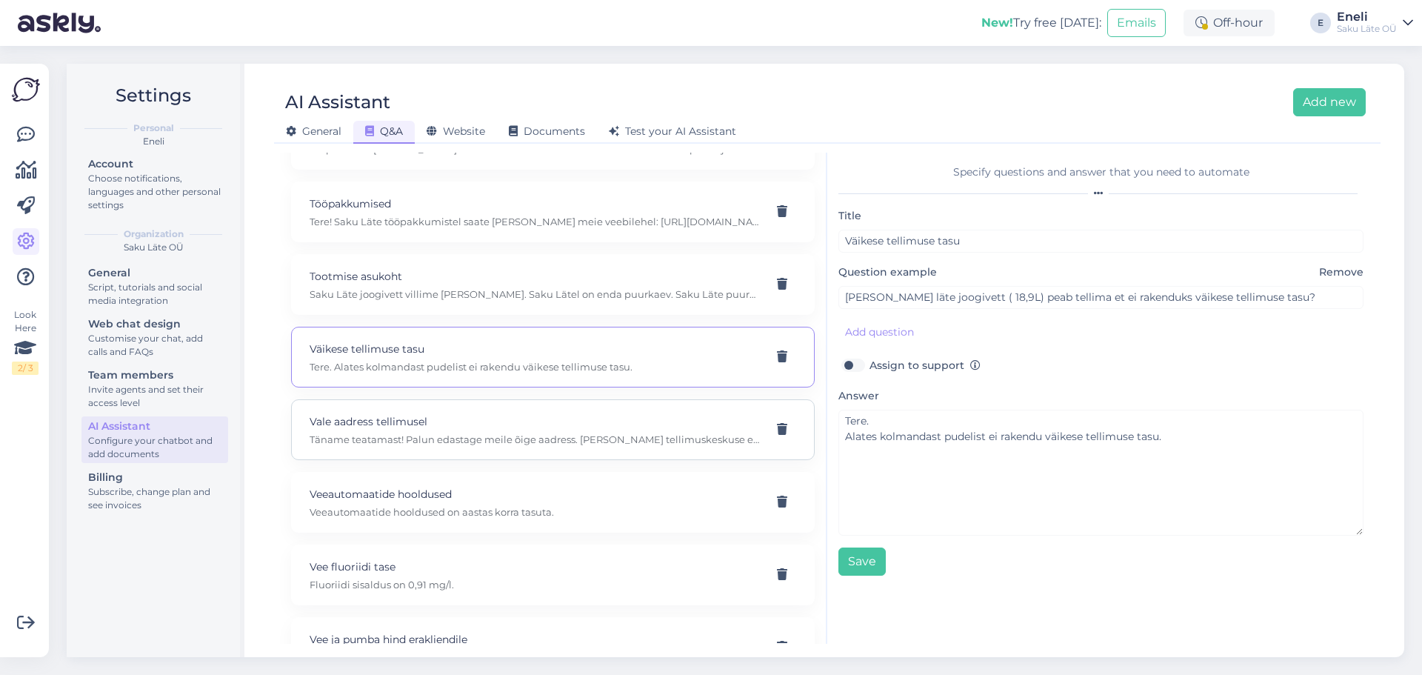
click at [457, 446] on div "Vale aadress tellimusel Täname teatamast! Palun edastage meile õige aadress. [P…" at bounding box center [535, 429] width 451 height 33
type input "Vale aadress tellimusel"
type input "Esitasin just tellimuse ja avastasin, et sai kirja vale aadress"
checkbox input "true"
type textarea "Täname teatamast! Palun edastage meile õige aadress. [PERSON_NAME] tellimuskesk…"
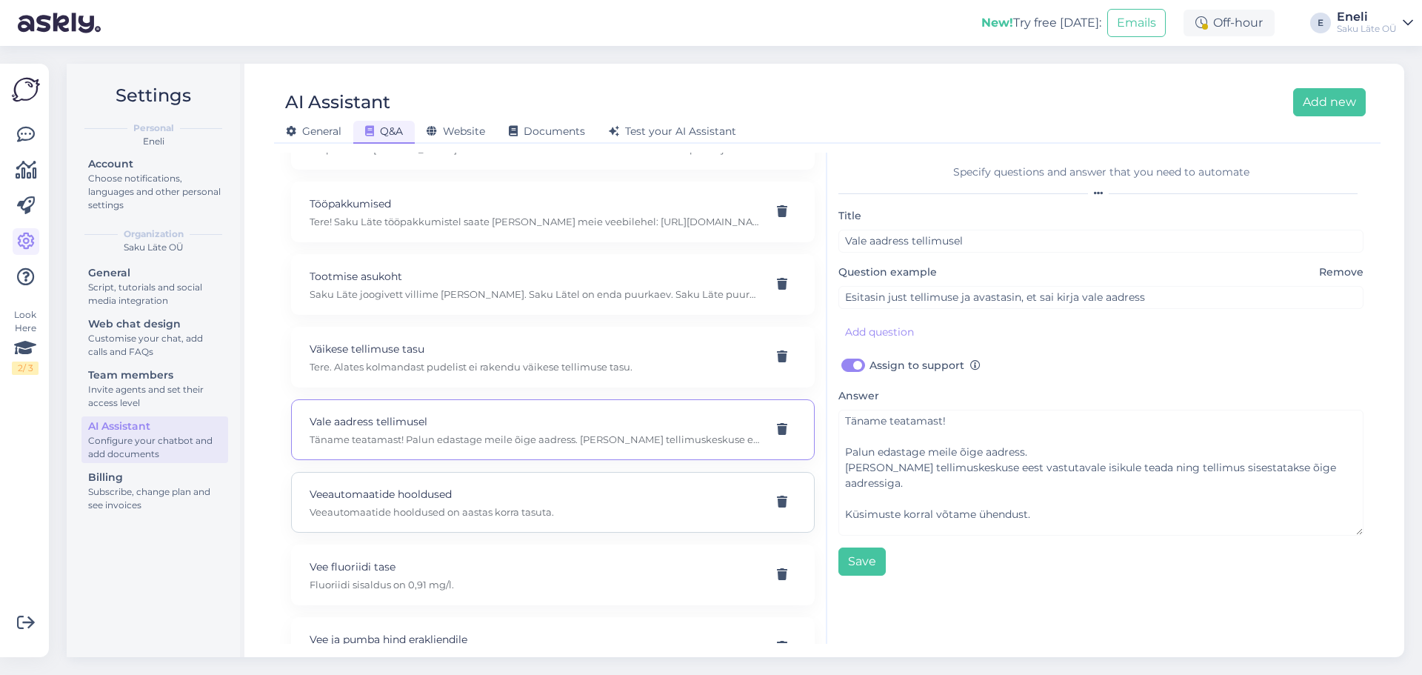
click at [460, 502] on p "Veeautomaatide hooldused" at bounding box center [535, 494] width 451 height 16
type input "Veeautomaatide hooldused"
type input "kas automaatidele tehakse hooldus?"
checkbox input "false"
type textarea "Veeautomaatide hooldused on aastas korra tasuta."
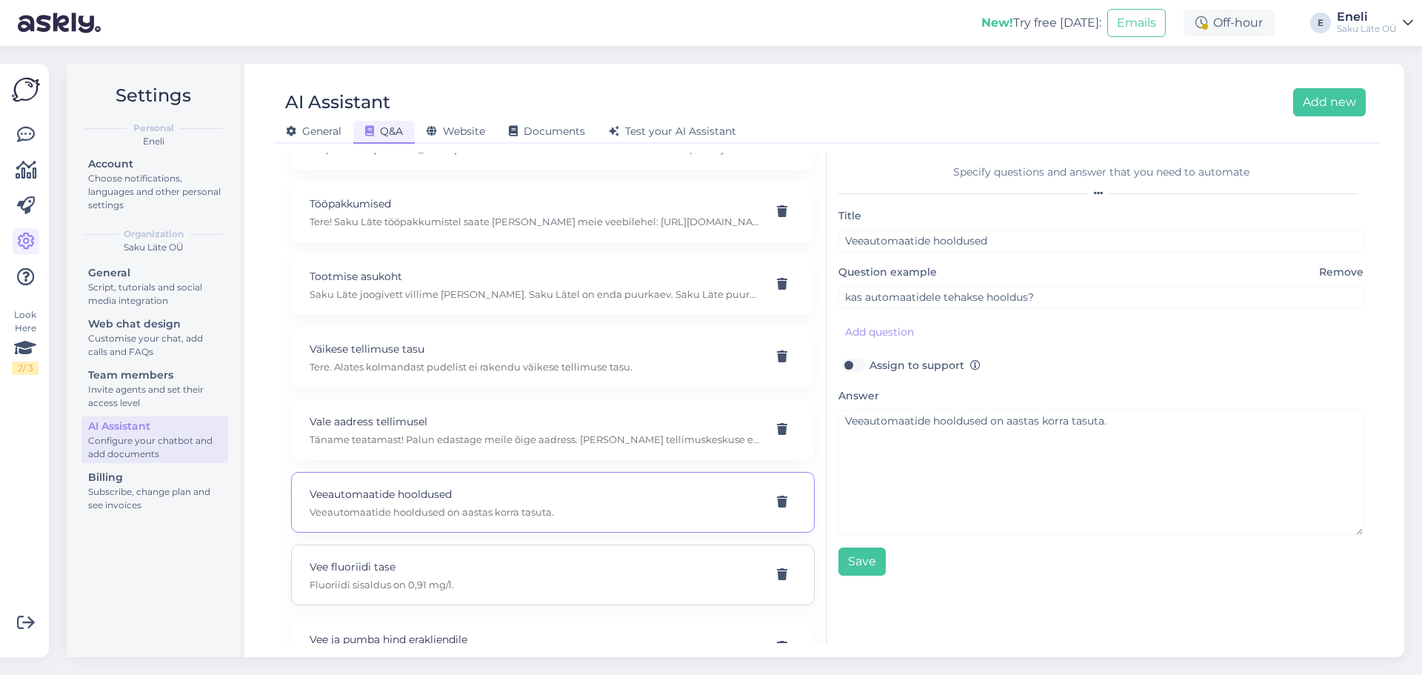
click at [429, 591] on p "Fluoriidi sisaldus on 0,91 mg/l." at bounding box center [535, 584] width 451 height 13
type input "Vee fluoriidi tase"
type input "Mis on Saku Läte vee fluoriidi sisaldus?"
type textarea "Fluoriidi sisaldus on 0,91 mg/l."
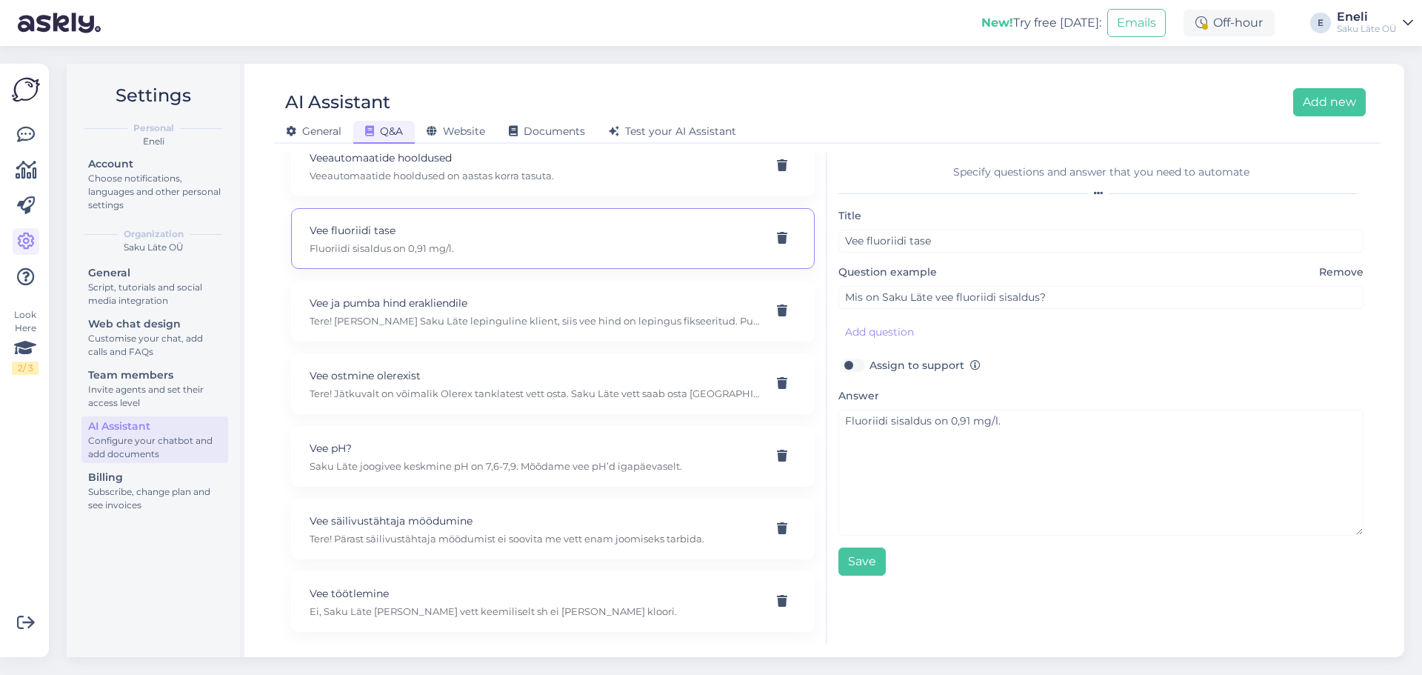
scroll to position [5096, 0]
click at [443, 310] on p "Vee ja pumba hind erakliendile" at bounding box center [535, 303] width 451 height 16
type input "Vee ja pumba hind erakliendile"
type input "mis hinnaga oleks vesi ja pump erakliendile?"
type textarea "Tere! [PERSON_NAME] Saku Läte lepinguline klient, siis vee hind on lepingus fik…"
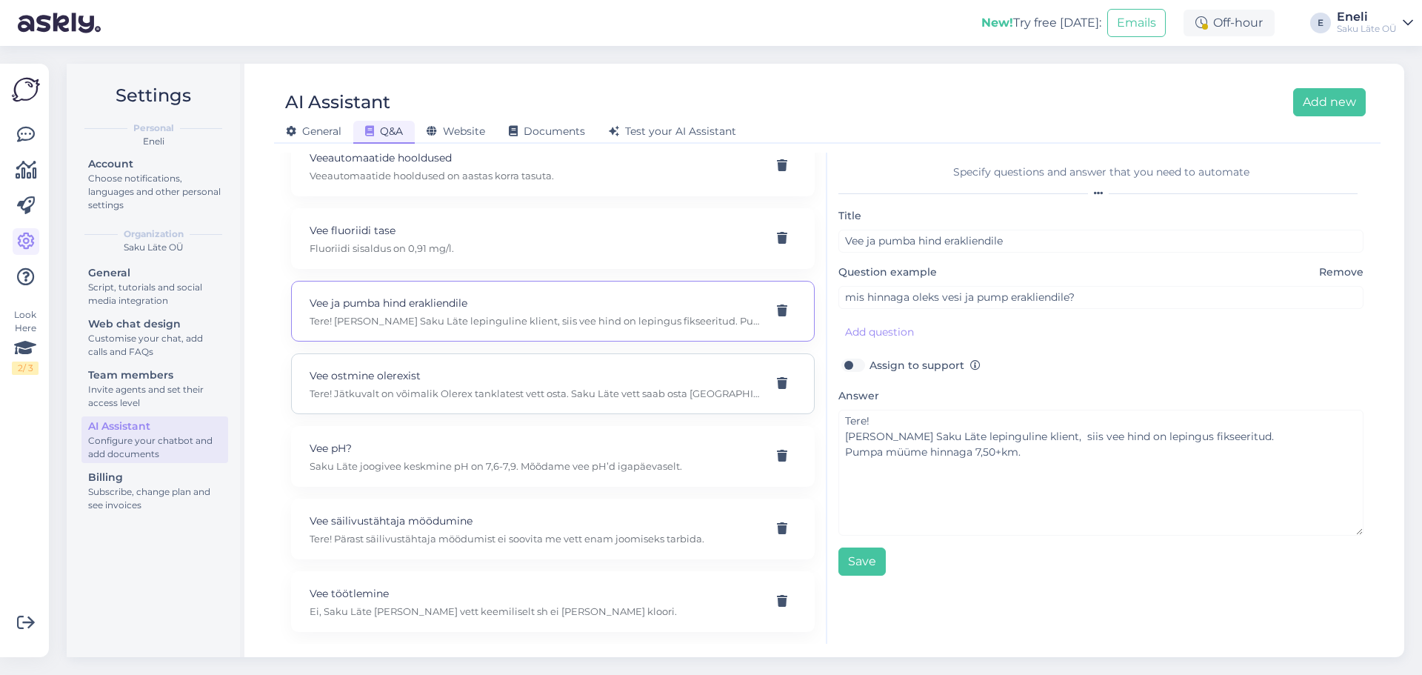
click at [433, 387] on p "Tere! Jätkuvalt on võimalik Olerex tanklatest vett osta. Saku Läte vett saab os…" at bounding box center [535, 393] width 451 height 13
type input "Vee ostmine olerexist"
type input "Kas teil ei ole enam võimalik osta vett Olerexi tanklates?"
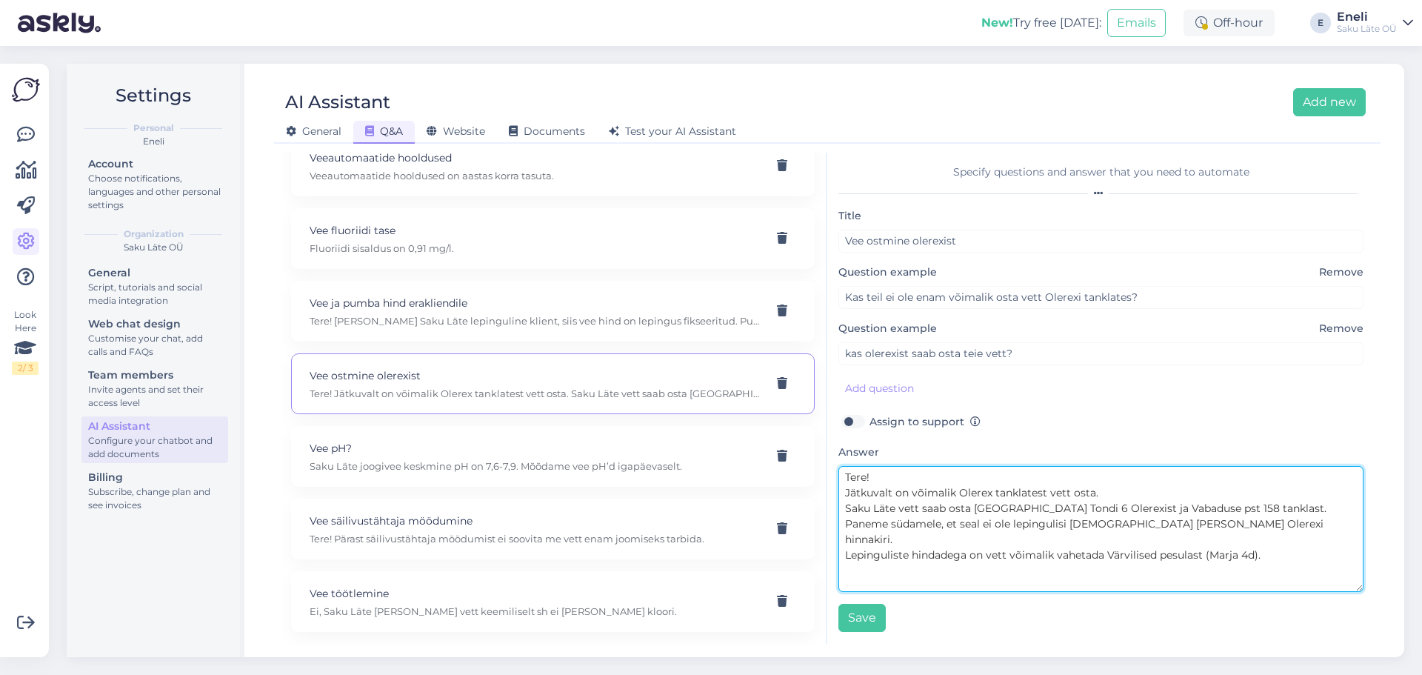
click at [931, 513] on textarea "Tere! Jätkuvalt on võimalik Olerex tanklatest vett osta. Saku Läte vett saab os…" at bounding box center [1101, 529] width 525 height 126
drag, startPoint x: 1260, startPoint y: 507, endPoint x: 843, endPoint y: 510, distance: 417.1
click at [843, 510] on textarea "Tere! Jätkuvalt on võimalik Olerex tanklatest vett osta. Saku Läte vett saab os…" at bounding box center [1101, 529] width 525 height 126
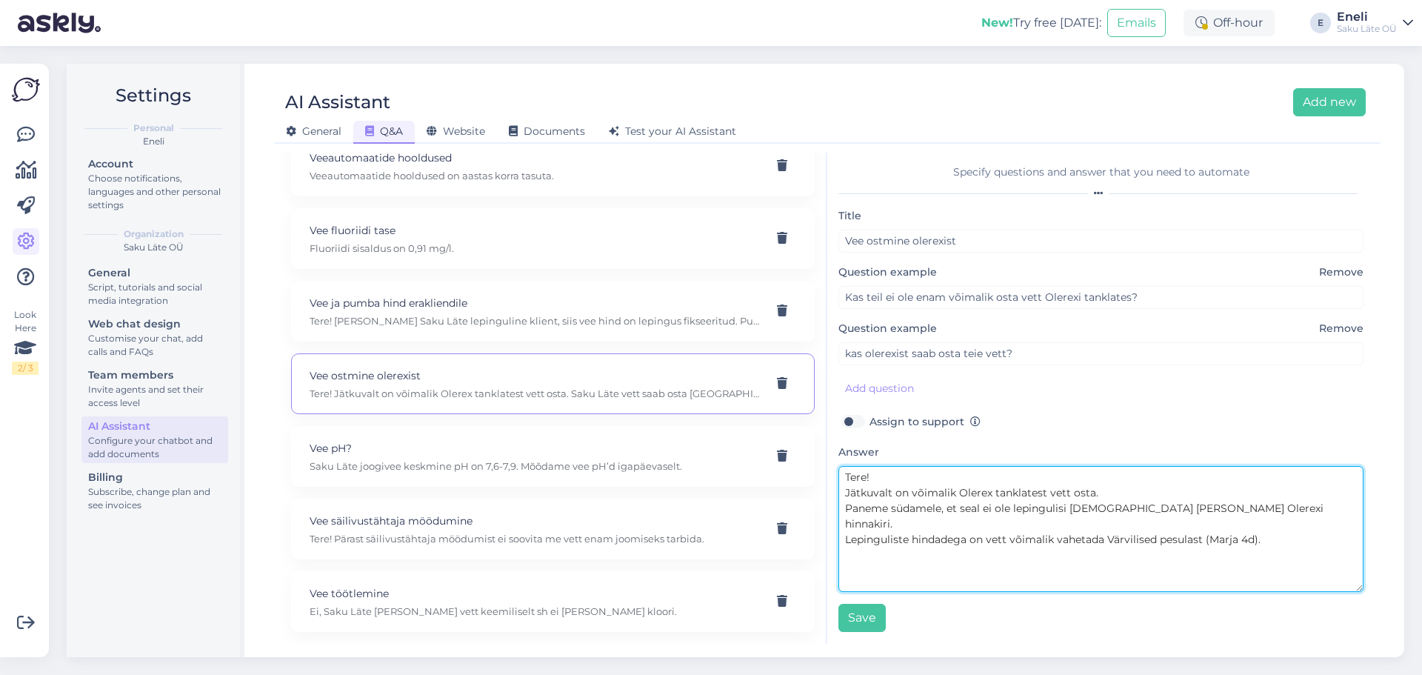
click at [1103, 499] on textarea "Tere! Jätkuvalt on võimalik Olerex tanklatest vett osta. Paneme südamele, et se…" at bounding box center [1101, 529] width 525 height 126
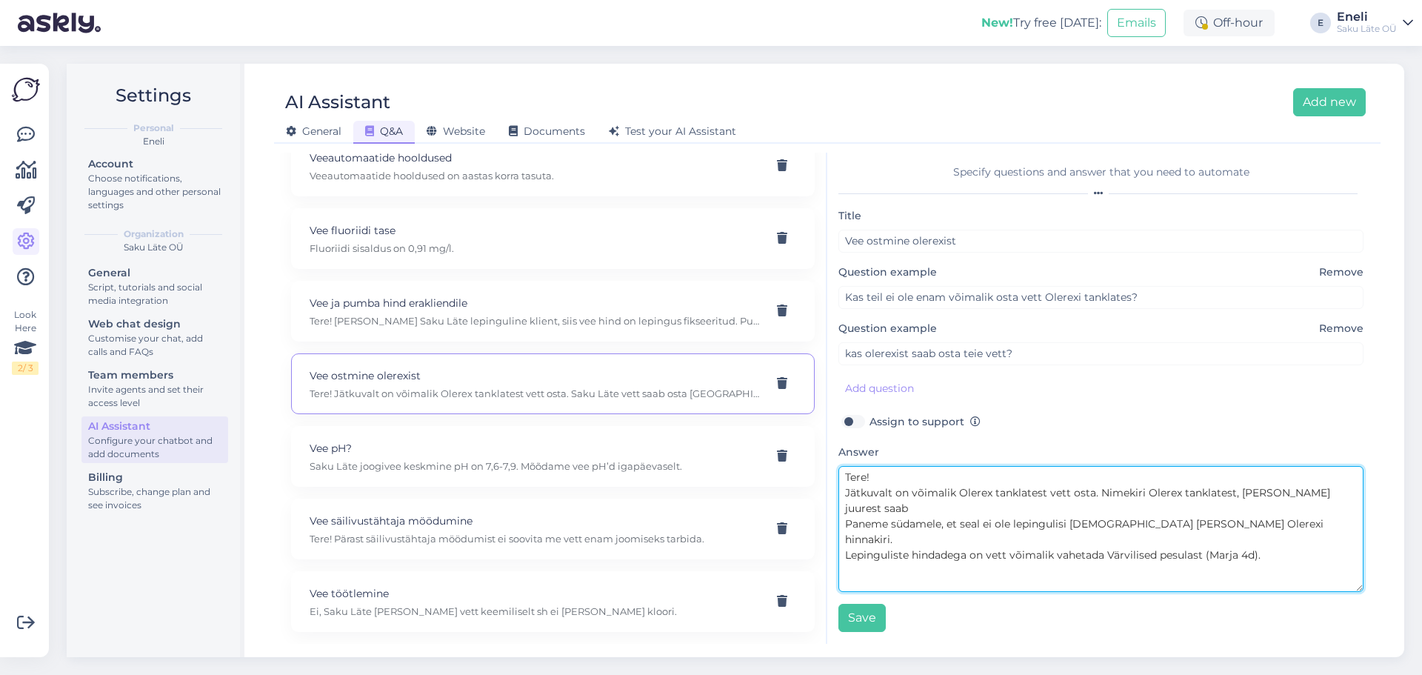
drag, startPoint x: 1334, startPoint y: 492, endPoint x: 1101, endPoint y: 495, distance: 233.4
click at [1101, 495] on textarea "Tere! Jätkuvalt on võimalik Olerex tanklatest vett osta. Nimekiri Olerex tankla…" at bounding box center [1101, 529] width 525 height 126
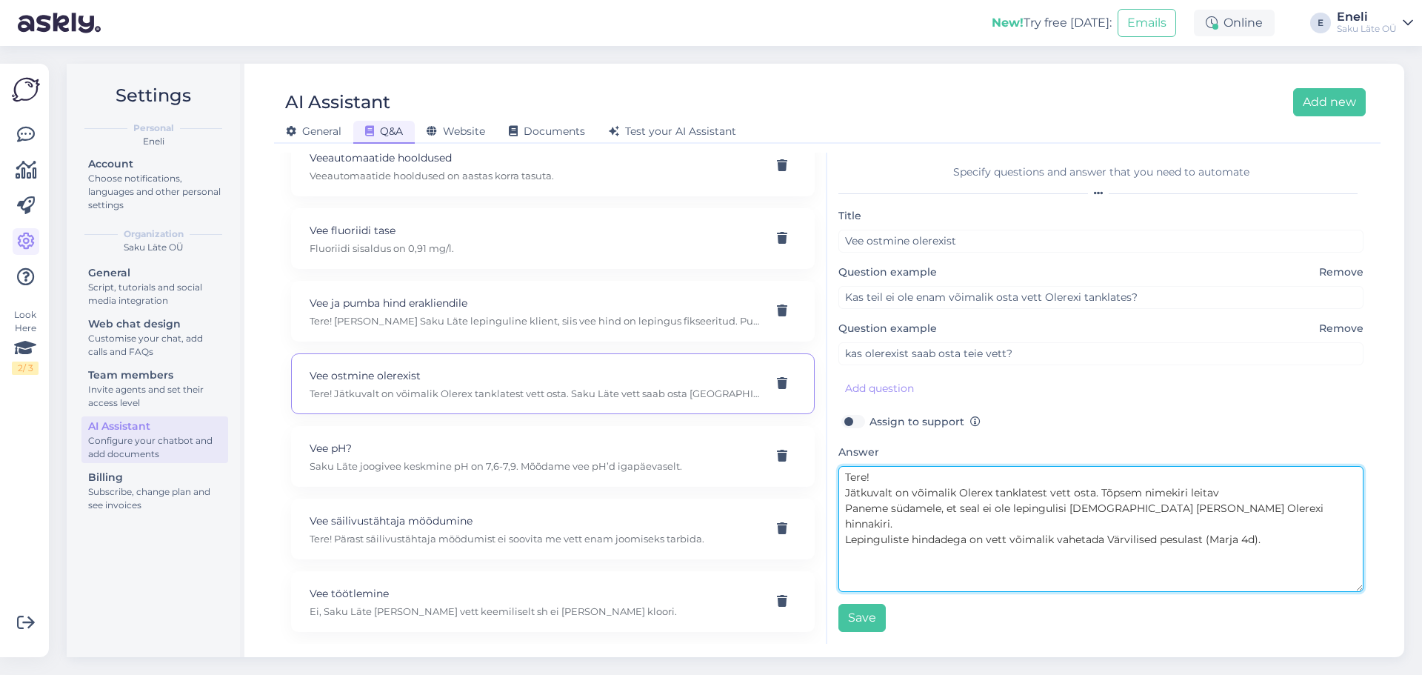
paste textarea "[URL][DOMAIN_NAME]"
type textarea "Tere! Jätkuvalt on võimalik Olerex tanklatest vett osta. Tõpsem nimekiri leitav…"
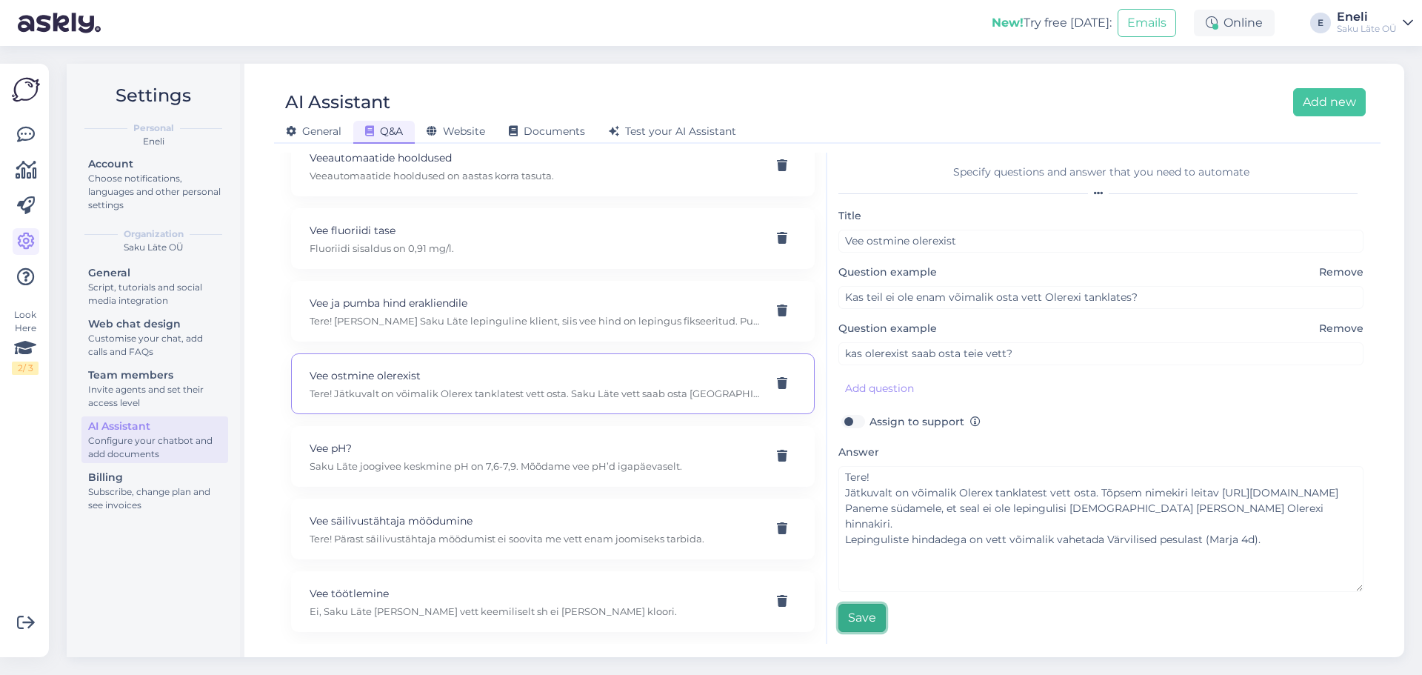
click at [861, 622] on button "Save" at bounding box center [862, 618] width 47 height 28
click at [576, 456] on div "Vee pH? Saku Läte joogivee keskmine pH on 7,6-7,9. Mõõdame vee pH’d igapäevasel…" at bounding box center [535, 456] width 451 height 33
type input "Vee pH?"
type input "Milline on Saku Läte vee pH?"
type textarea "Saku Läte joogivee keskmine pH on 7,6-7,9. Mõõdame vee pH’d igapäevaselt."
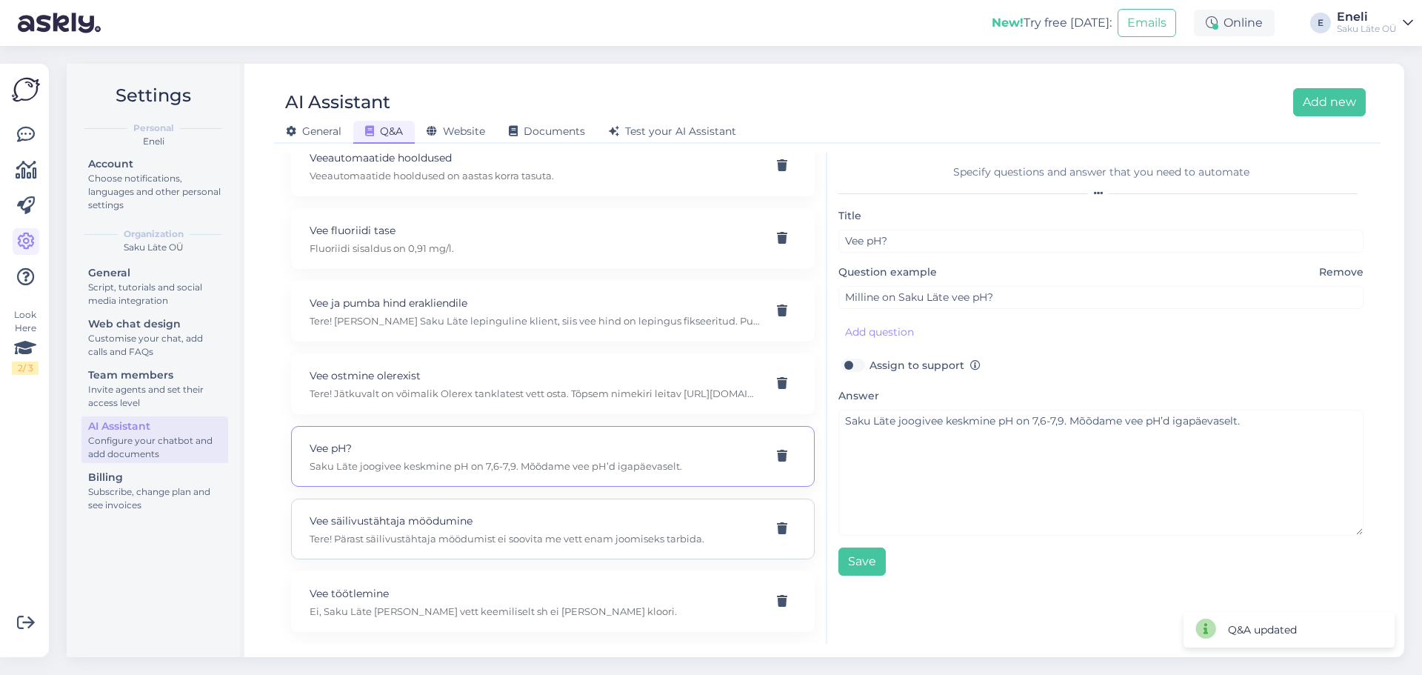
click at [567, 530] on div "Vee säilivustähtaja möödumine Tere! Pärast säilivustähtaja möödumist ei soovita…" at bounding box center [535, 529] width 451 height 33
type input "Vee säilivustähtaja möödumine"
type input "Saku Lätte pudelil on kuupäev , milleni tohib tarbida [PERSON_NAME]. Kas [PERSO…"
type textarea "Tere! Pärast säilivustähtaja möödumist ei soovita me vett enam joomiseks tarbid…"
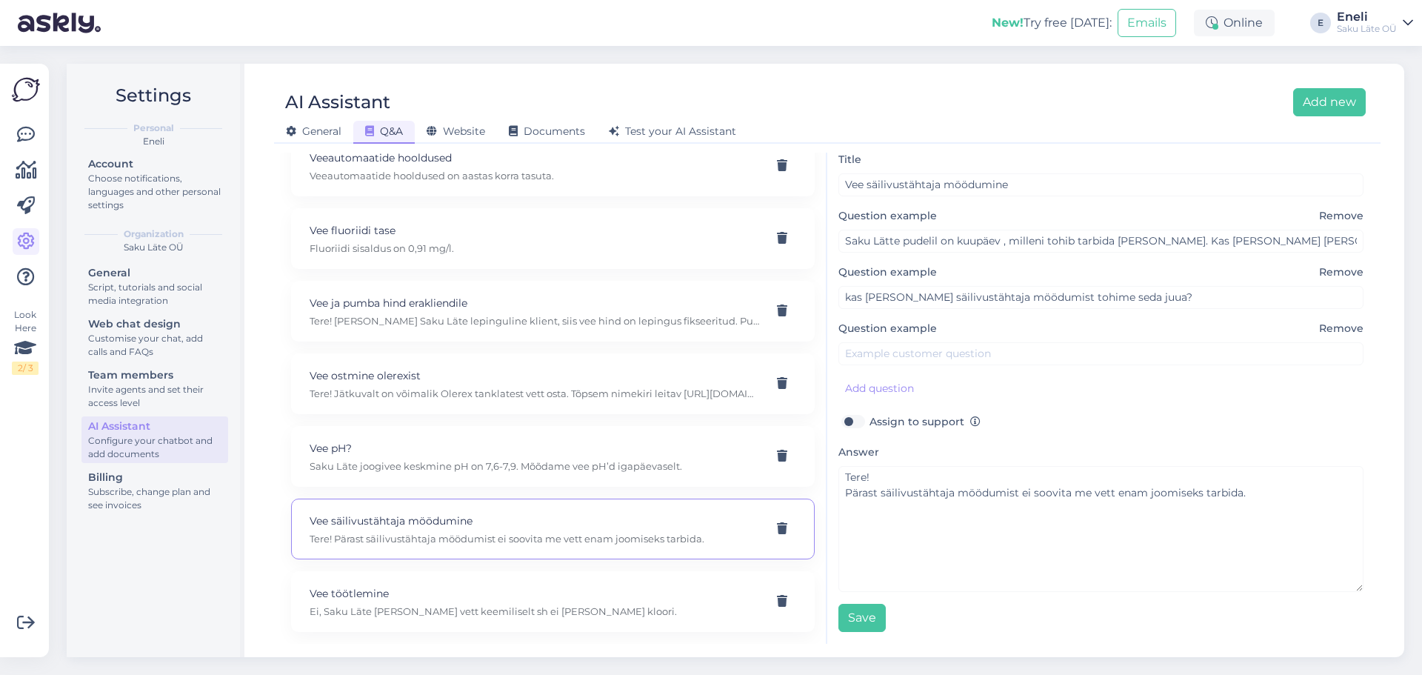
scroll to position [0, 0]
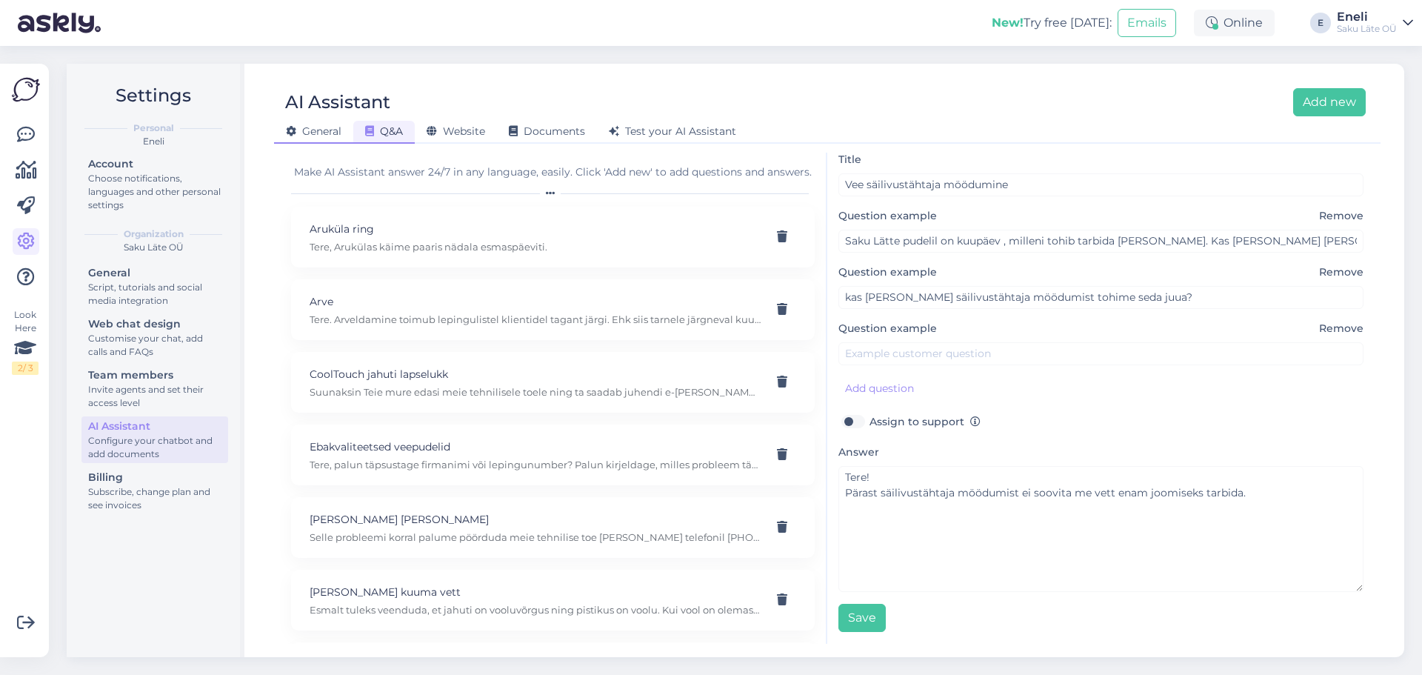
click at [318, 137] on span "General" at bounding box center [314, 130] width 56 height 13
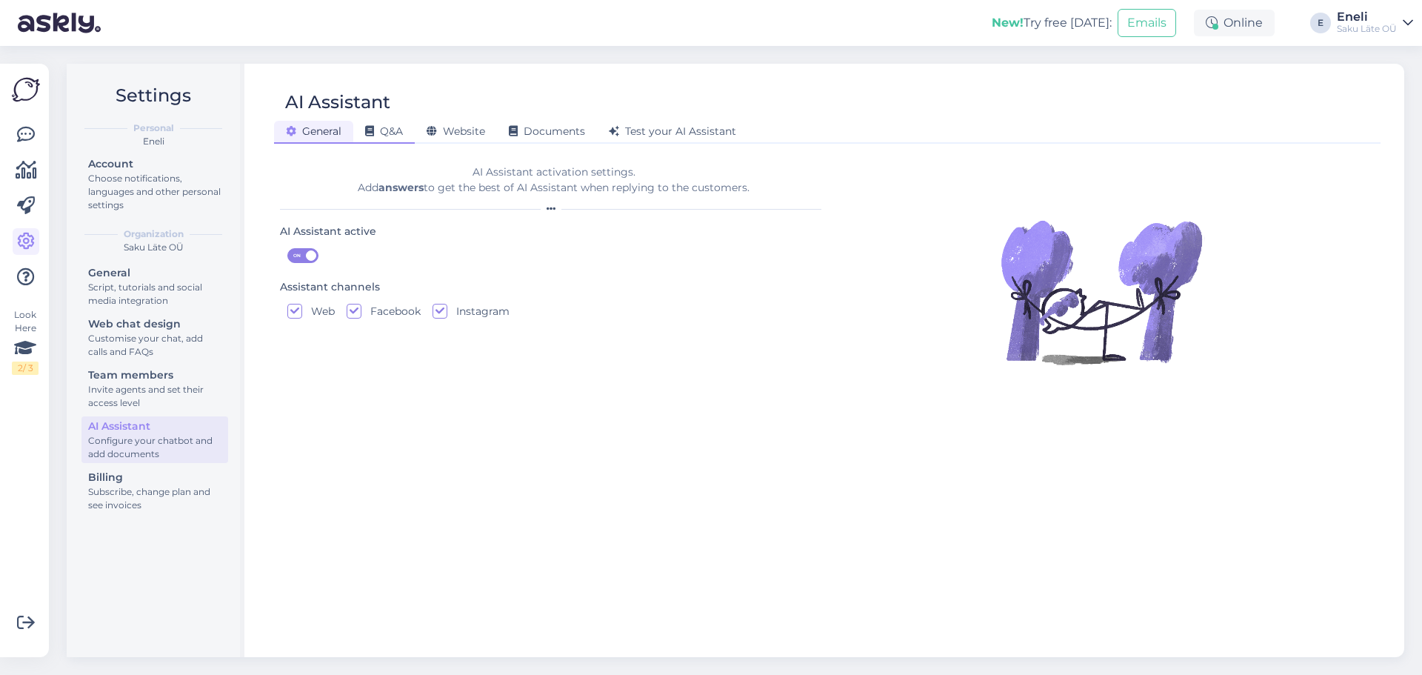
click at [393, 124] on div "Q&A" at bounding box center [383, 132] width 61 height 23
